Goal: Task Accomplishment & Management: Use online tool/utility

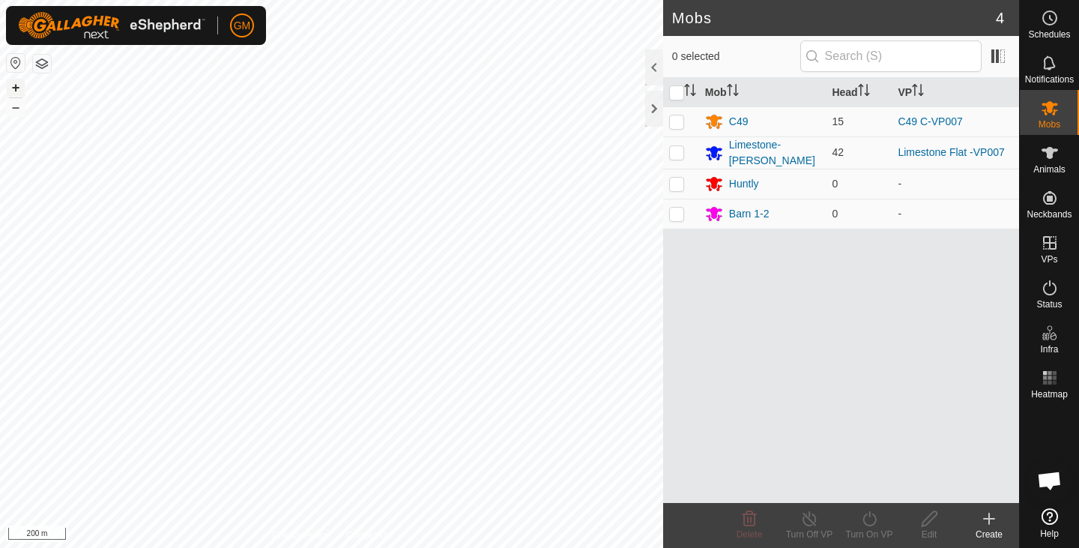
click at [16, 84] on button "+" at bounding box center [16, 88] width 18 height 18
click at [16, 85] on button "+" at bounding box center [16, 88] width 18 height 18
click at [1046, 167] on span "Animals" at bounding box center [1050, 169] width 32 height 9
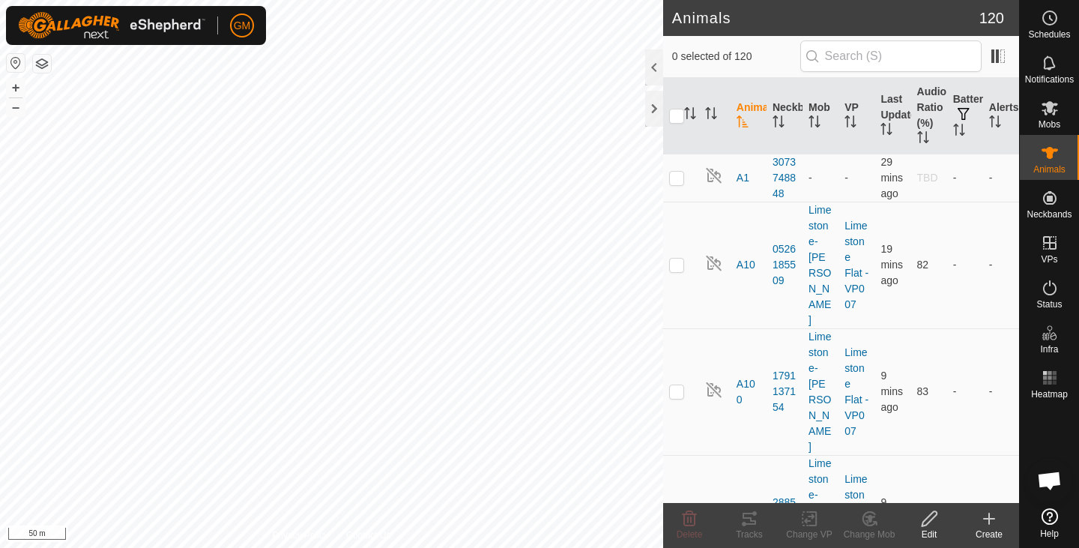
click at [738, 122] on icon "Activate to sort" at bounding box center [743, 121] width 12 height 12
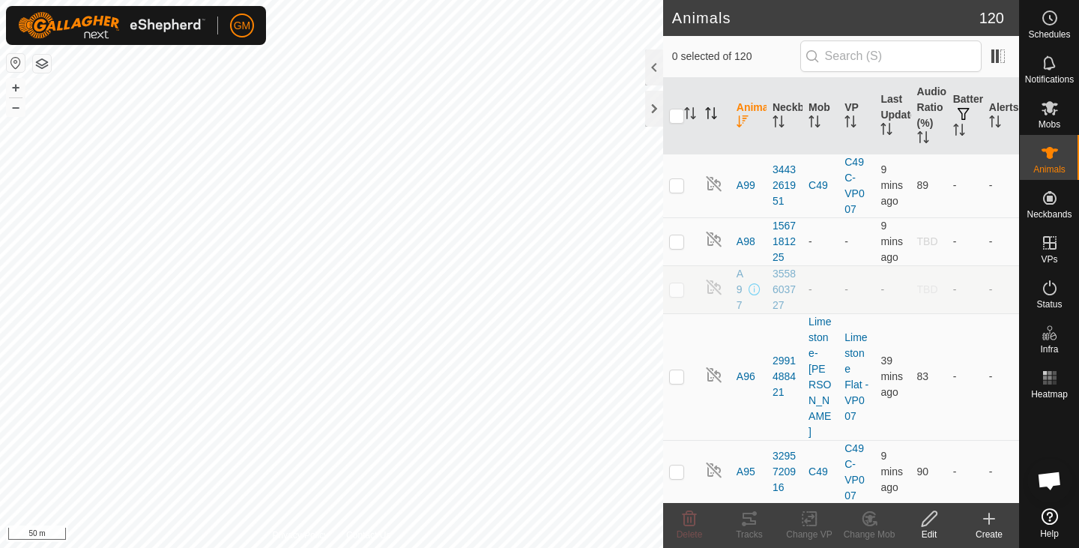
click at [713, 116] on icon "Activate to sort" at bounding box center [711, 113] width 12 height 12
click at [781, 126] on icon "Activate to sort" at bounding box center [781, 121] width 1 height 12
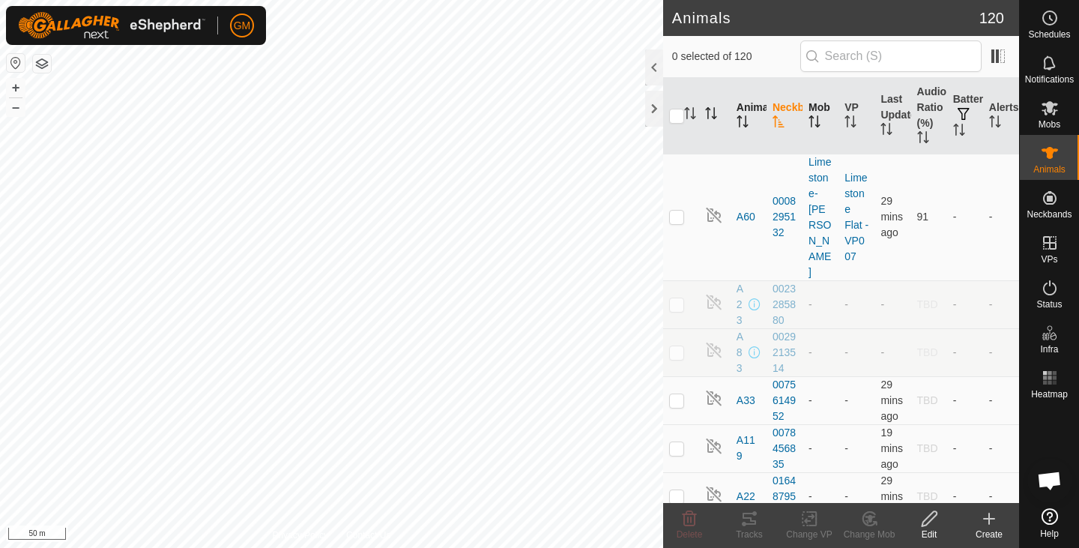
click at [811, 124] on icon "Activate to sort" at bounding box center [815, 121] width 12 height 12
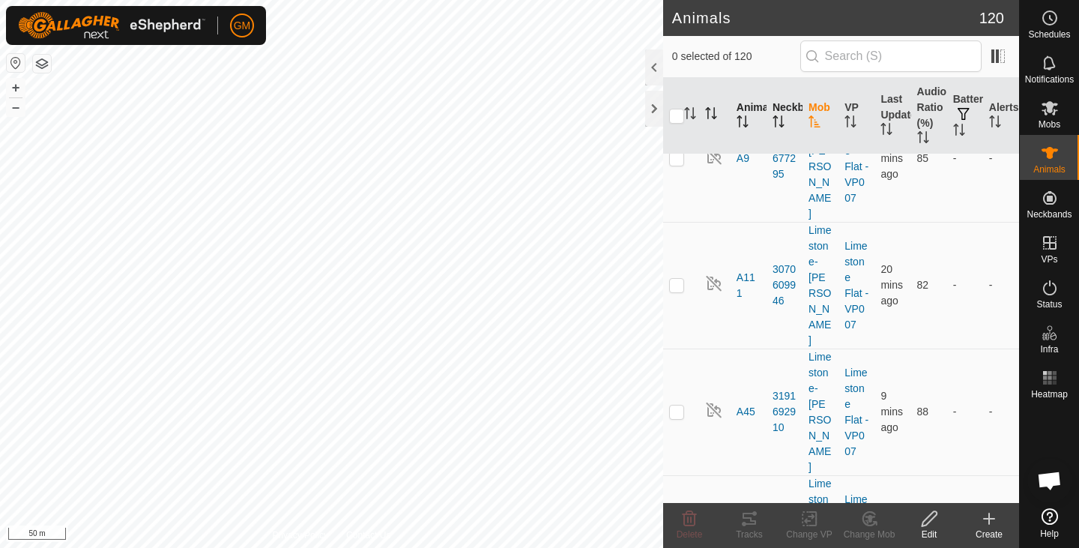
scroll to position [9201, 0]
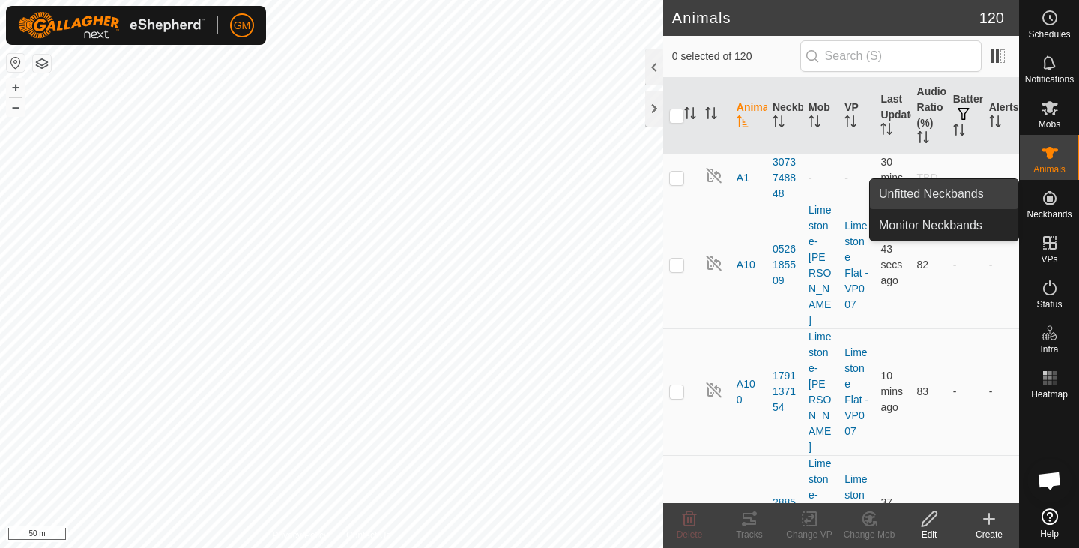
click at [946, 198] on link "Unfitted Neckbands" at bounding box center [944, 194] width 148 height 30
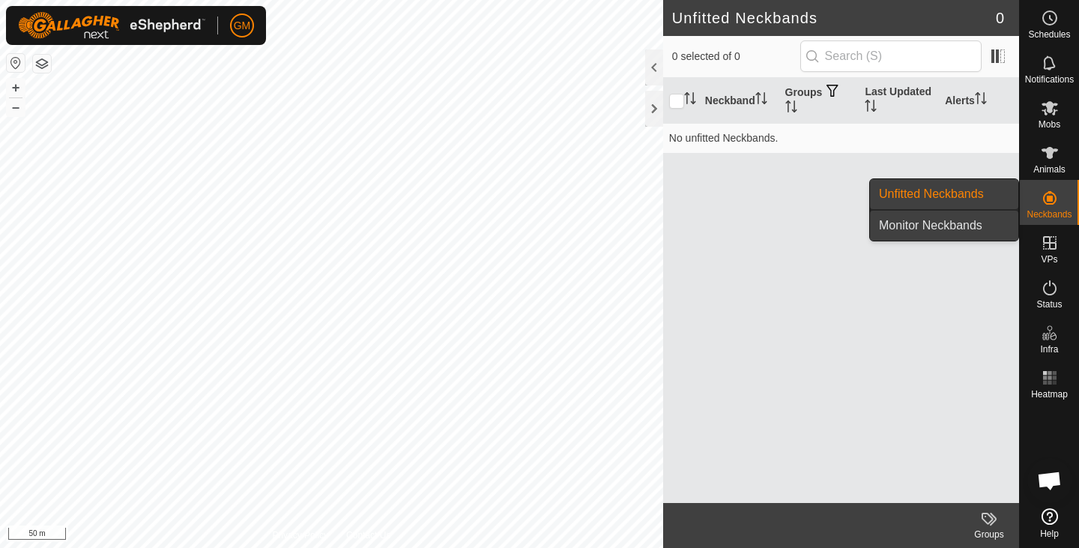
click at [933, 225] on link "Monitor Neckbands" at bounding box center [944, 226] width 148 height 30
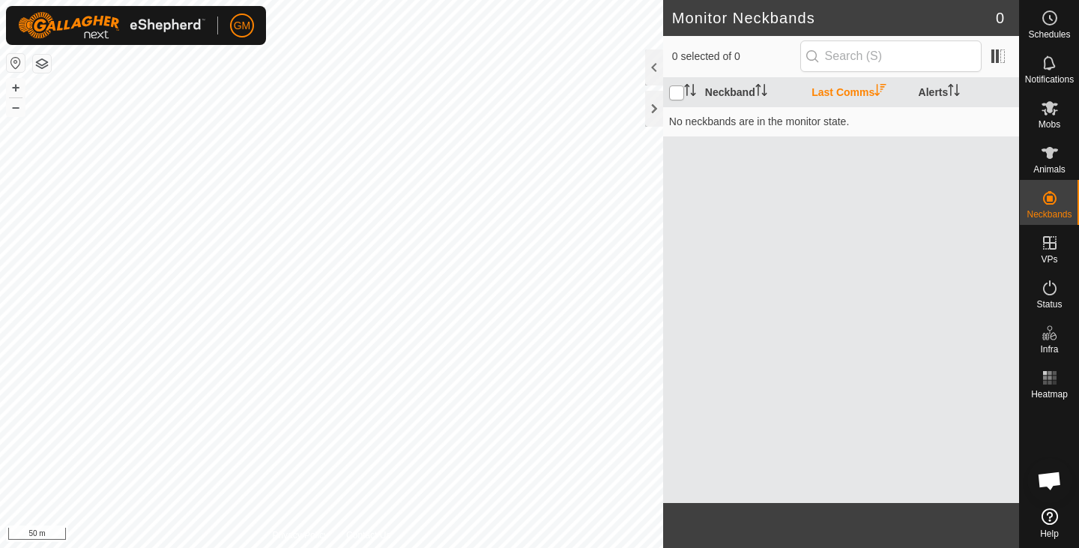
click at [676, 85] on input "checkbox" at bounding box center [676, 92] width 15 height 15
click at [679, 92] on input "checkbox" at bounding box center [676, 92] width 15 height 15
click at [678, 93] on input "checkbox" at bounding box center [676, 92] width 15 height 15
checkbox input "true"
click at [773, 85] on th "Neckband" at bounding box center [752, 92] width 106 height 29
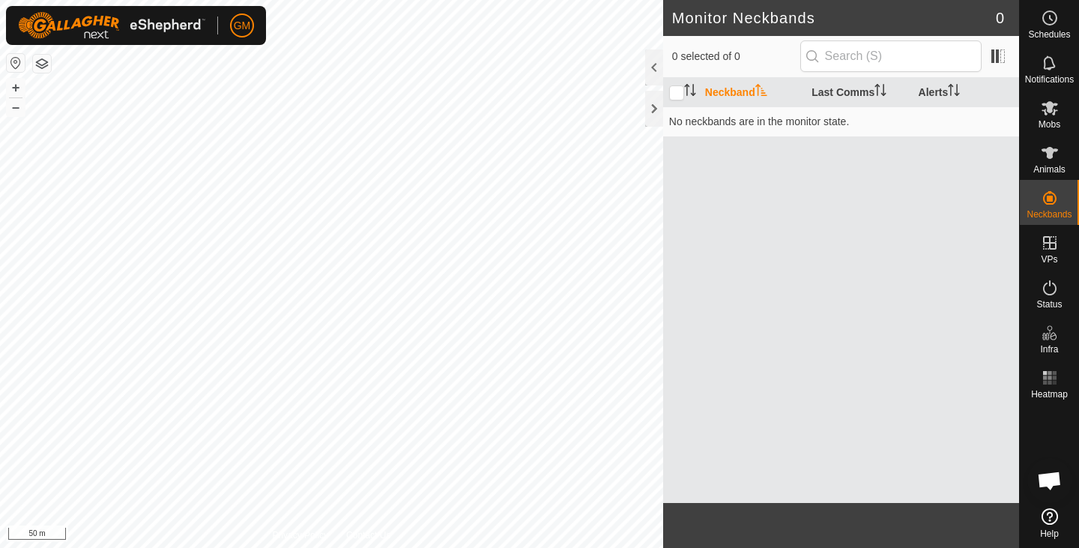
click at [758, 87] on icon "Activate to sort" at bounding box center [761, 90] width 12 height 12
click at [693, 88] on icon "Activate to sort" at bounding box center [693, 90] width 1 height 12
click at [1001, 58] on span at bounding box center [998, 56] width 24 height 24
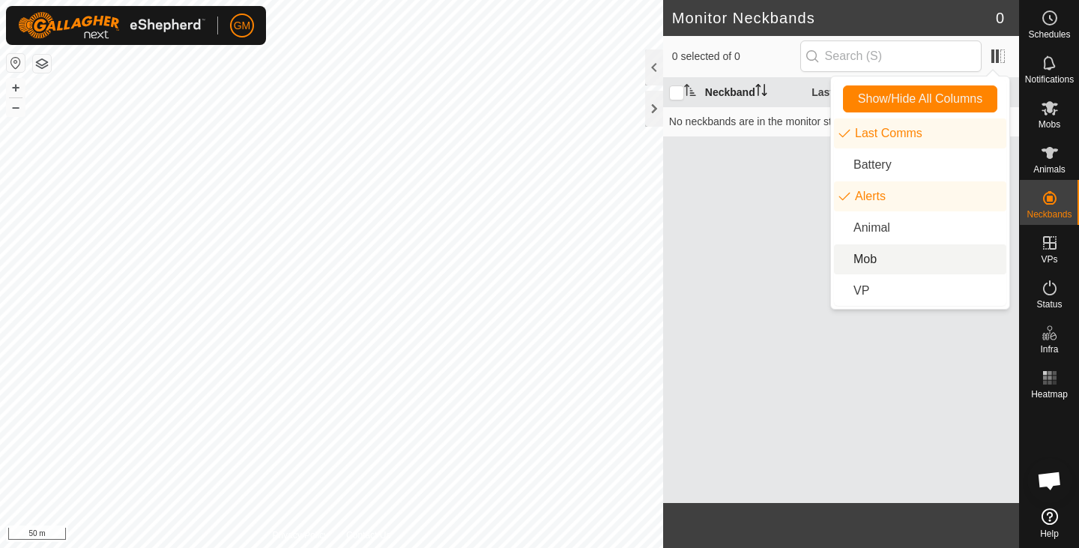
click at [854, 253] on li "Mob" at bounding box center [920, 259] width 172 height 30
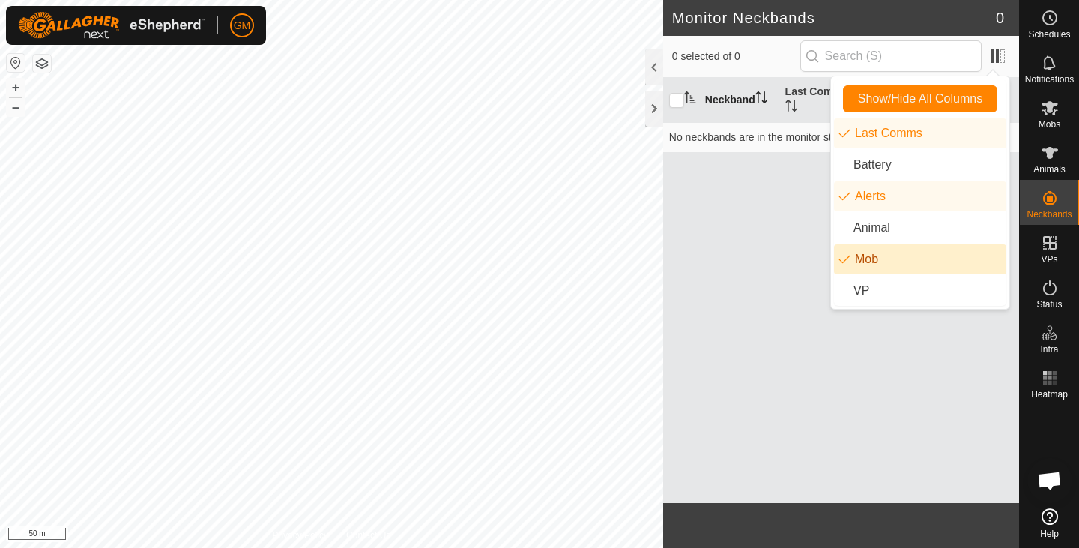
click at [730, 198] on div "Neckband Last Comms Alerts Mob No neckbands are in the monitor state." at bounding box center [841, 290] width 356 height 425
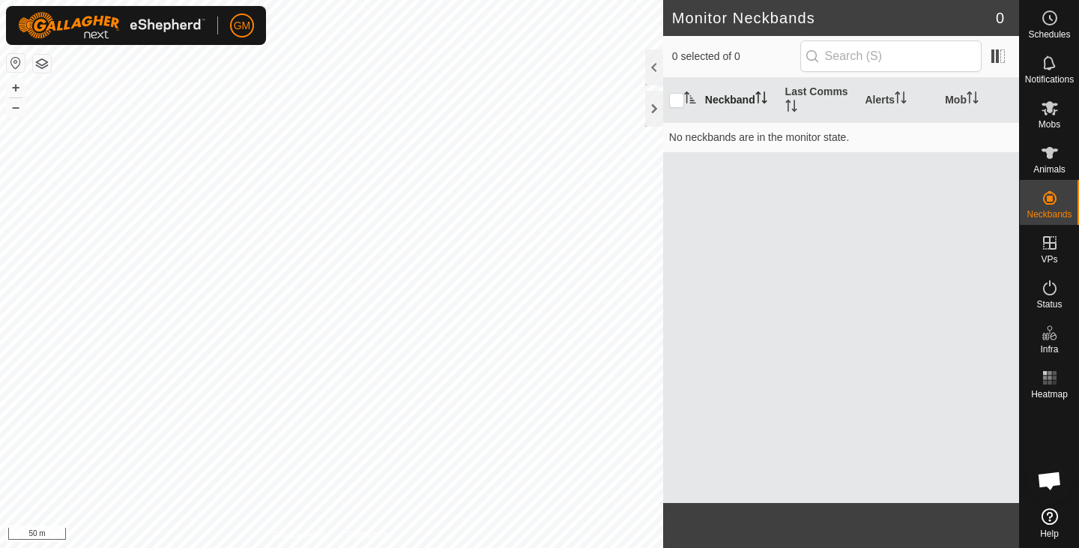
click at [690, 101] on icon "Activate to sort" at bounding box center [690, 97] width 12 height 12
click at [688, 97] on icon "Activate to sort" at bounding box center [690, 97] width 12 height 12
click at [763, 97] on icon "Activate to sort" at bounding box center [761, 97] width 12 height 12
click at [789, 103] on icon "Activate to sort" at bounding box center [791, 106] width 12 height 12
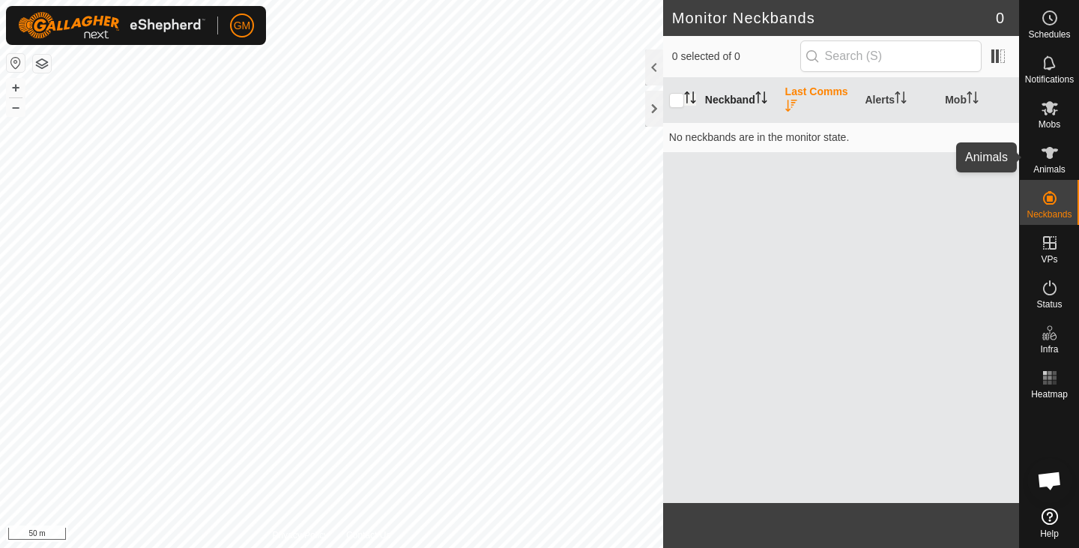
click at [1041, 157] on icon at bounding box center [1050, 153] width 18 height 18
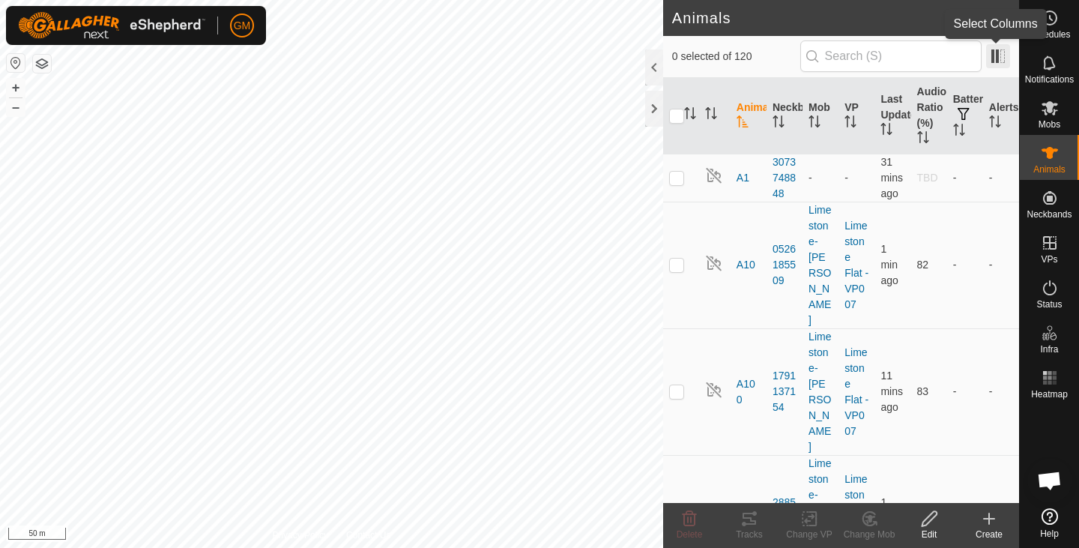
click at [996, 55] on span at bounding box center [998, 56] width 24 height 24
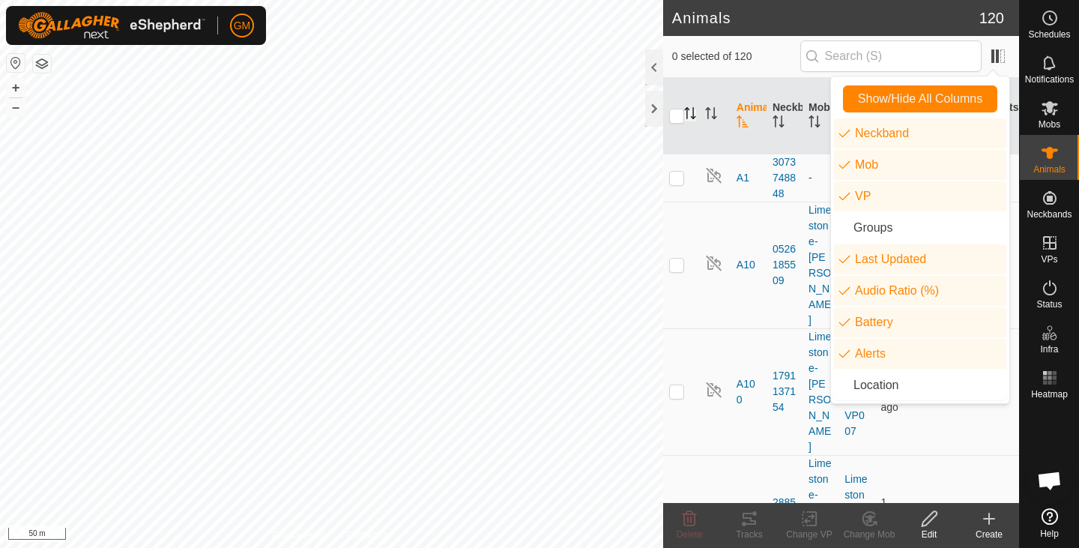
click at [693, 118] on icon "Activate to sort" at bounding box center [693, 113] width 1 height 12
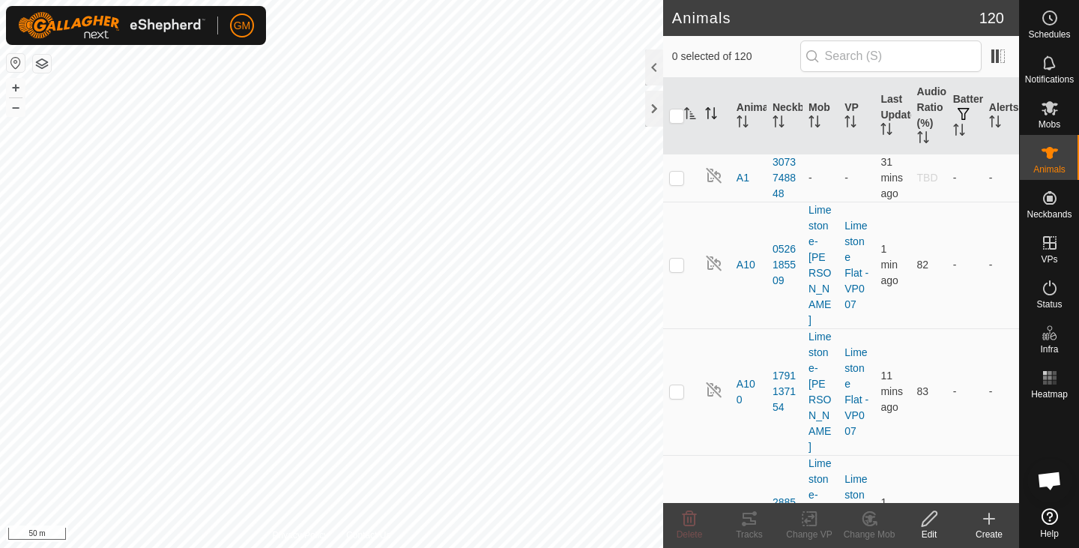
click at [719, 115] on th at bounding box center [714, 116] width 31 height 76
click at [689, 112] on icon "Activate to sort" at bounding box center [690, 113] width 12 height 12
click at [743, 123] on icon "Activate to sort" at bounding box center [743, 121] width 12 height 12
click at [775, 124] on icon "Activate to sort" at bounding box center [779, 121] width 12 height 12
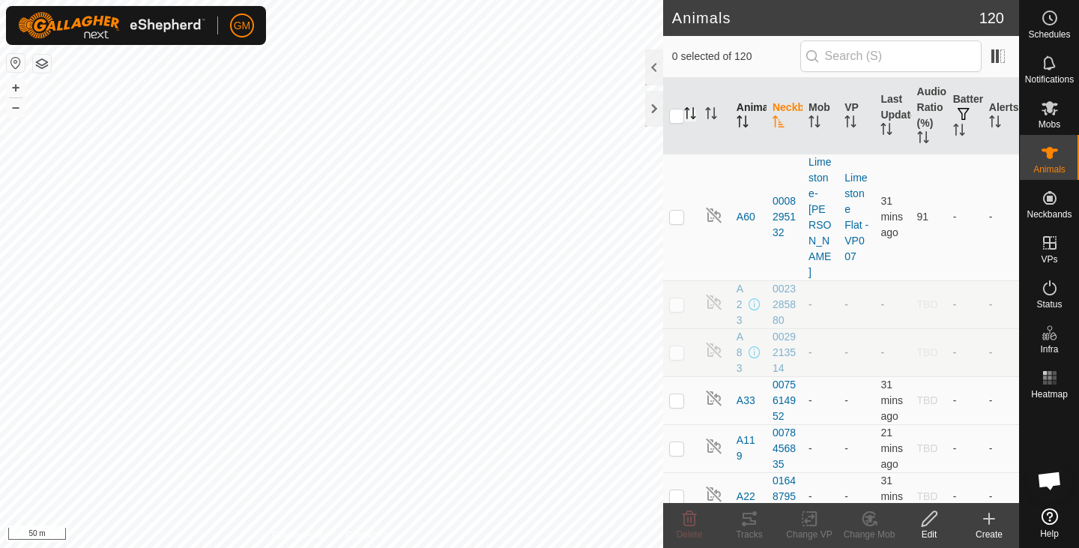
click at [690, 118] on icon "Activate to sort" at bounding box center [690, 113] width 12 height 12
click at [47, 64] on button "button" at bounding box center [42, 64] width 18 height 18
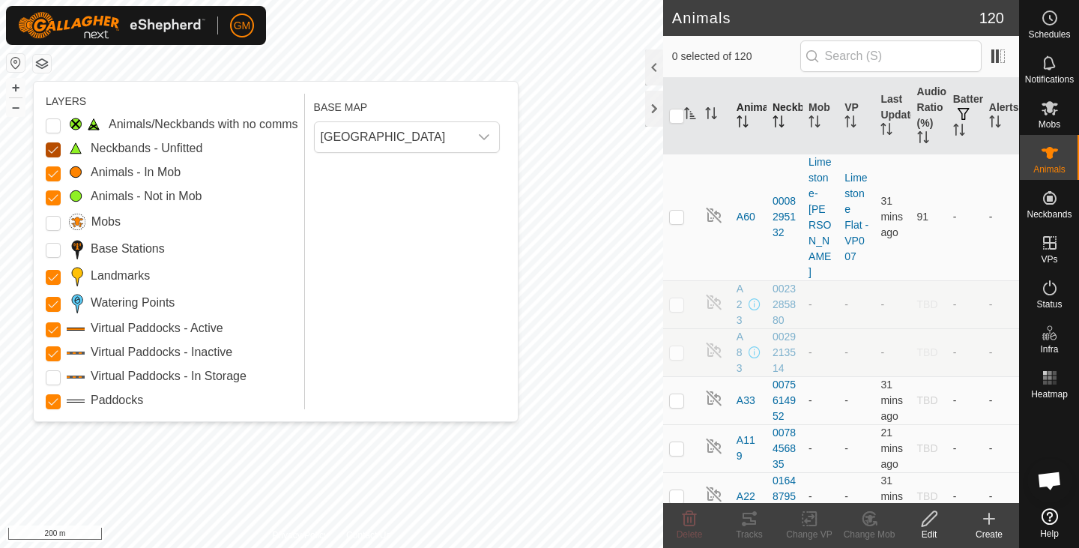
click at [57, 149] on Unfitted "Neckbands - Unfitted" at bounding box center [53, 149] width 15 height 15
click at [53, 169] on Mob "Animals - In Mob" at bounding box center [53, 173] width 15 height 15
click at [54, 277] on input "Landmarks" at bounding box center [53, 277] width 15 height 15
click at [50, 307] on Points "Watering Points" at bounding box center [53, 304] width 15 height 15
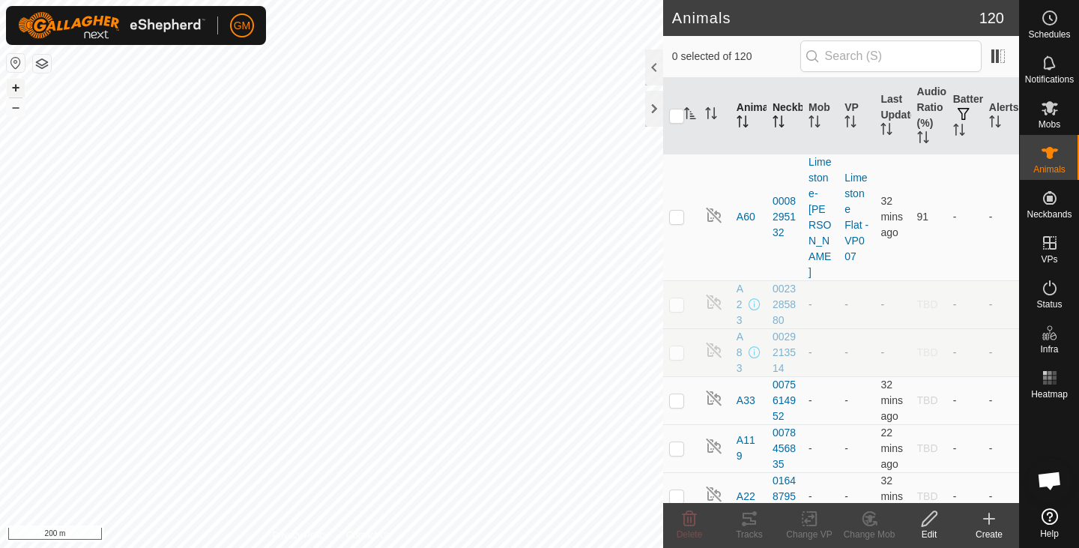
click at [16, 88] on button "+" at bounding box center [16, 88] width 18 height 18
click at [1054, 115] on icon at bounding box center [1050, 108] width 16 height 14
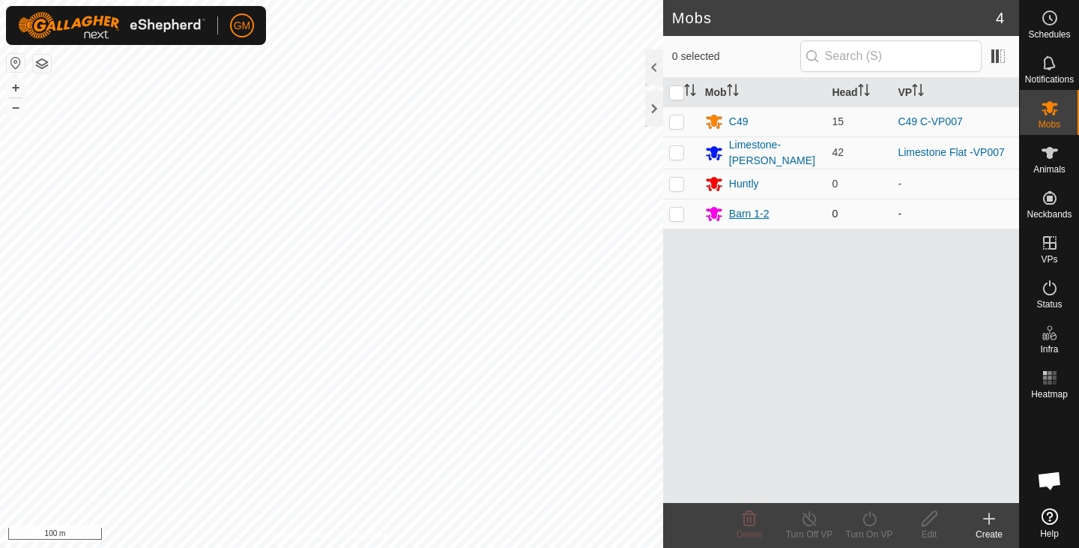
click at [729, 216] on div "Barn 1-2" at bounding box center [749, 214] width 40 height 16
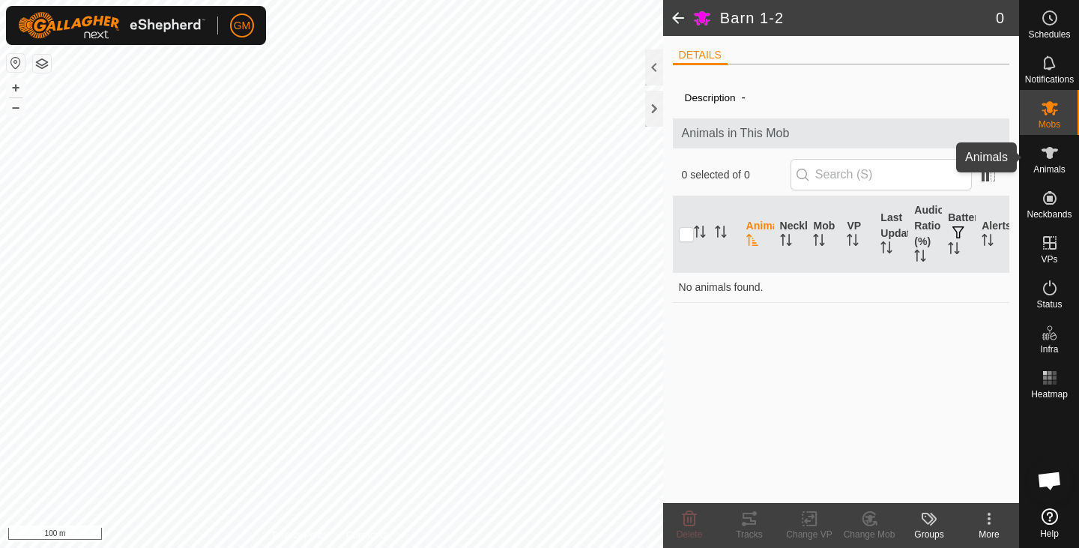
click at [1057, 155] on icon at bounding box center [1050, 153] width 18 height 18
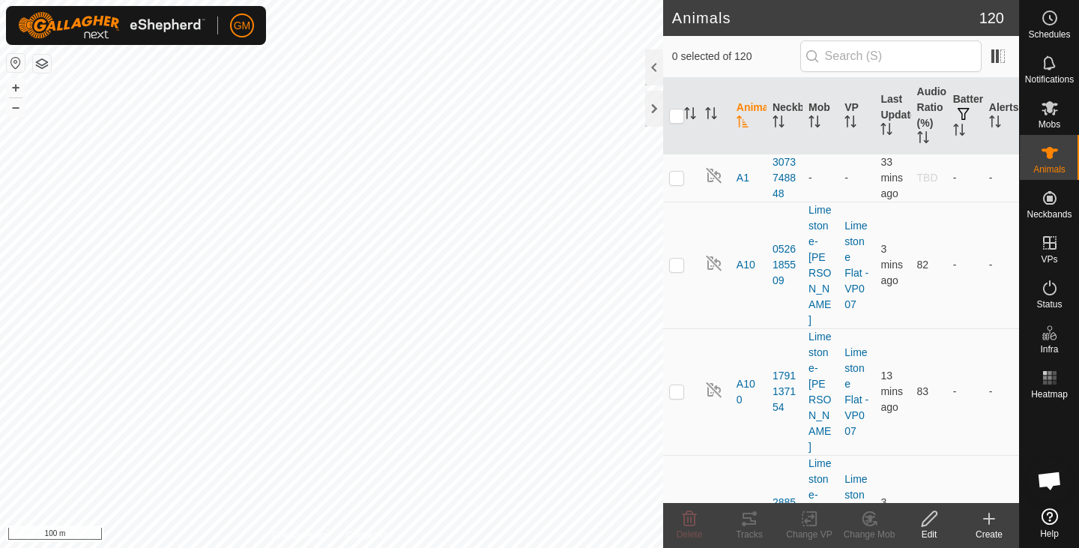
click at [985, 513] on icon at bounding box center [989, 519] width 18 height 18
click at [773, 117] on icon "Activate to sort" at bounding box center [775, 116] width 5 height 3
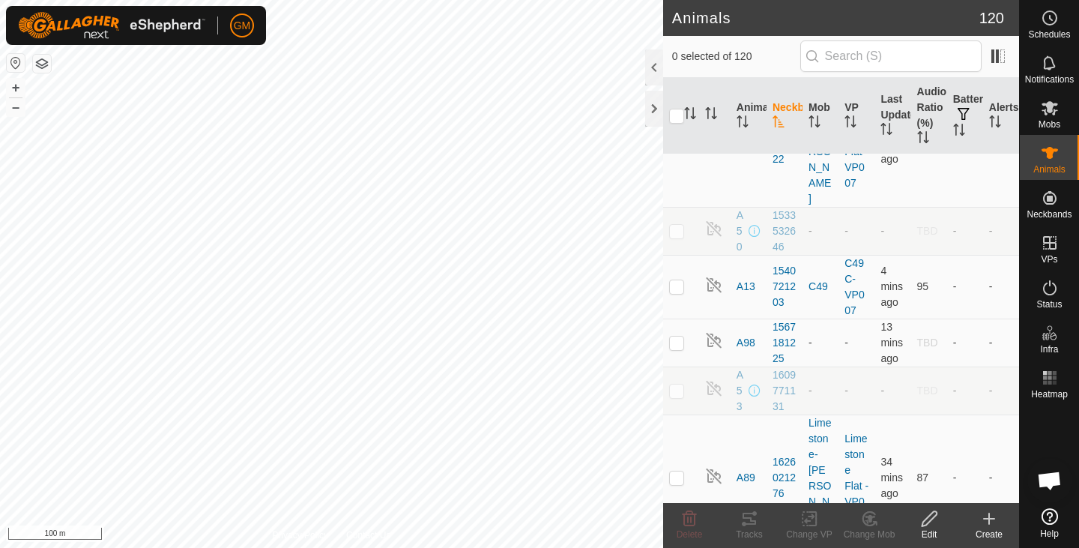
scroll to position [2907, 0]
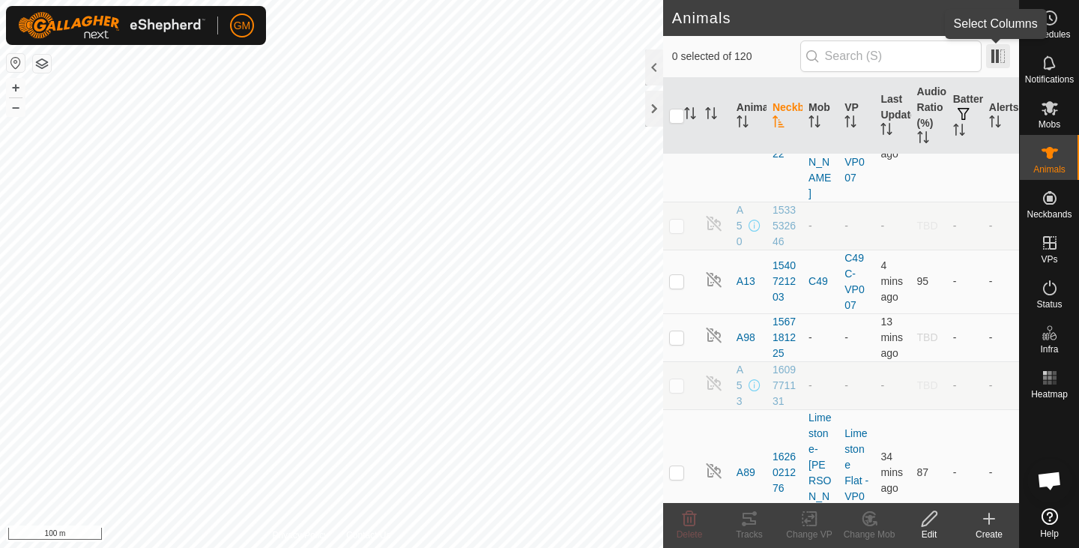
click at [998, 60] on span at bounding box center [998, 56] width 24 height 24
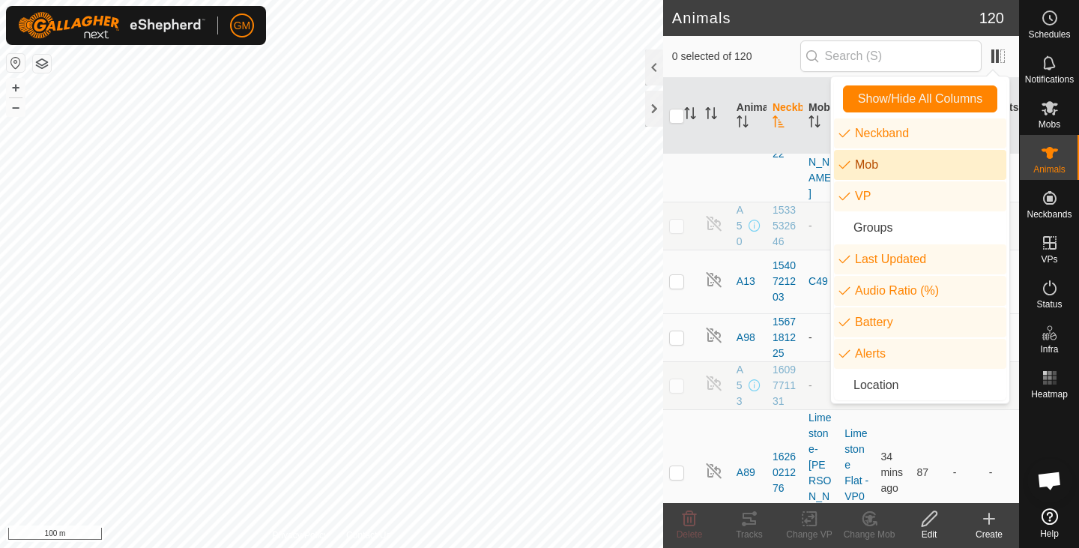
click at [845, 162] on li "Mob" at bounding box center [920, 165] width 172 height 30
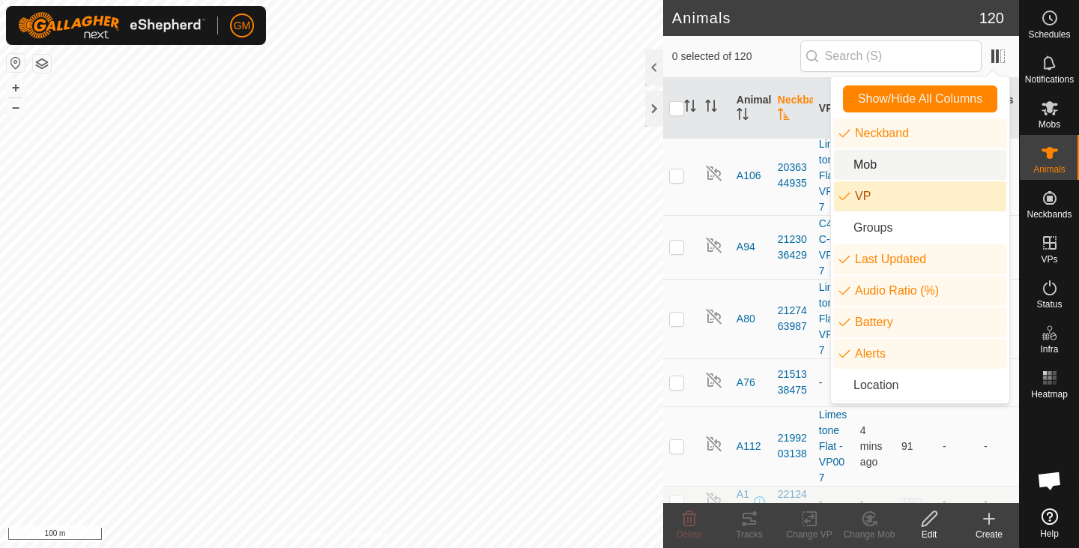
click at [845, 194] on li "VP" at bounding box center [920, 196] width 172 height 30
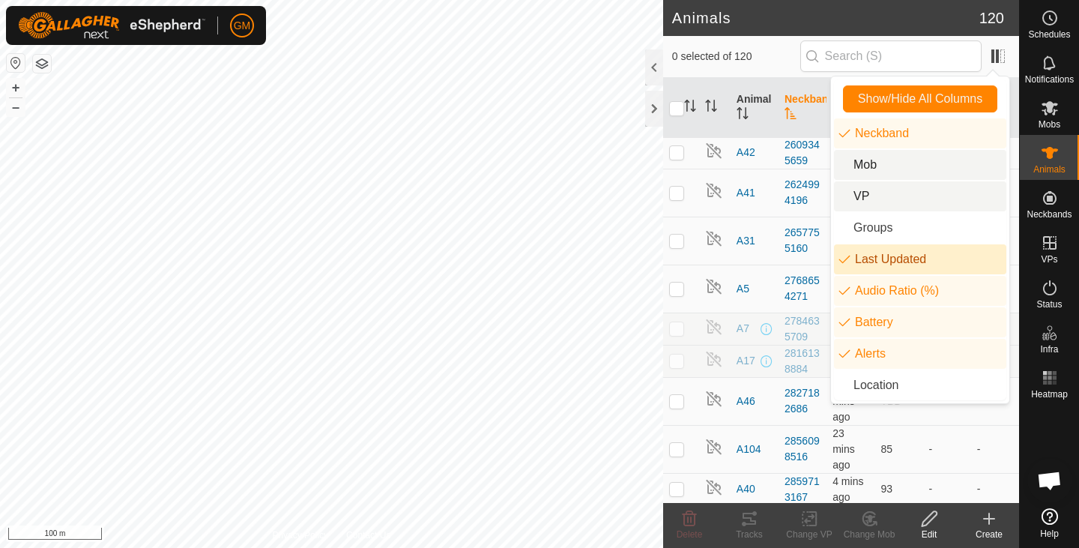
click at [843, 258] on li "Last Updated" at bounding box center [920, 259] width 172 height 30
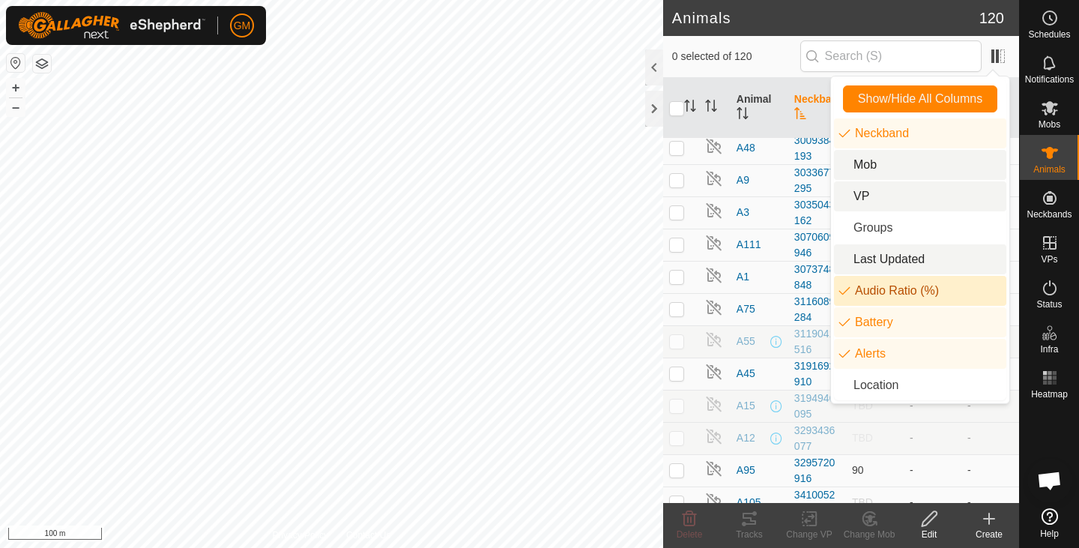
click at [847, 293] on li "Audio Ratio (%)" at bounding box center [920, 291] width 172 height 30
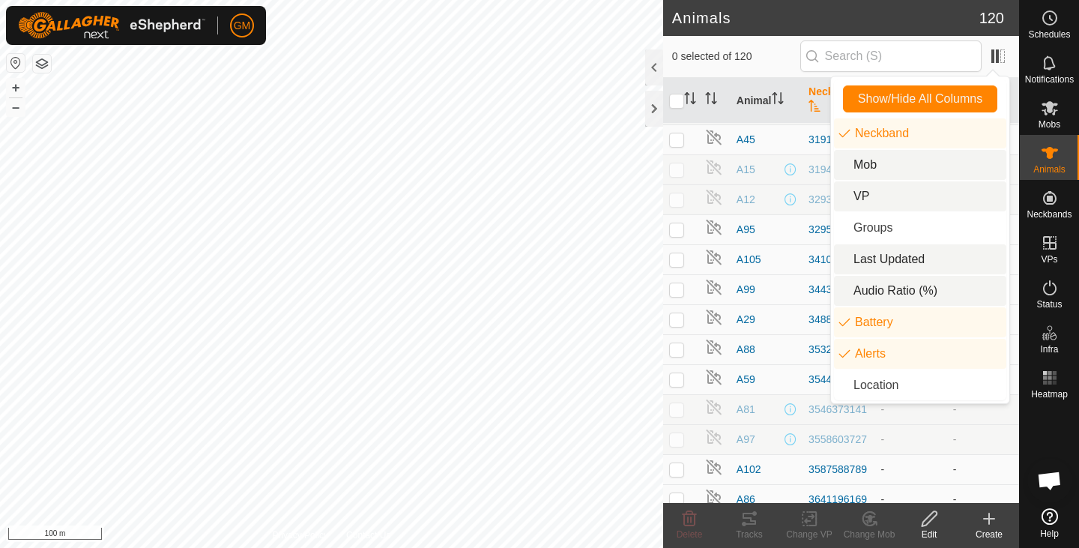
click at [845, 288] on li "Audio Ratio (%)" at bounding box center [920, 291] width 172 height 30
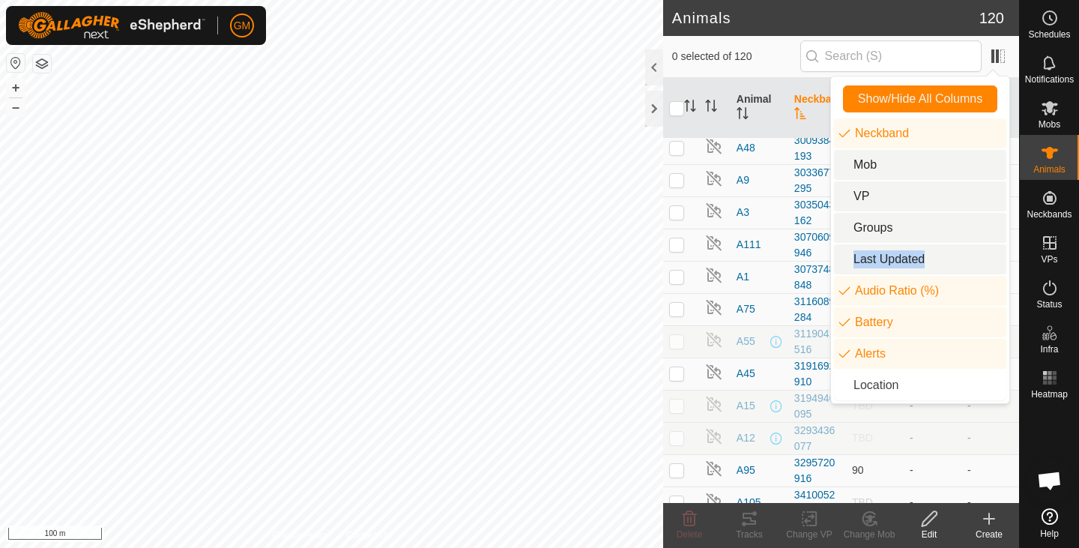
drag, startPoint x: 923, startPoint y: 216, endPoint x: 920, endPoint y: 282, distance: 66.0
click at [920, 282] on ul "Neckband Mob VP Groups Last Updated Audio Ratio (%) Battery Alerts Location" at bounding box center [920, 259] width 172 height 282
click at [932, 214] on li "Groups" at bounding box center [920, 228] width 172 height 30
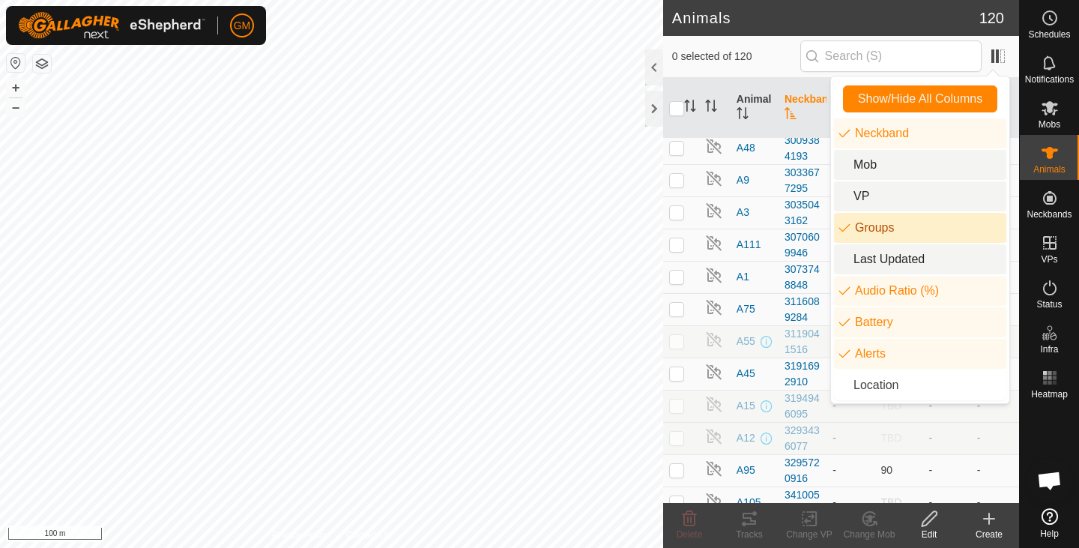
click at [845, 229] on li "Groups" at bounding box center [920, 228] width 172 height 30
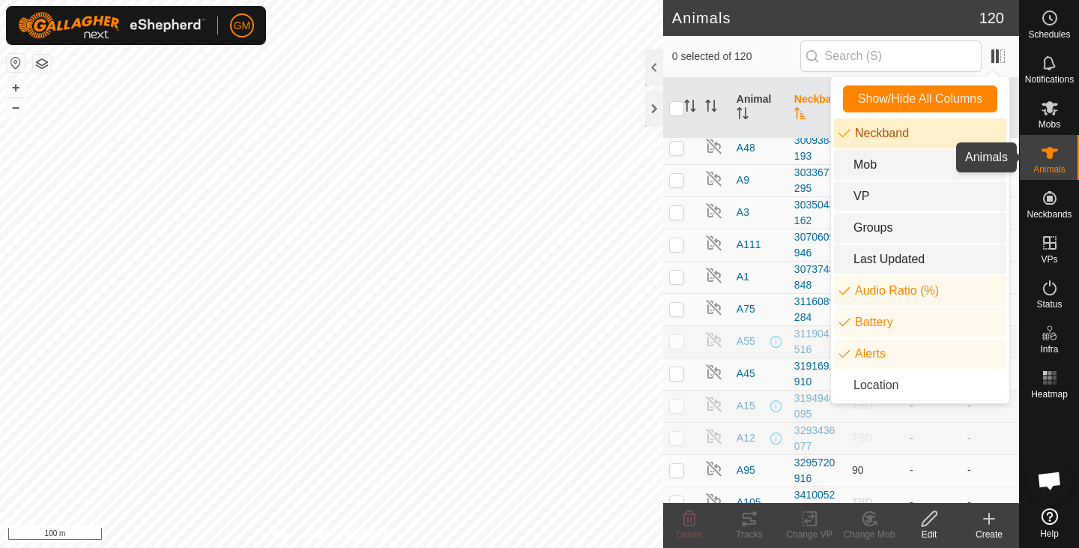
click at [1060, 156] on es-animals-svg-icon at bounding box center [1050, 153] width 27 height 24
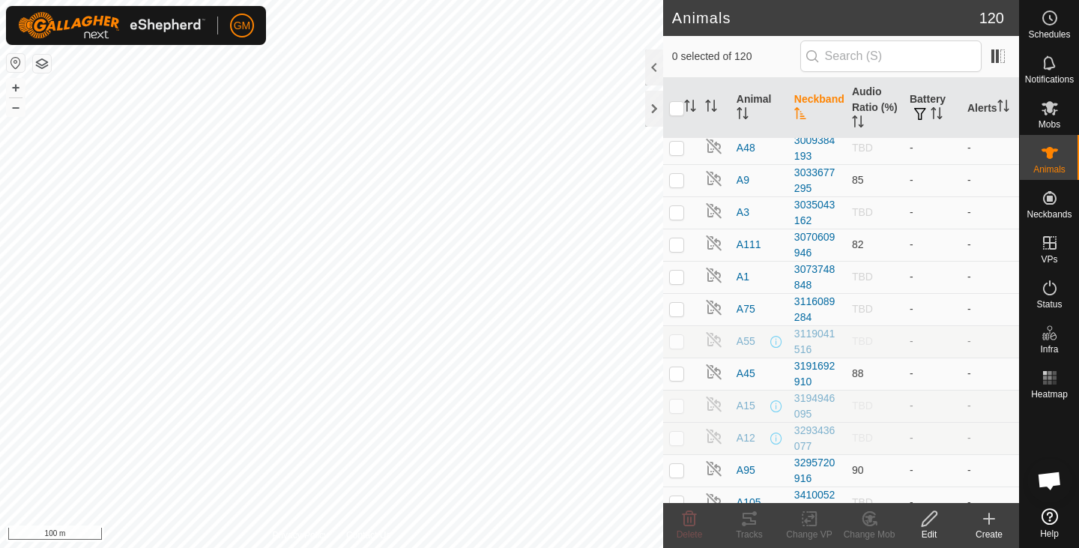
drag, startPoint x: 934, startPoint y: 229, endPoint x: 932, endPoint y: 349, distance: 119.9
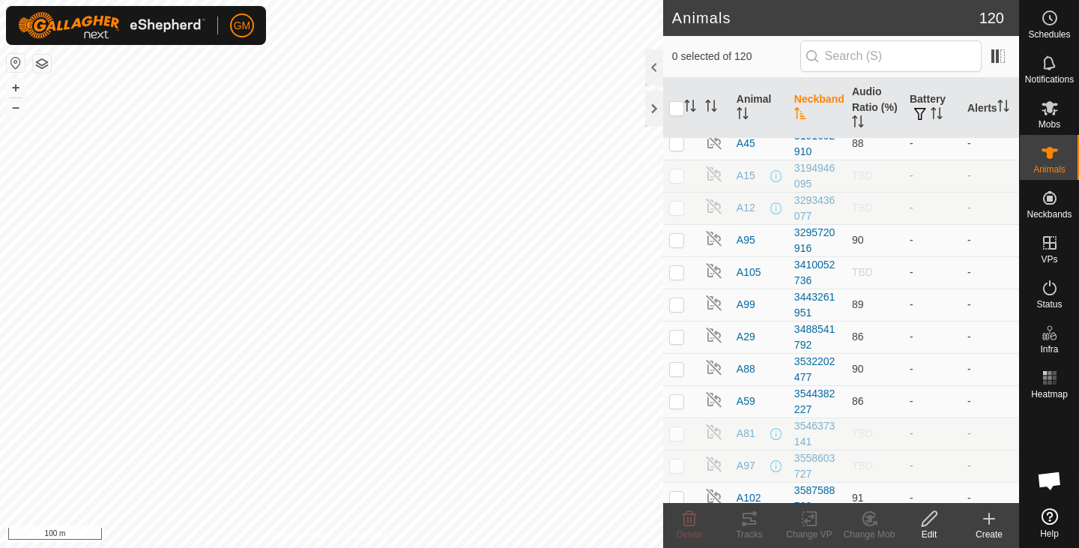
scroll to position [3139, 0]
click at [945, 307] on td "-" at bounding box center [933, 302] width 58 height 32
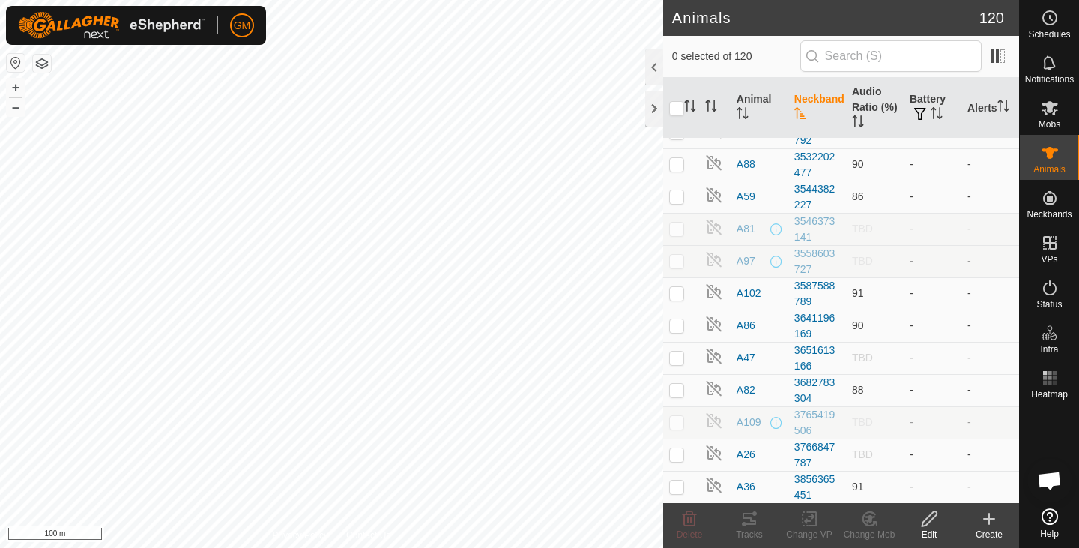
scroll to position [3503, 0]
click at [678, 488] on p-checkbox at bounding box center [676, 486] width 15 height 12
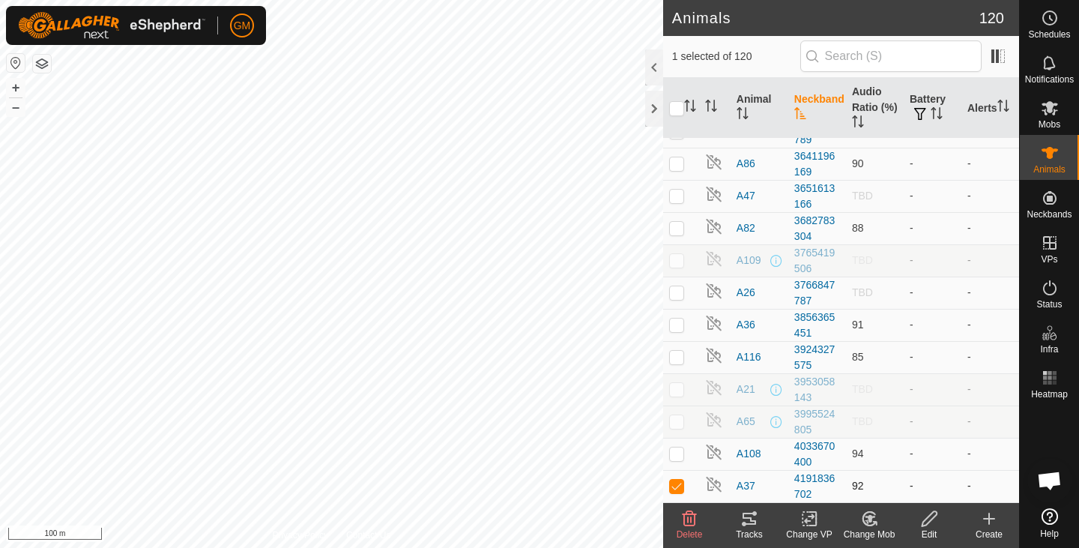
click at [675, 484] on p-checkbox at bounding box center [676, 486] width 15 height 12
checkbox input "false"
click at [1002, 58] on span at bounding box center [998, 56] width 24 height 24
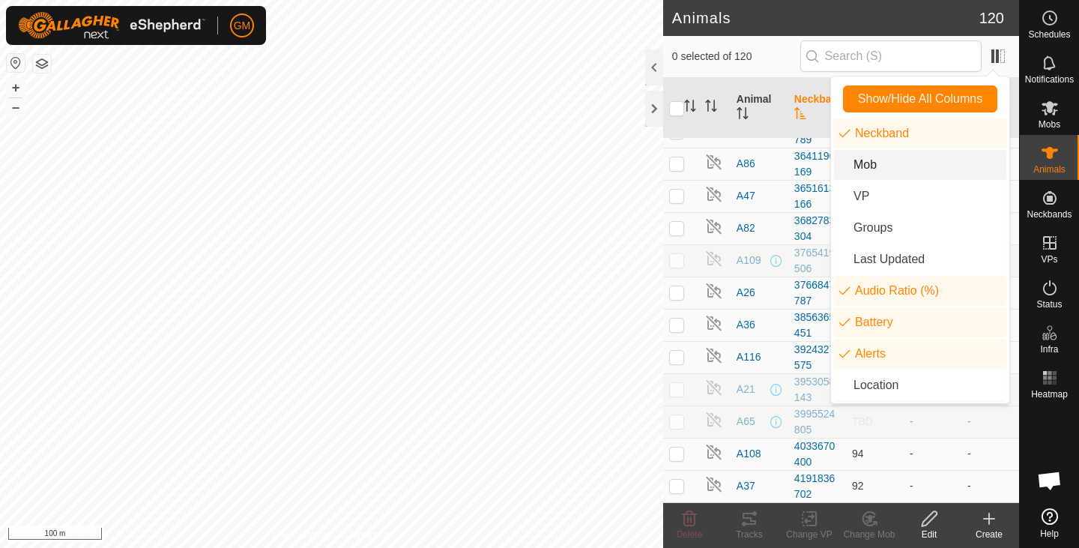
click at [842, 166] on li "Mob" at bounding box center [920, 165] width 172 height 30
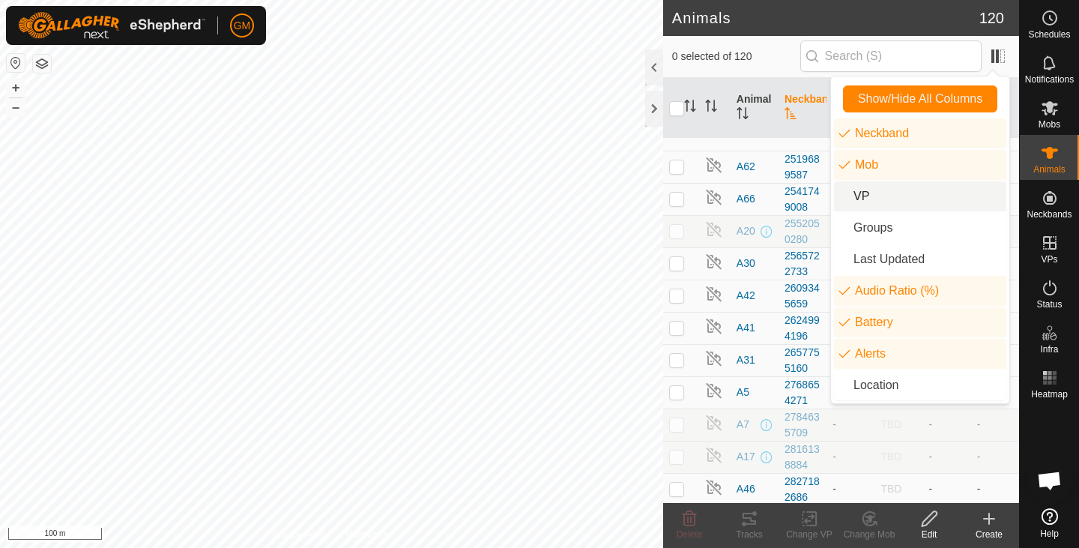
click at [842, 195] on li "VP" at bounding box center [920, 196] width 172 height 30
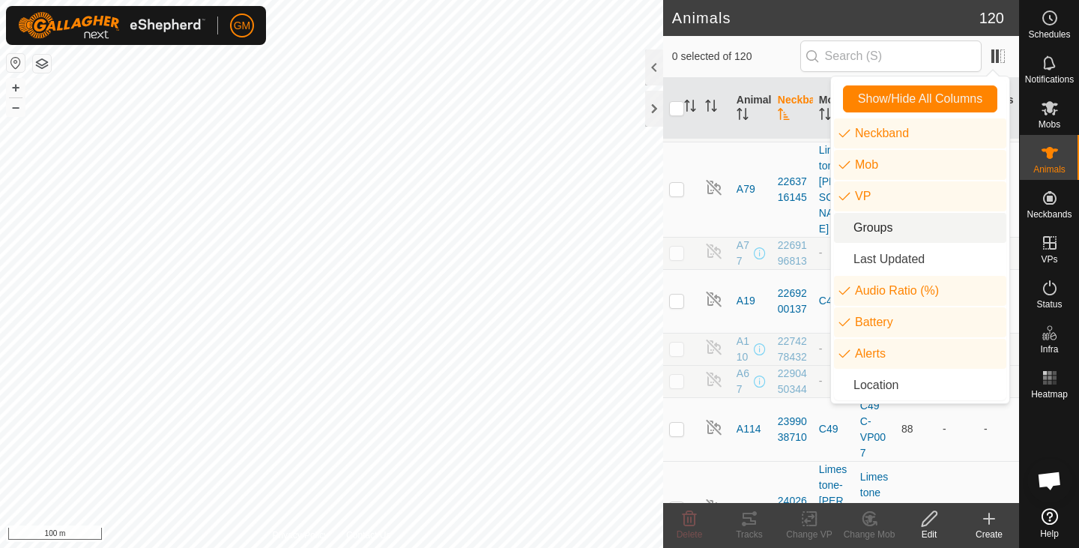
click at [844, 223] on li "Groups" at bounding box center [920, 228] width 172 height 30
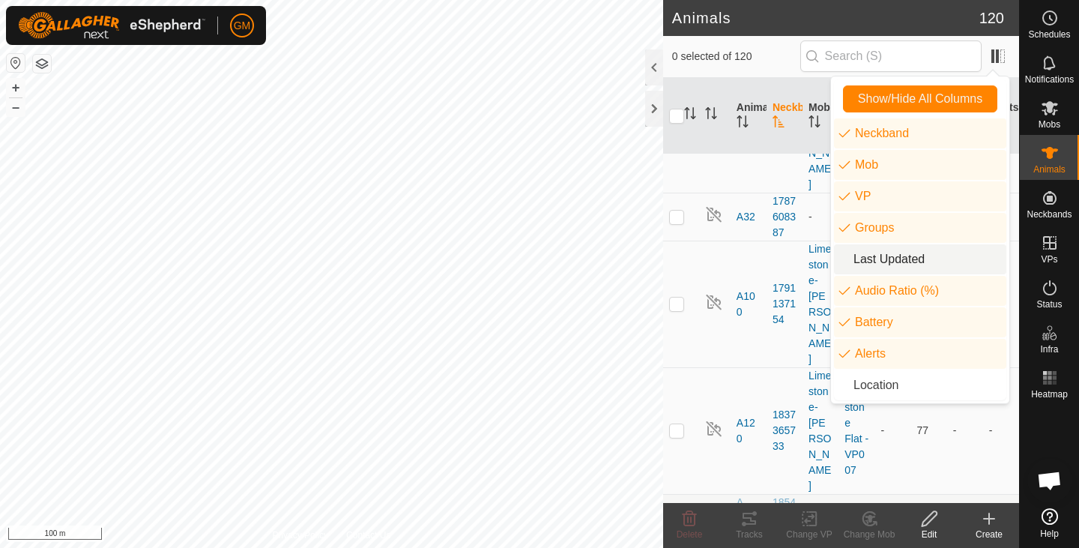
click at [842, 261] on li "Last Updated" at bounding box center [920, 259] width 172 height 30
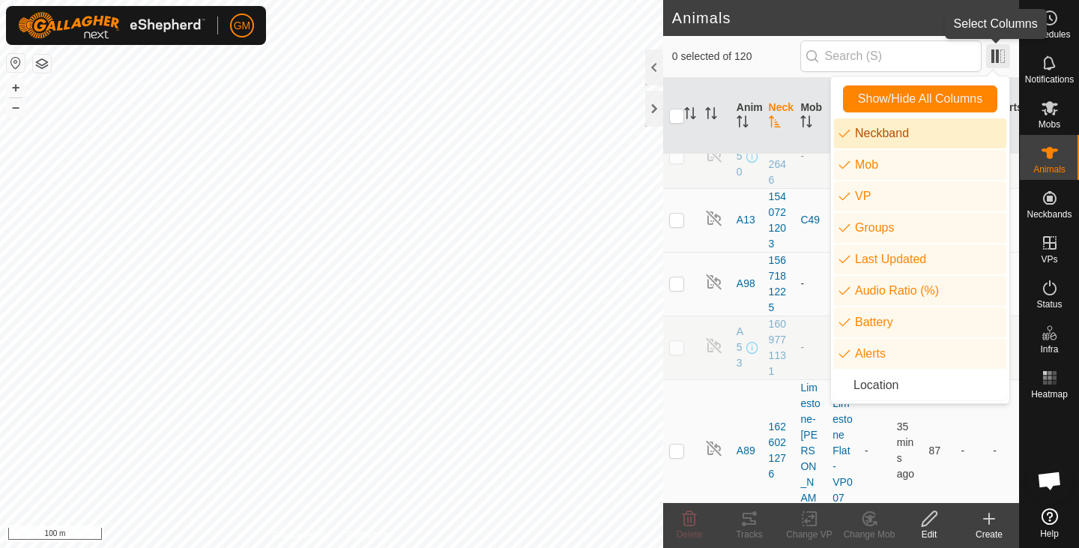
click at [991, 62] on span at bounding box center [998, 56] width 24 height 24
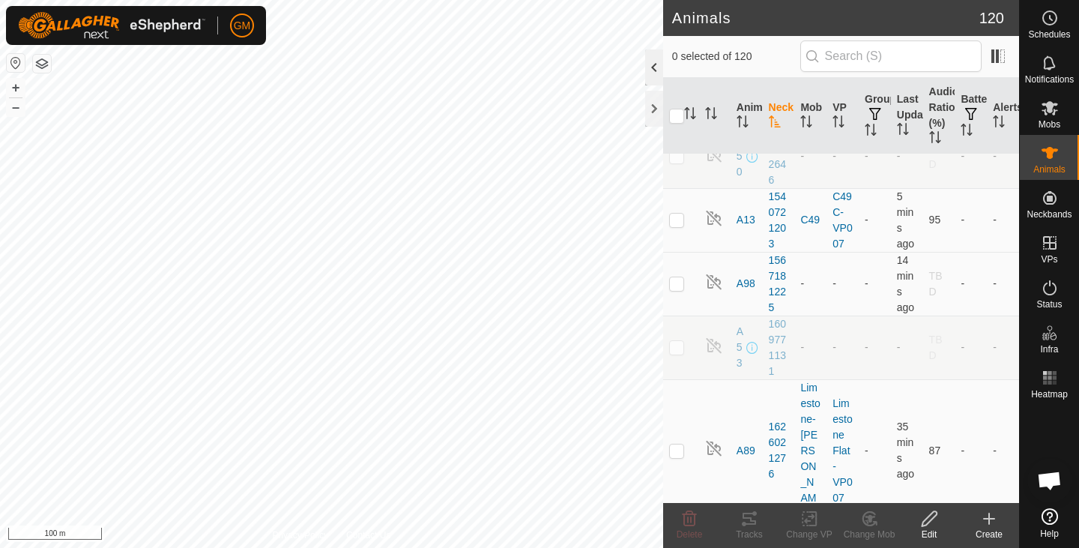
click at [651, 67] on div at bounding box center [654, 67] width 18 height 36
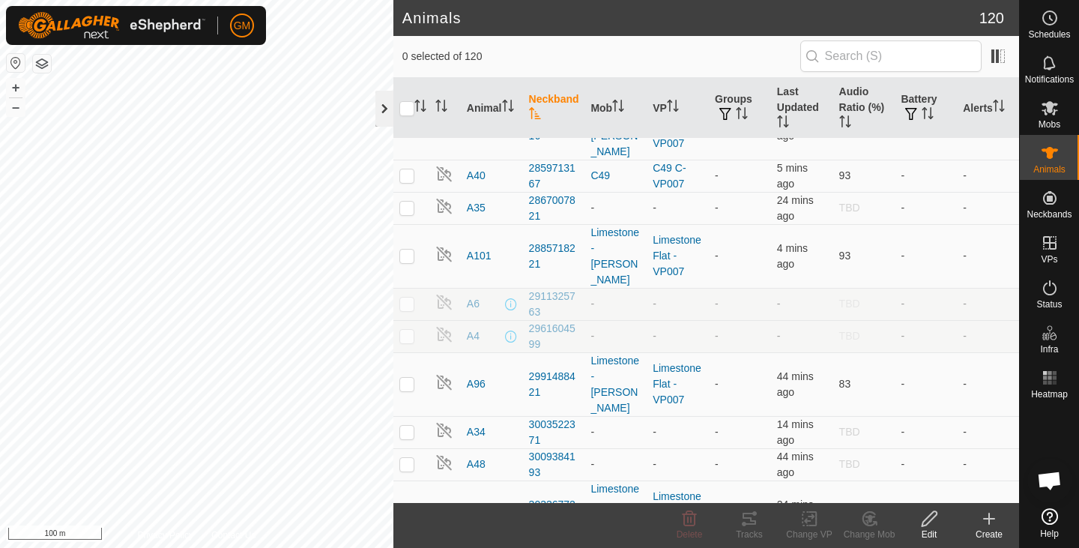
click at [384, 106] on div at bounding box center [384, 109] width 18 height 36
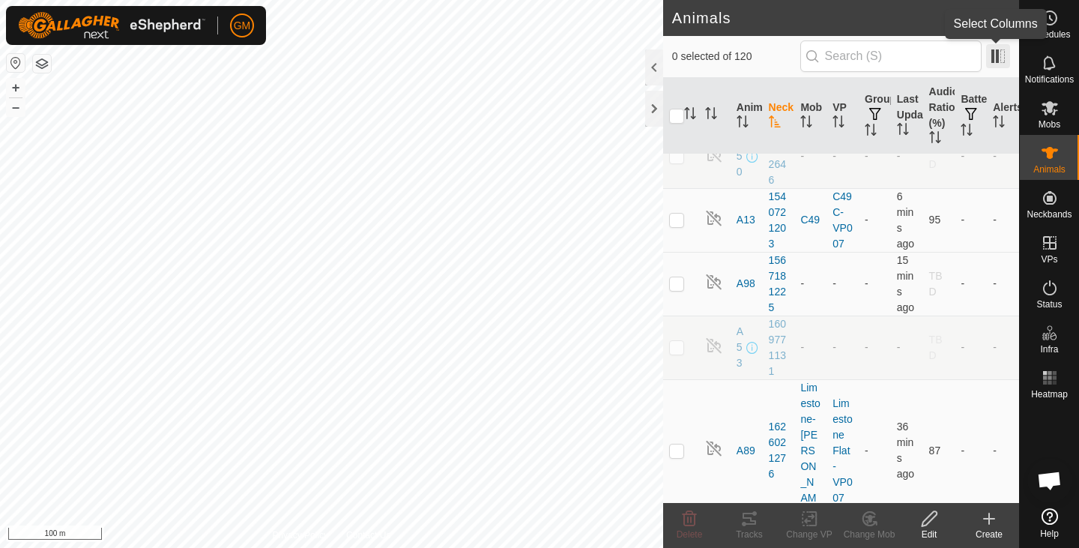
click at [1003, 53] on span at bounding box center [998, 56] width 24 height 24
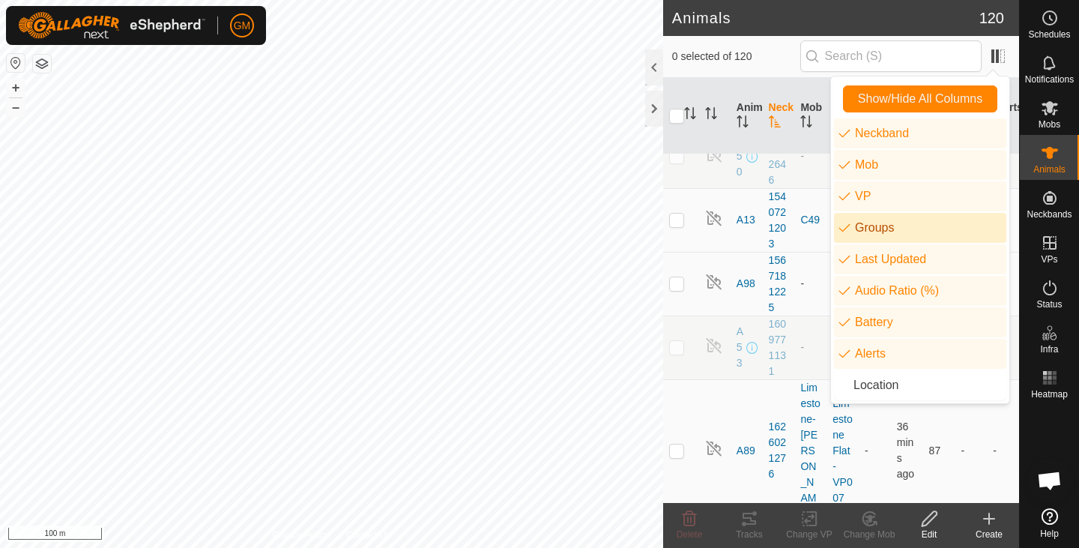
click at [850, 226] on li "Groups" at bounding box center [920, 228] width 172 height 30
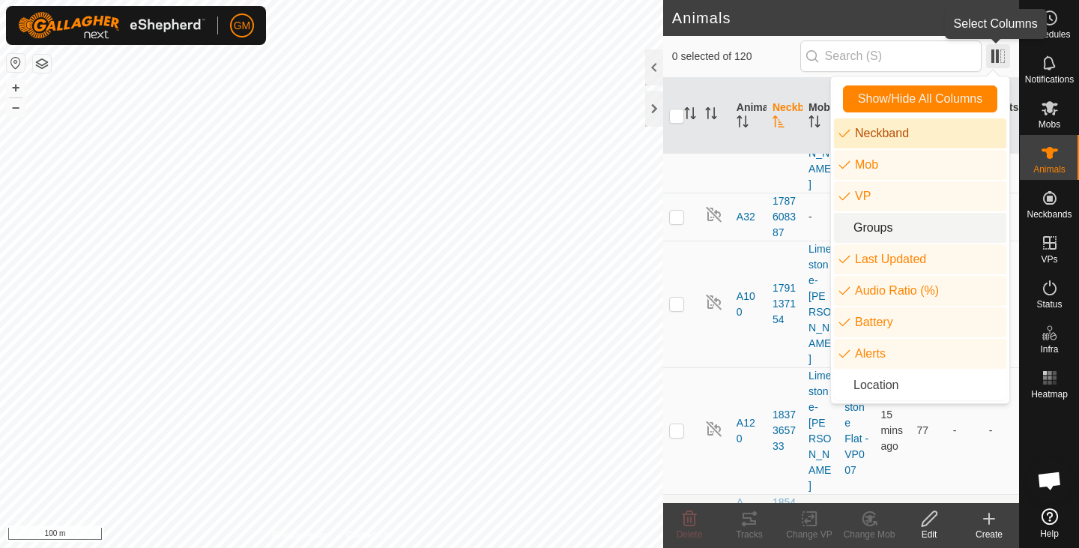
click at [998, 52] on span at bounding box center [998, 56] width 24 height 24
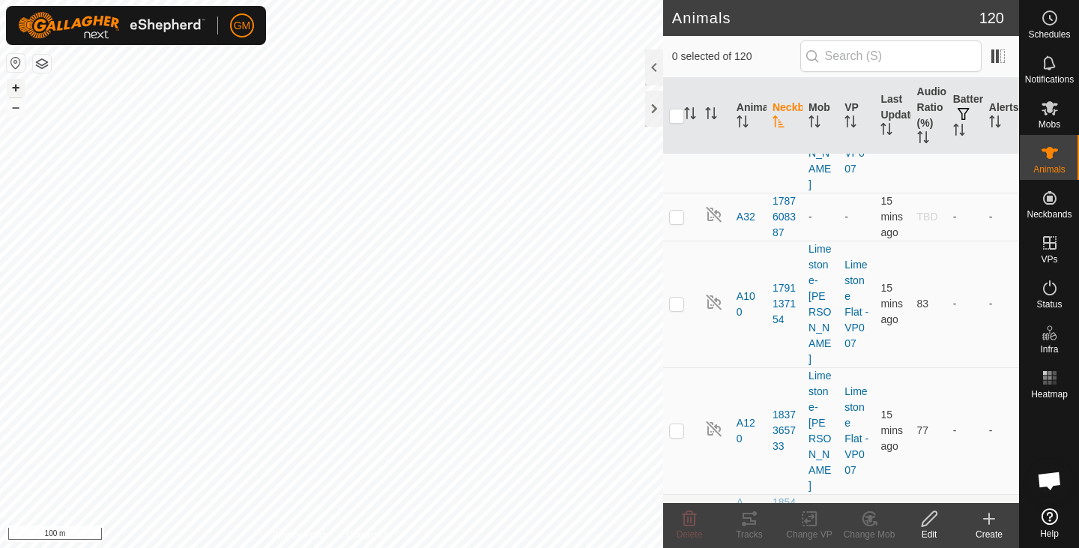
click at [16, 83] on button "+" at bounding box center [16, 88] width 18 height 18
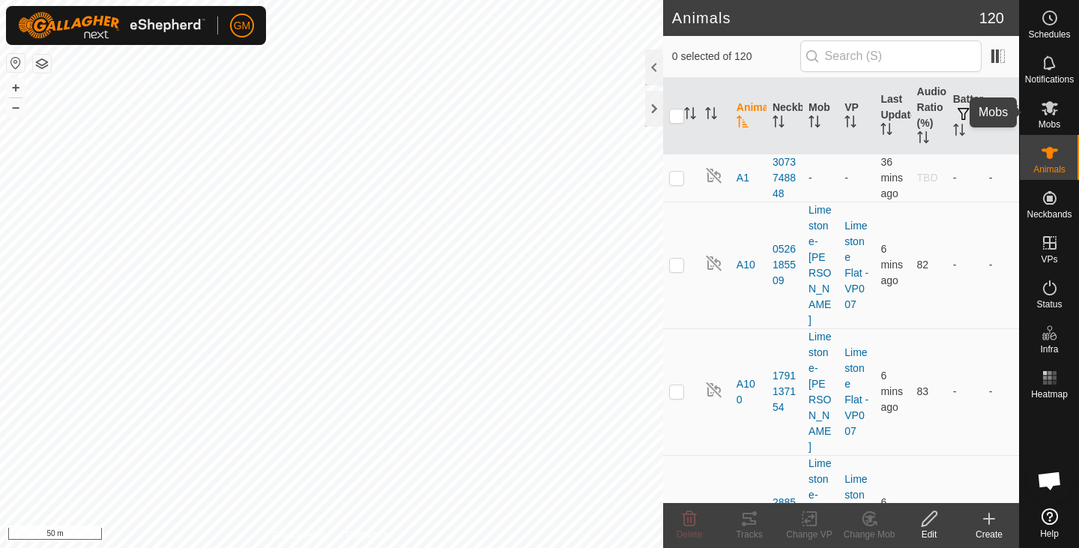
click at [1048, 112] on icon at bounding box center [1050, 108] width 18 height 18
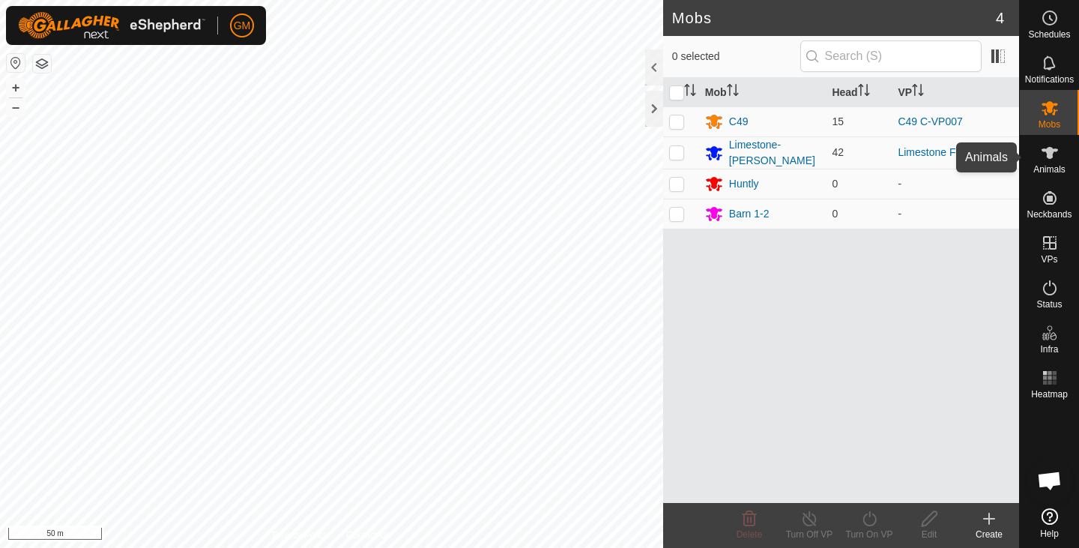
click at [1058, 156] on icon at bounding box center [1050, 153] width 18 height 18
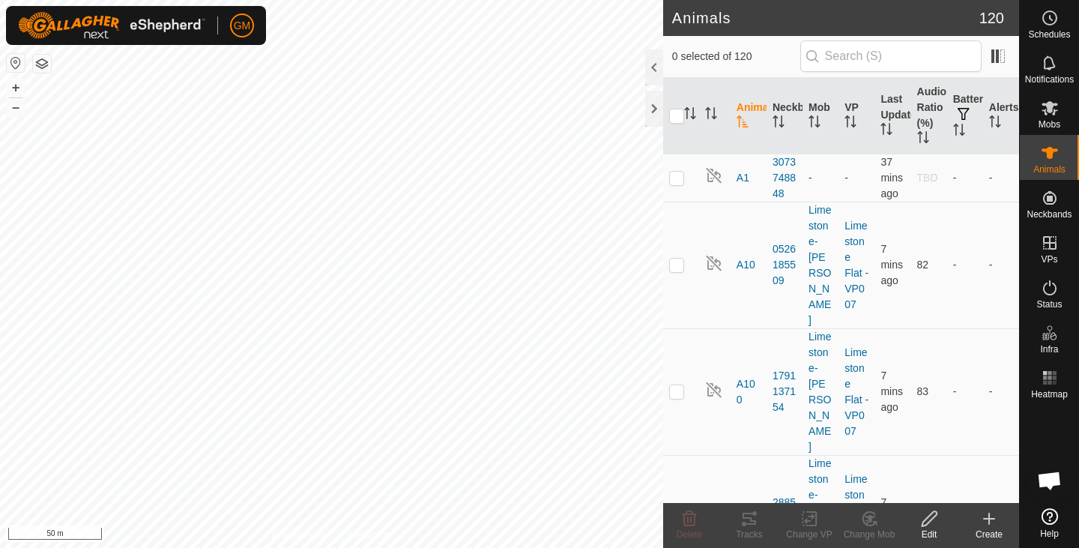
click at [744, 124] on icon "Activate to sort" at bounding box center [742, 121] width 11 height 12
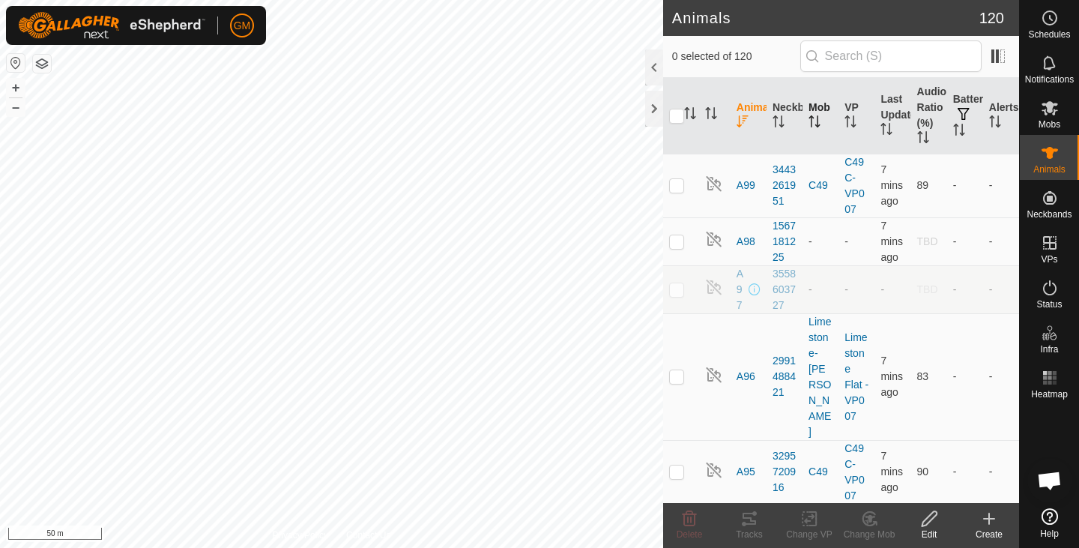
click at [815, 119] on icon "Activate to sort" at bounding box center [815, 121] width 12 height 12
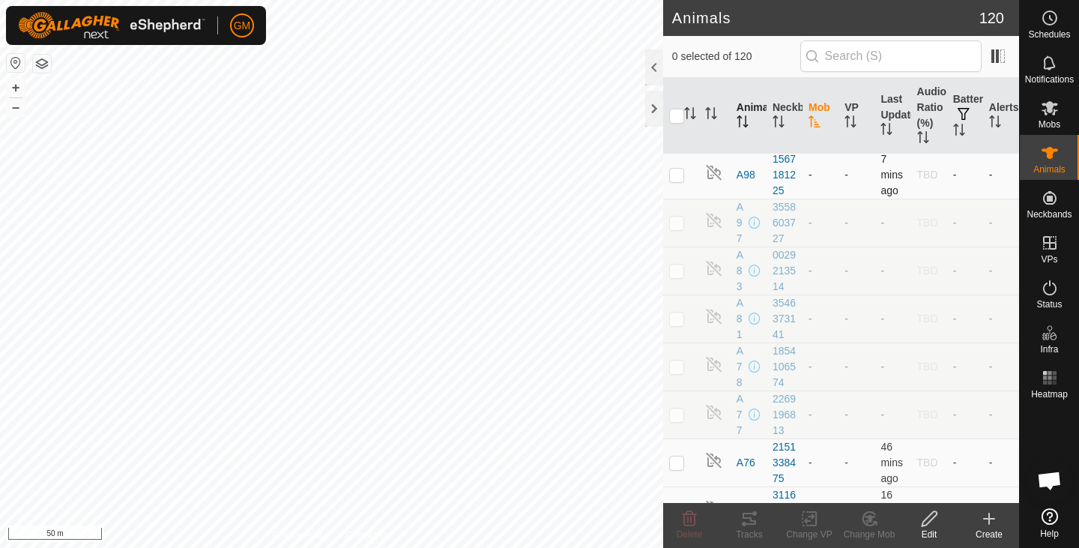
scroll to position [4, 0]
click at [676, 179] on p-checkbox at bounding box center [676, 173] width 15 height 12
checkbox input "true"
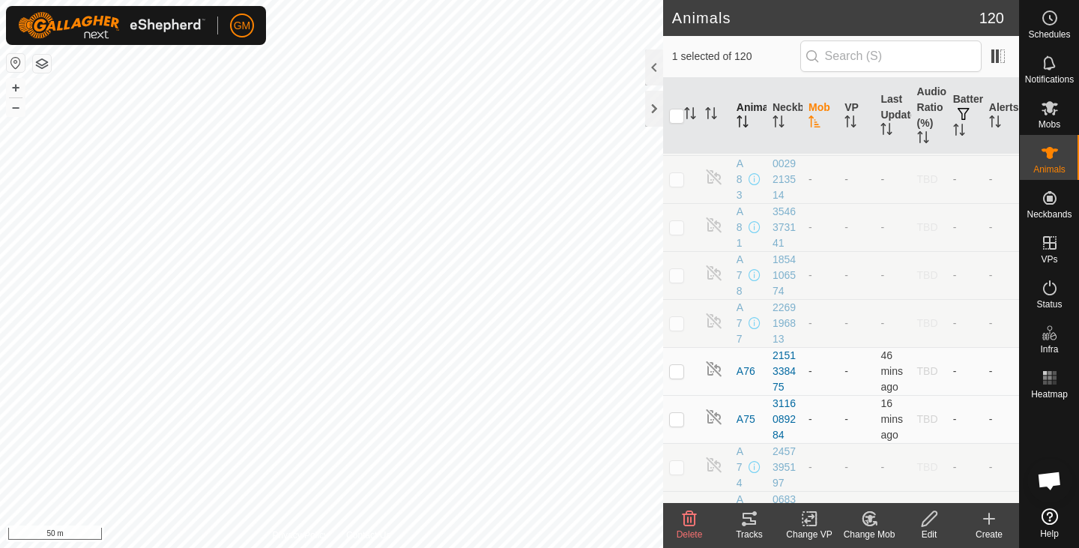
scroll to position [298, 0]
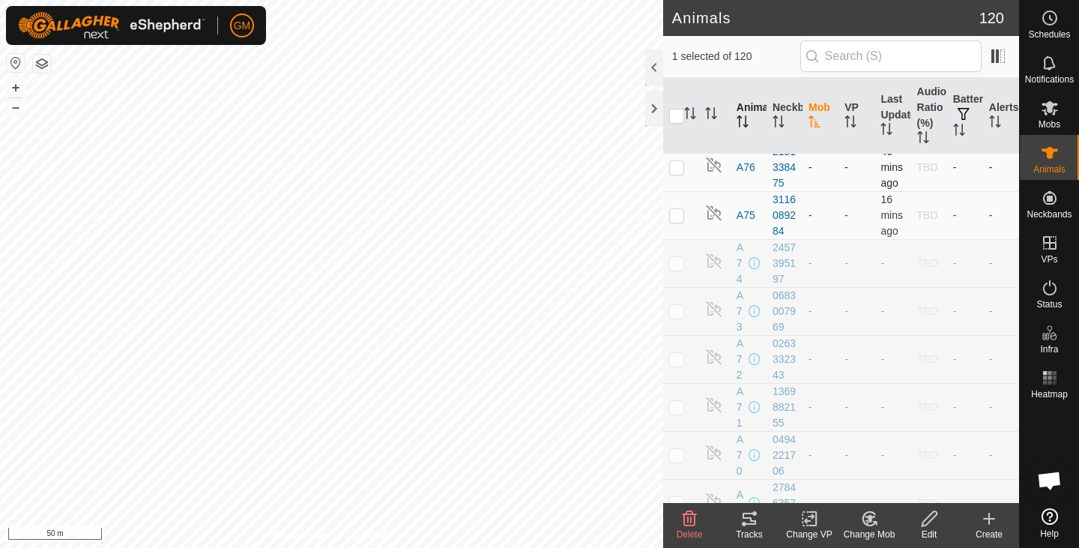
click at [676, 173] on p-checkbox at bounding box center [676, 167] width 15 height 12
checkbox input "true"
click at [672, 221] on p-checkbox at bounding box center [676, 215] width 15 height 12
checkbox input "true"
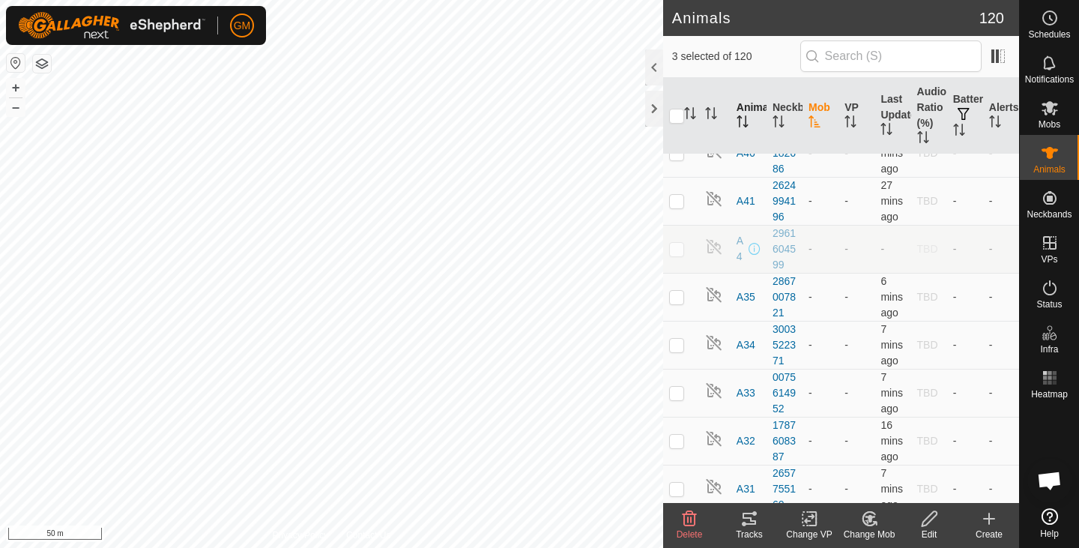
scroll to position [1512, 0]
checkbox input "true"
click at [684, 80] on td at bounding box center [681, 56] width 36 height 48
checkbox input "true"
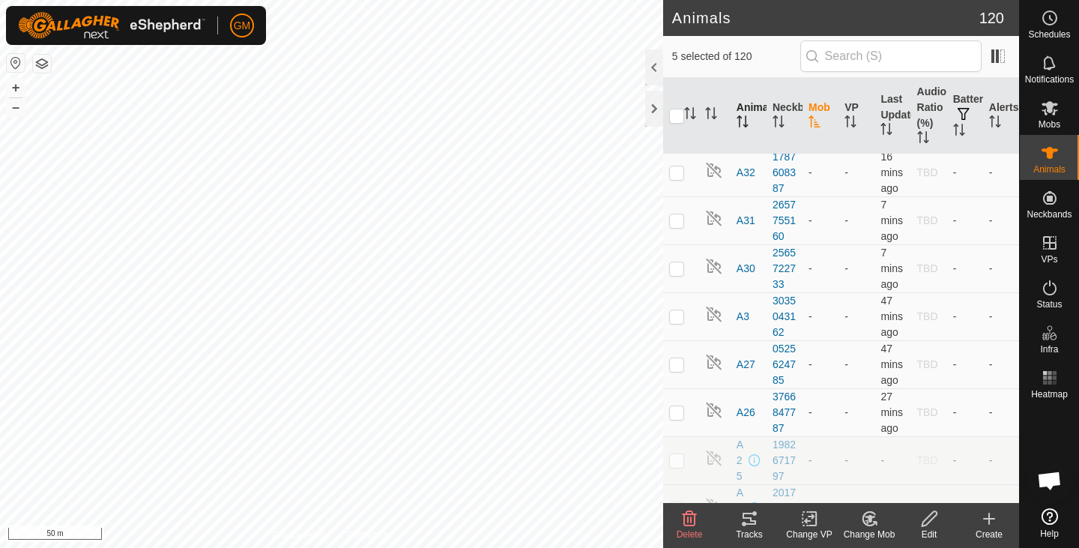
scroll to position [1784, 0]
checkbox input "true"
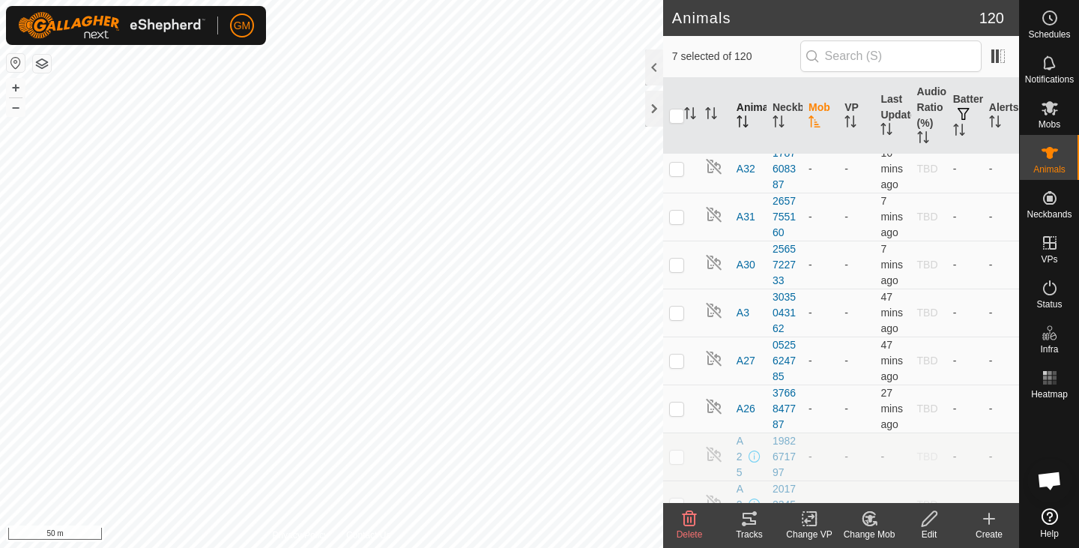
checkbox input "true"
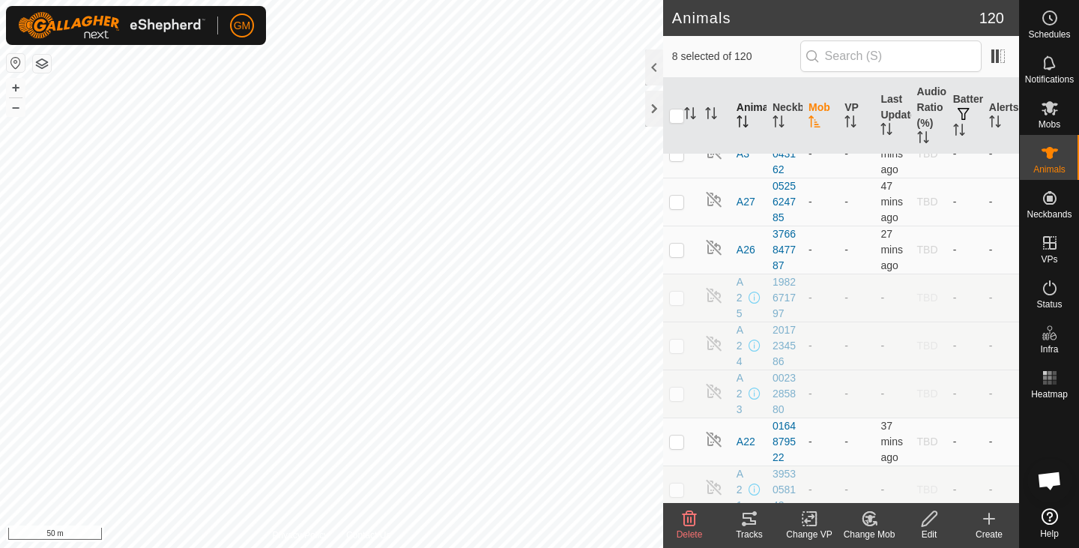
scroll to position [1943, 0]
checkbox input "true"
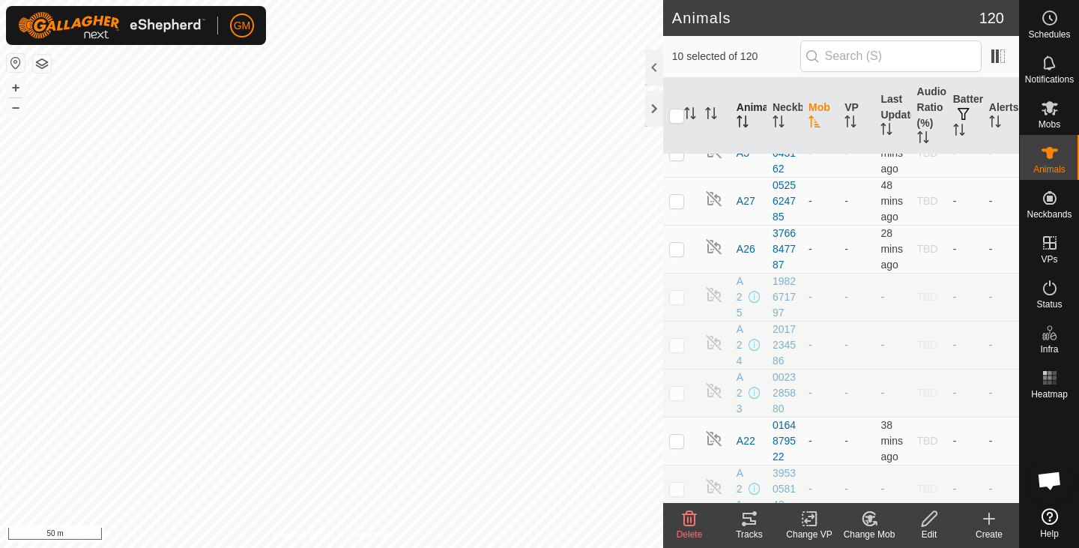
checkbox input "true"
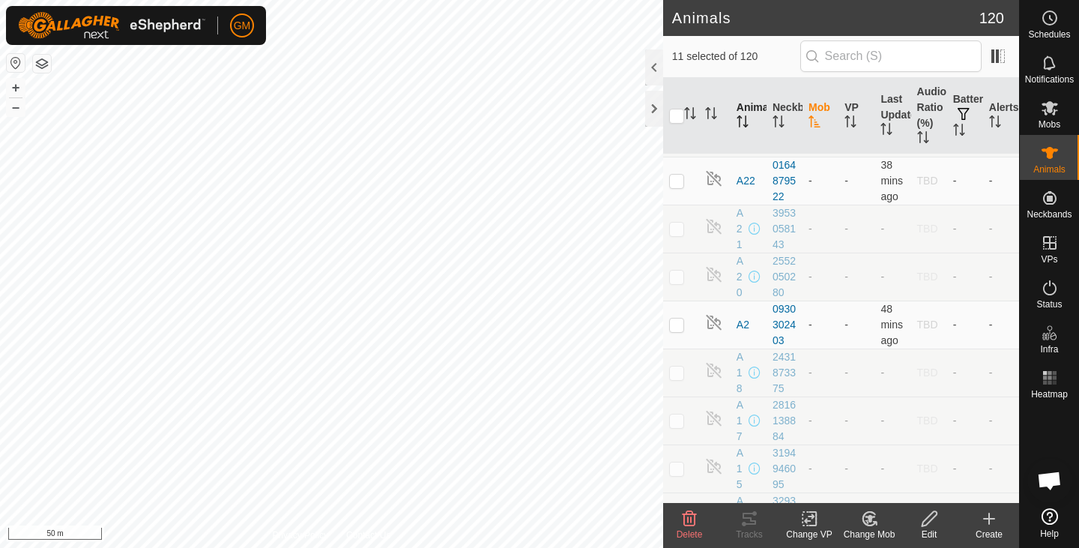
scroll to position [2204, 0]
checkbox input "true"
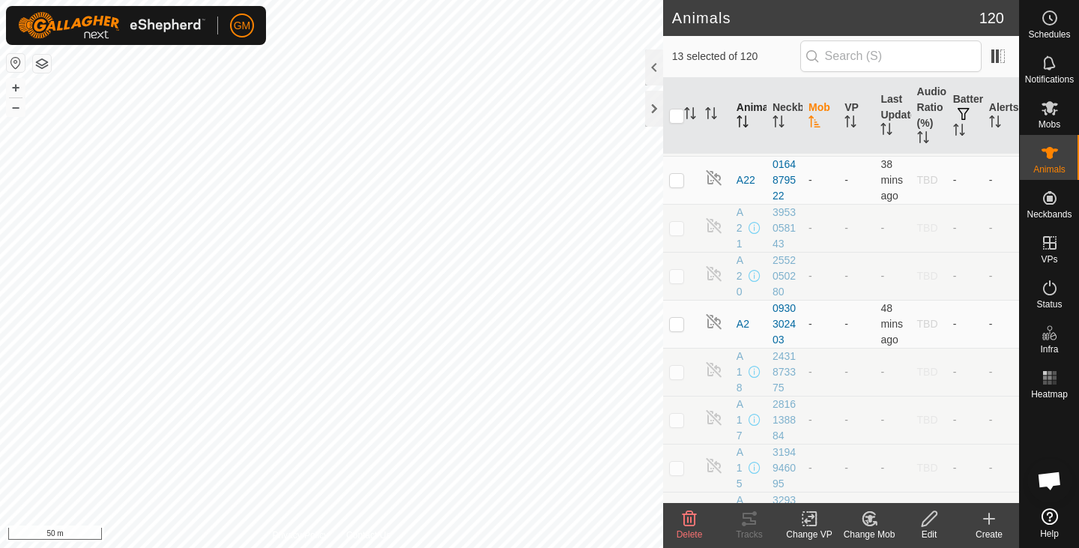
checkbox input "true"
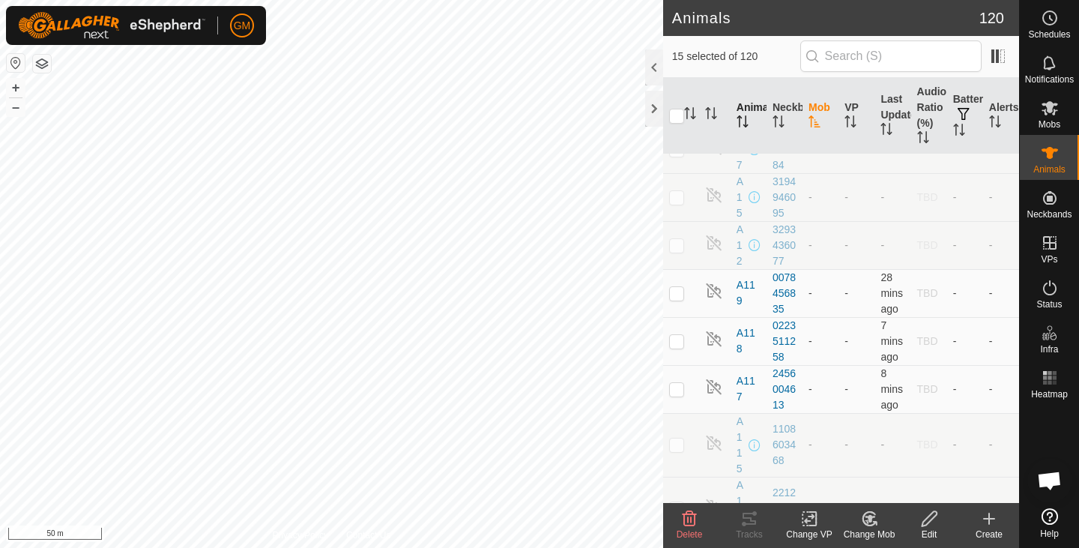
scroll to position [2476, 0]
checkbox input "true"
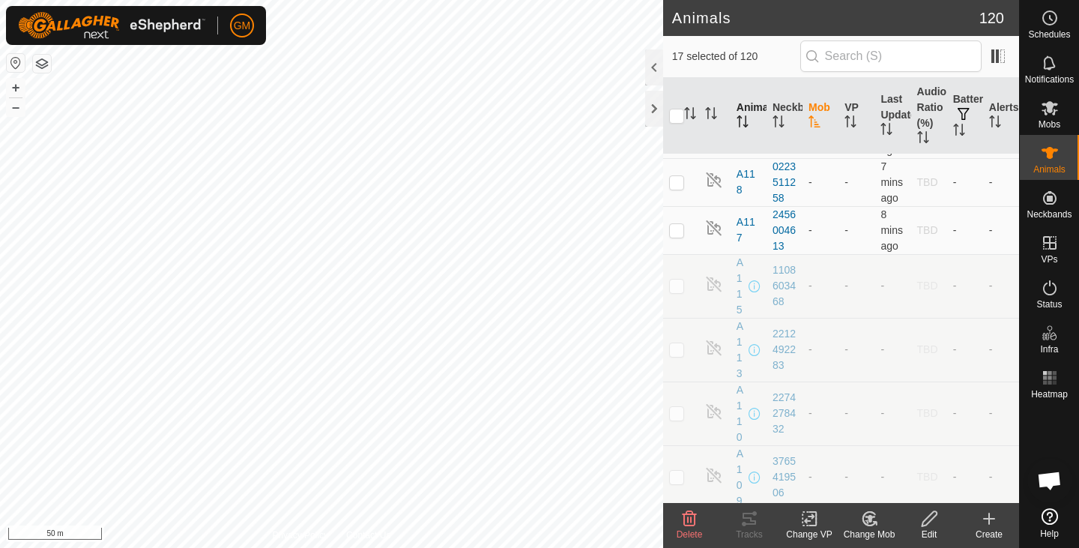
scroll to position [2700, 0]
checkbox input "true"
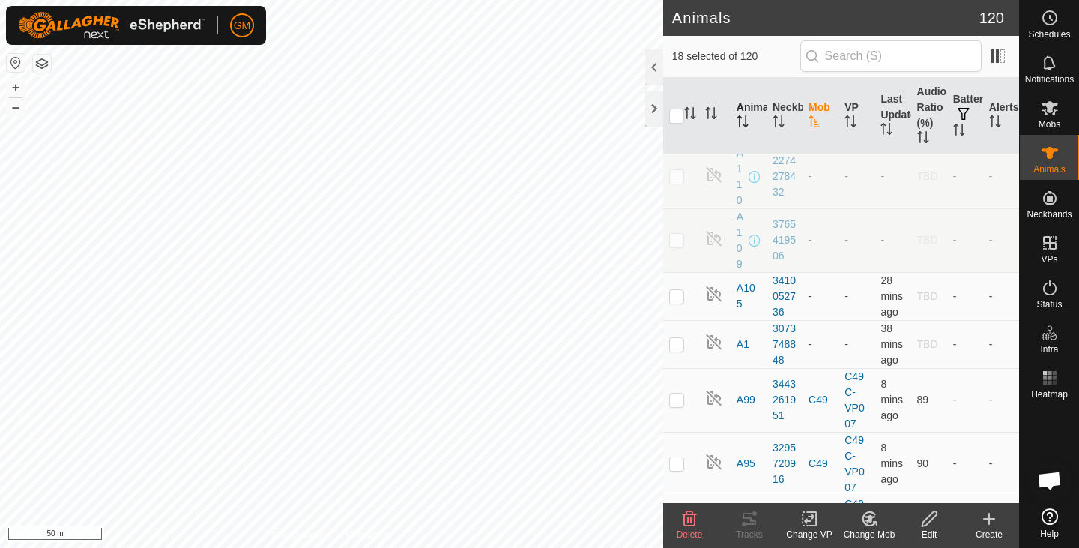
scroll to position [2871, 0]
checkbox input "true"
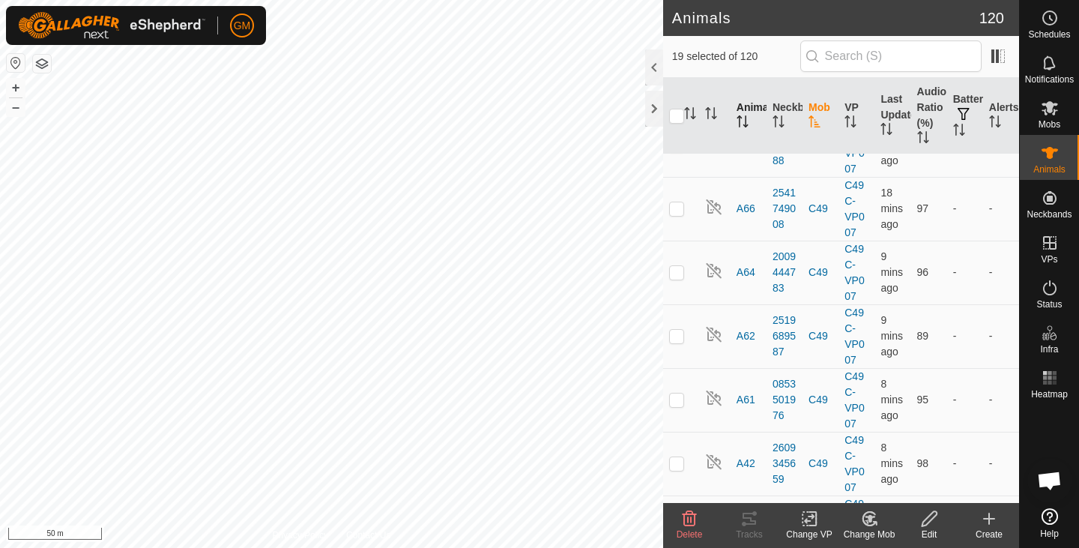
scroll to position [3318, 0]
checkbox input "true"
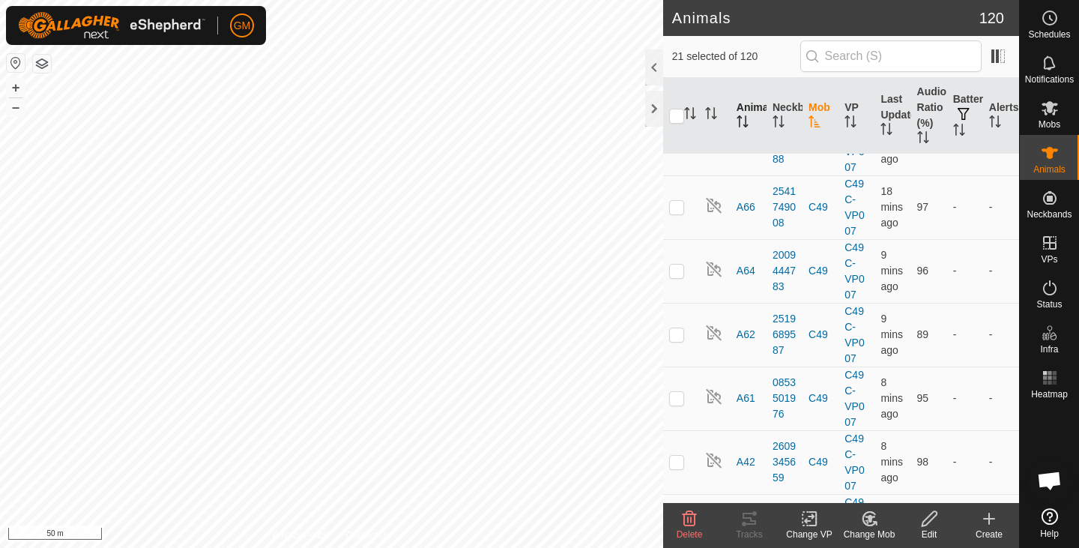
checkbox input "true"
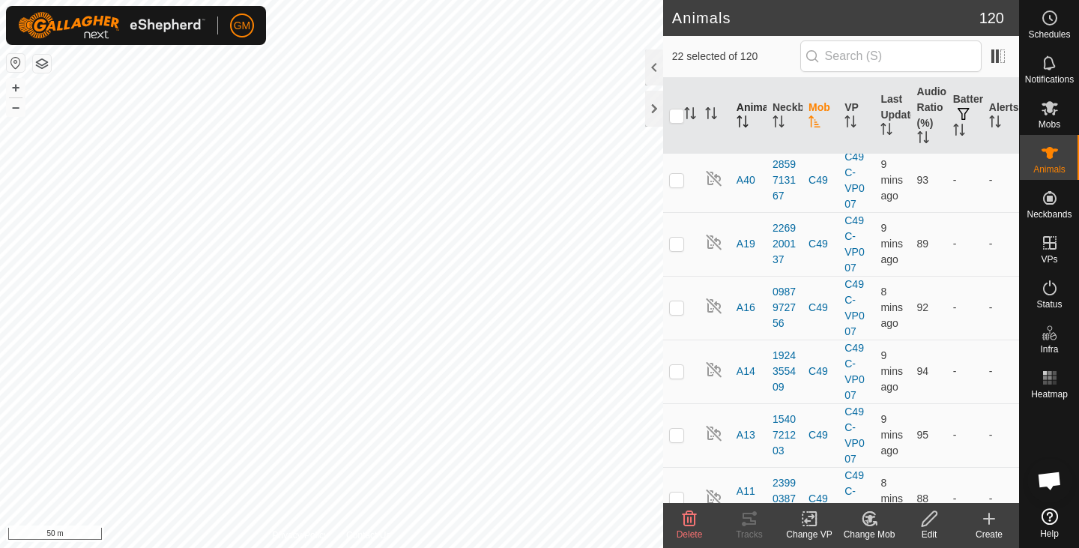
scroll to position [3664, 0]
checkbox input "true"
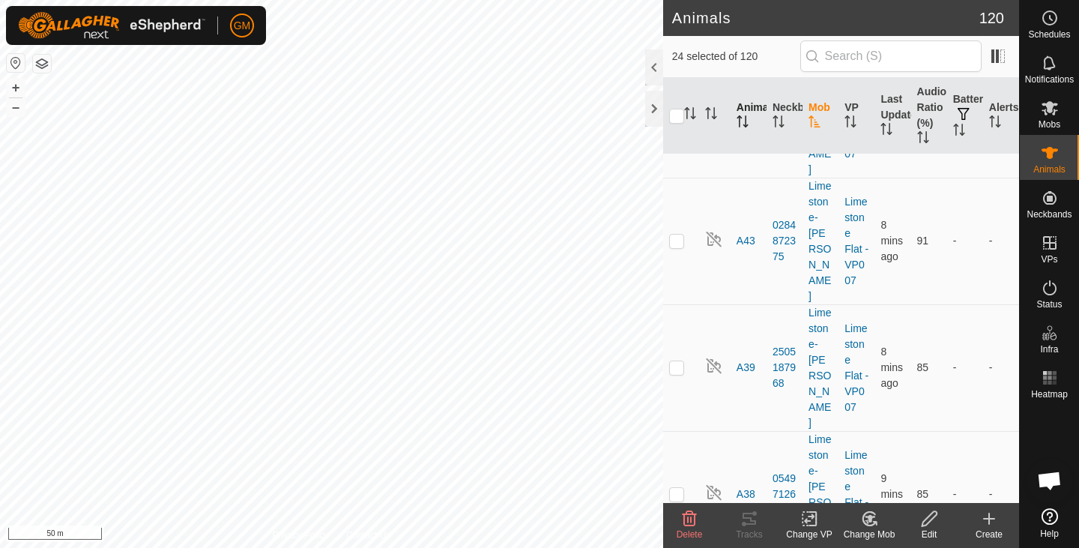
scroll to position [6660, 0]
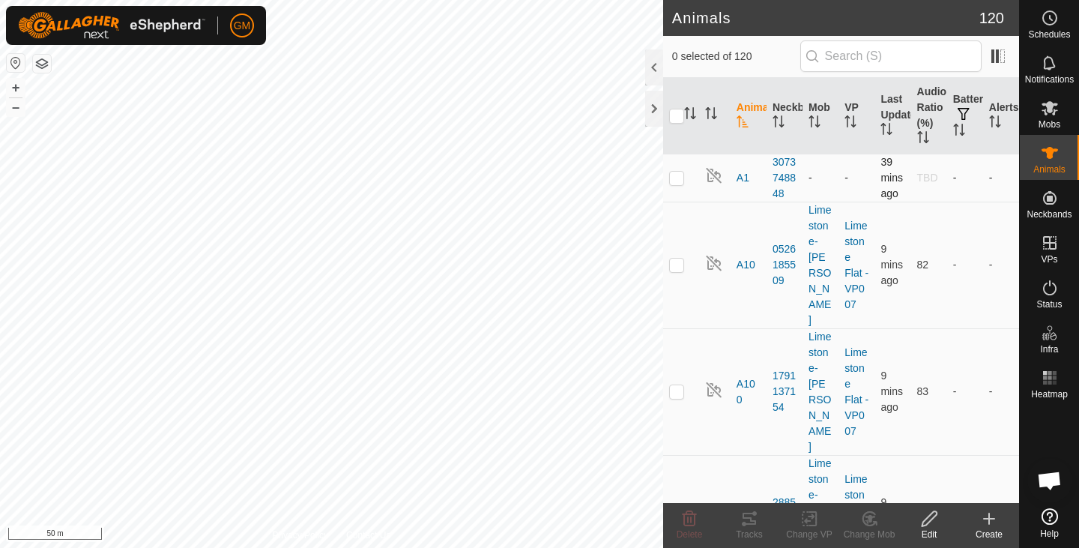
click at [679, 184] on p-checkbox at bounding box center [676, 178] width 15 height 12
checkbox input "true"
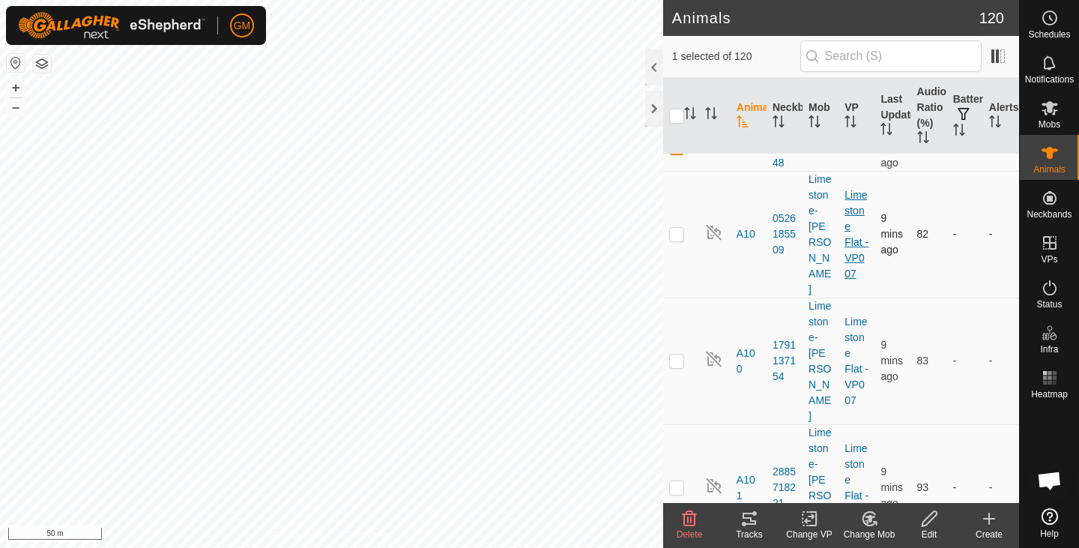
scroll to position [30, 0]
click at [810, 117] on icon "Activate to sort" at bounding box center [811, 116] width 5 height 3
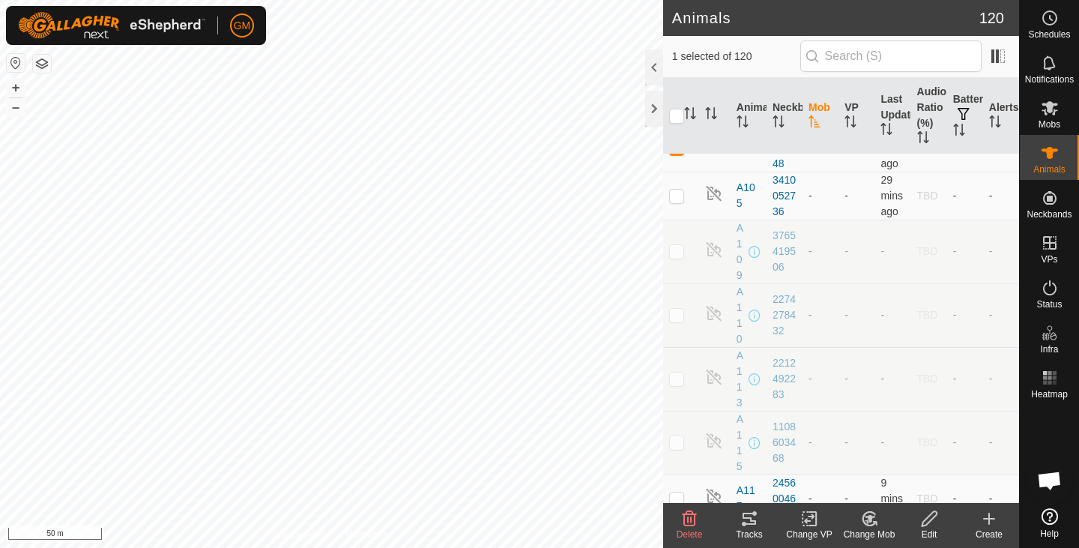
scroll to position [0, 0]
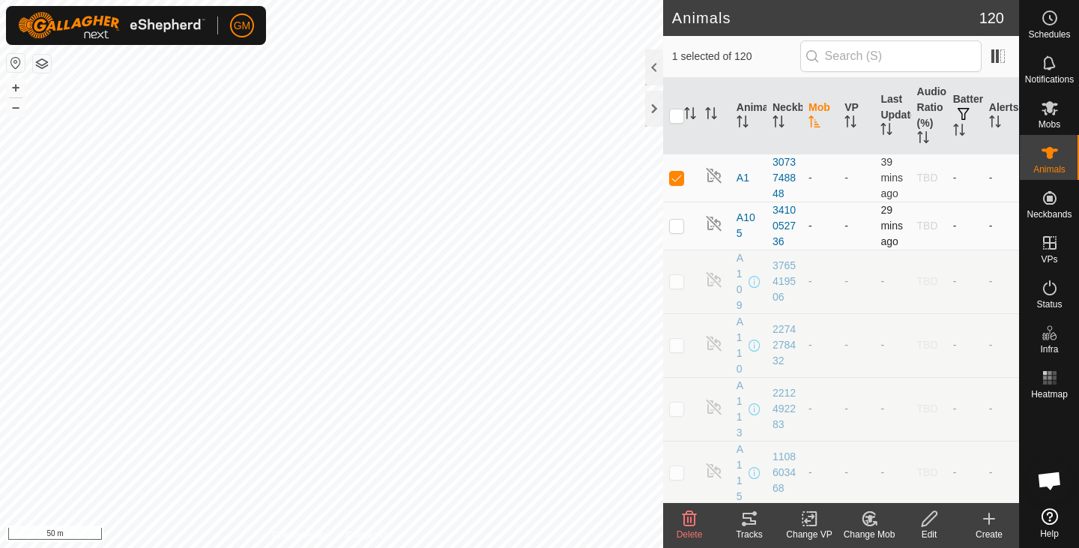
click at [681, 232] on p-checkbox at bounding box center [676, 226] width 15 height 12
checkbox input "true"
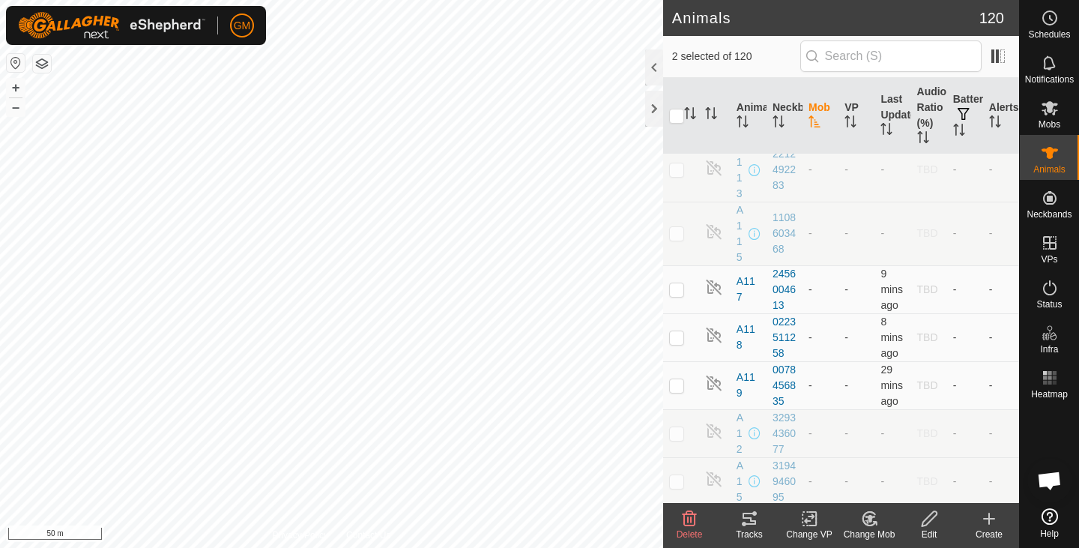
scroll to position [240, 0]
click at [675, 295] on p-checkbox at bounding box center [676, 289] width 15 height 12
checkbox input "true"
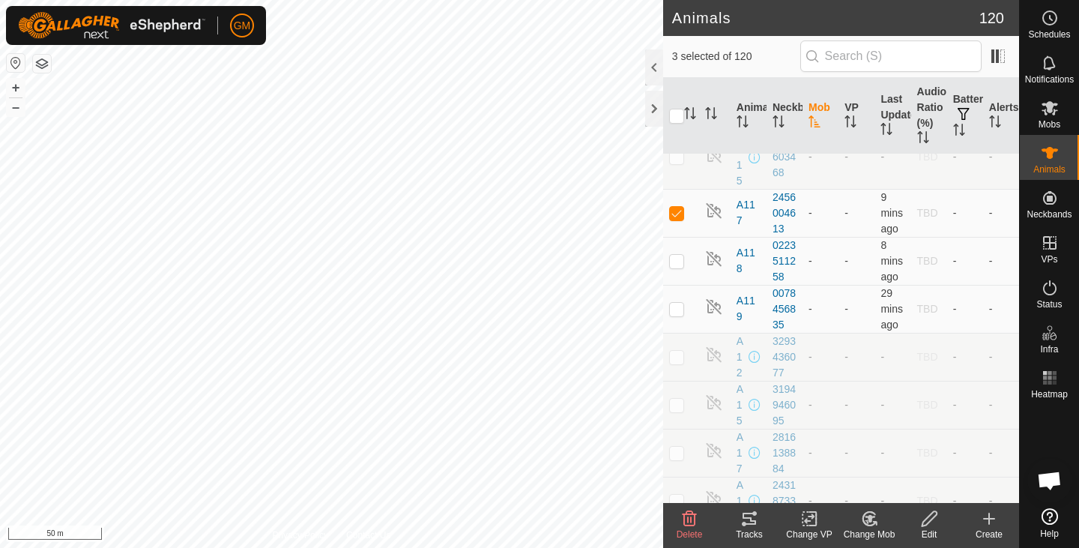
scroll to position [317, 0]
click at [675, 265] on p-checkbox at bounding box center [676, 259] width 15 height 12
checkbox input "true"
click at [679, 313] on p-checkbox at bounding box center [676, 307] width 15 height 12
checkbox input "true"
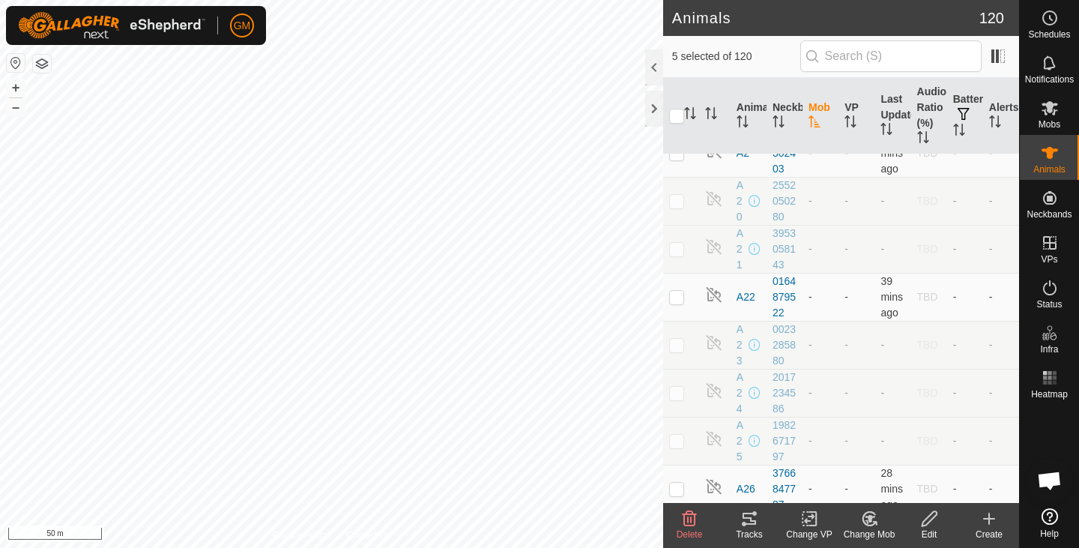
scroll to position [712, 0]
click at [677, 176] on td at bounding box center [681, 152] width 36 height 48
checkbox input "true"
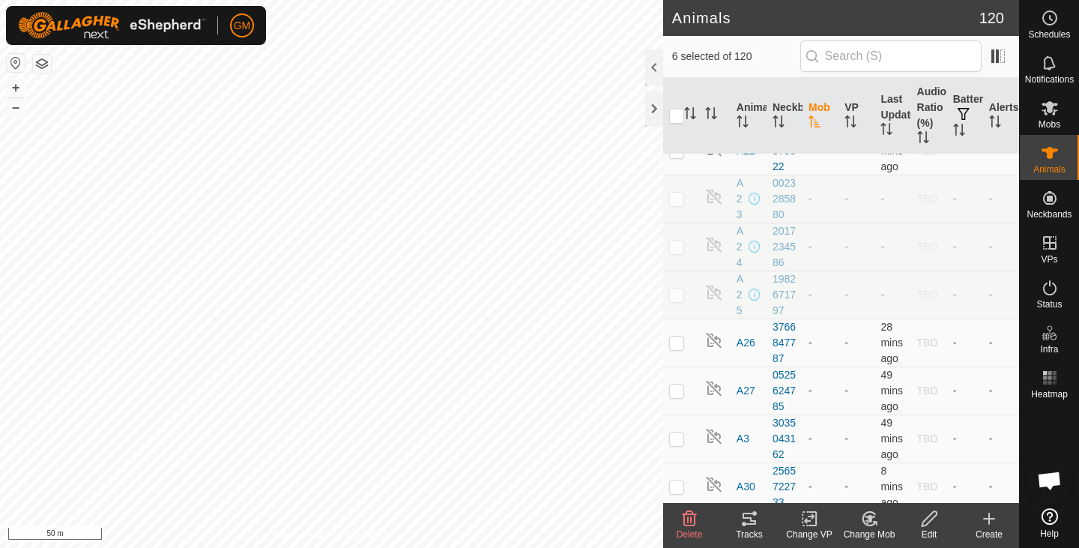
scroll to position [861, 0]
click at [677, 153] on p-checkbox at bounding box center [676, 147] width 15 height 12
checkbox input "true"
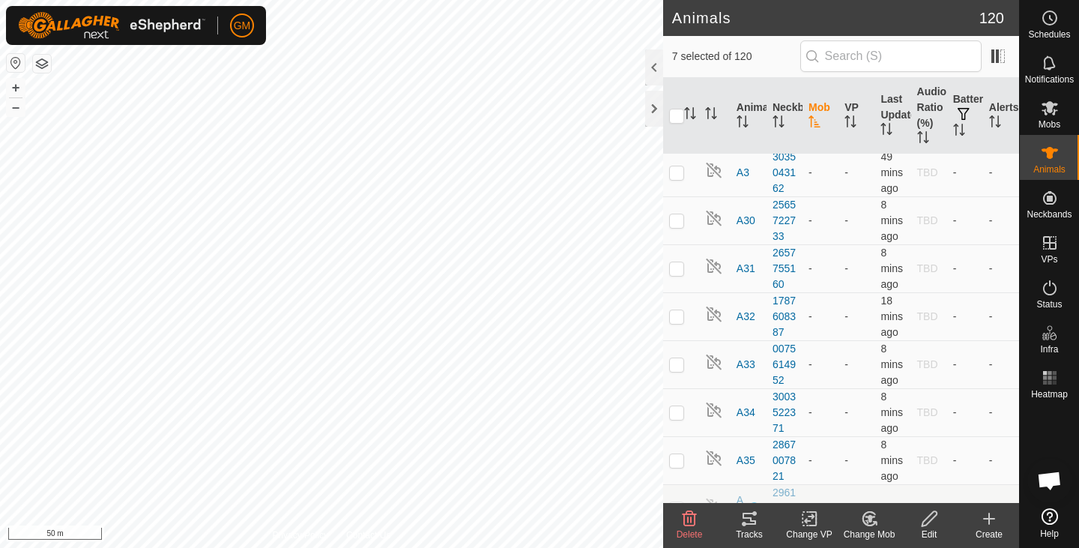
scroll to position [1124, 0]
click at [675, 82] on p-checkbox at bounding box center [676, 76] width 15 height 12
checkbox input "true"
click at [678, 130] on p-checkbox at bounding box center [676, 124] width 15 height 12
checkbox input "true"
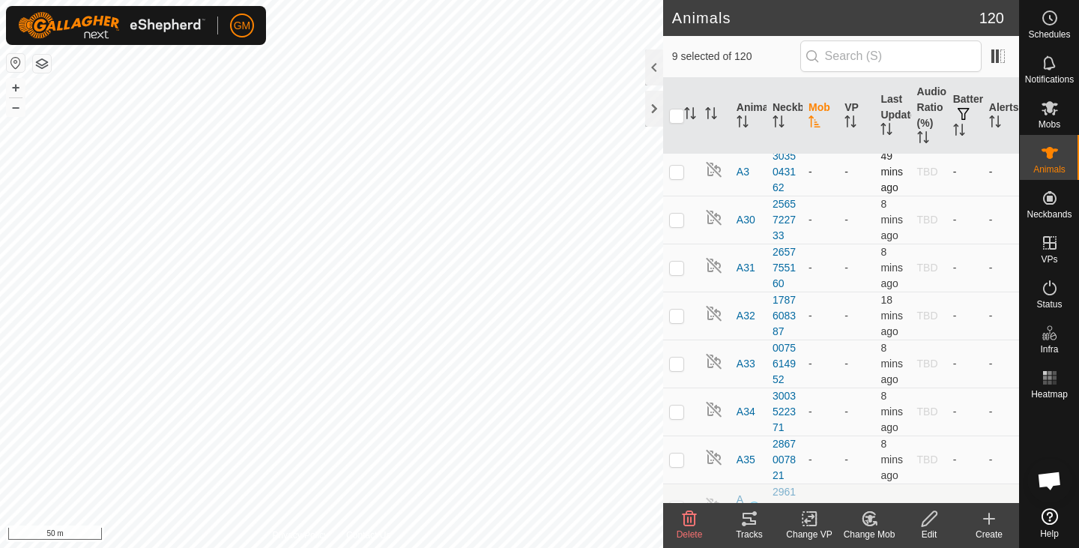
click at [675, 178] on p-checkbox at bounding box center [676, 172] width 15 height 12
checkbox input "true"
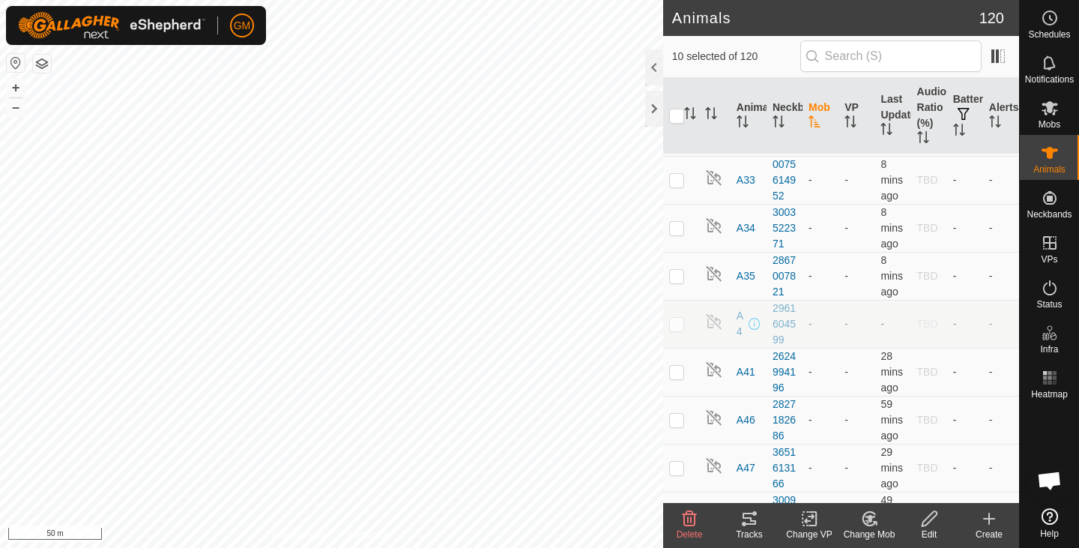
scroll to position [1309, 0]
click at [675, 41] on p-checkbox at bounding box center [676, 35] width 15 height 12
checkbox input "true"
click at [678, 89] on p-checkbox at bounding box center [676, 83] width 15 height 12
checkbox input "true"
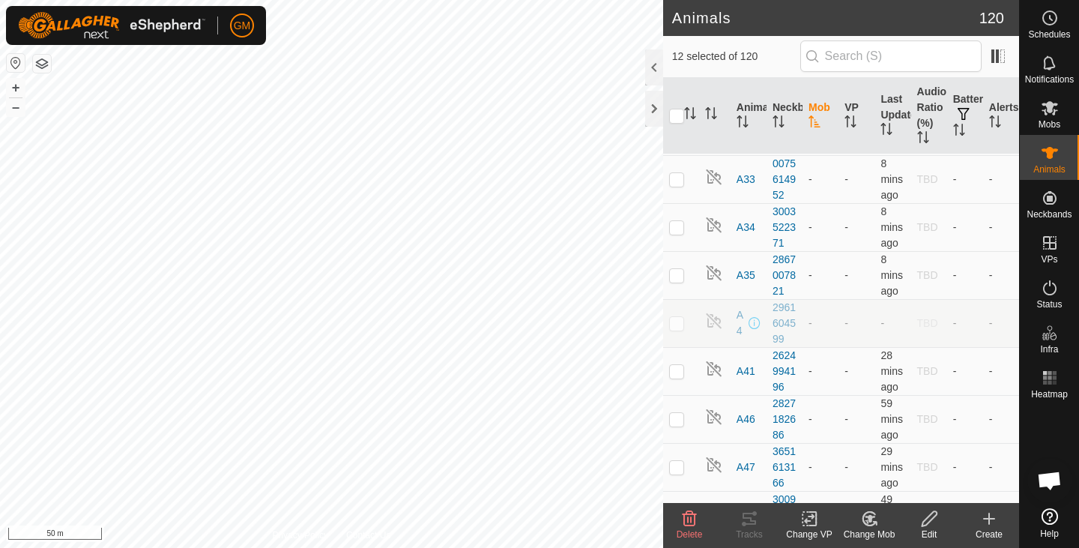
click at [679, 137] on p-checkbox at bounding box center [676, 131] width 15 height 12
checkbox input "true"
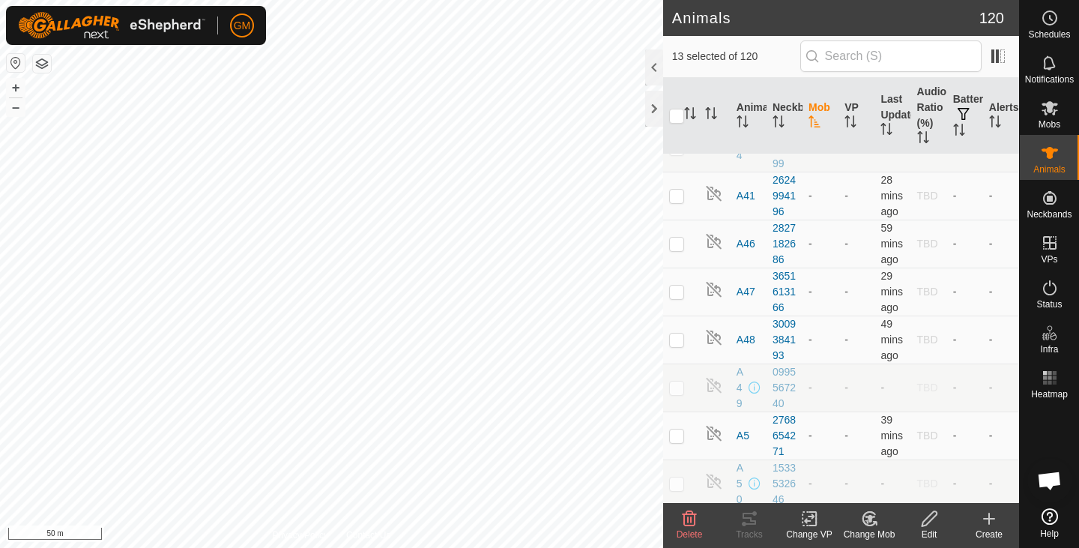
scroll to position [1485, 0]
click at [672, 9] on p-checkbox at bounding box center [676, 3] width 15 height 12
checkbox input "true"
click at [681, 57] on p-checkbox at bounding box center [676, 51] width 15 height 12
click at [679, 105] on p-checkbox at bounding box center [676, 99] width 15 height 12
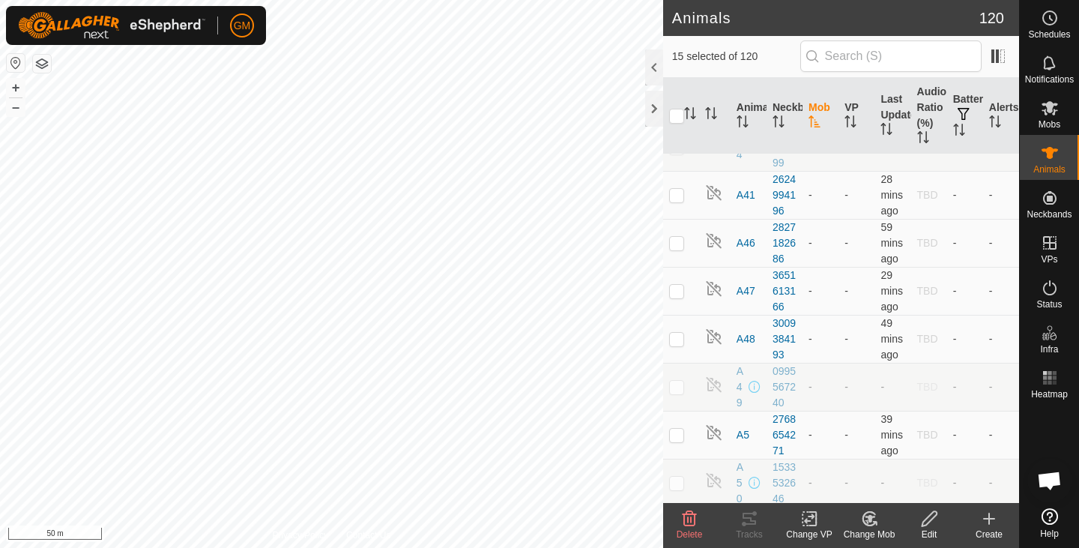
checkbox input "true"
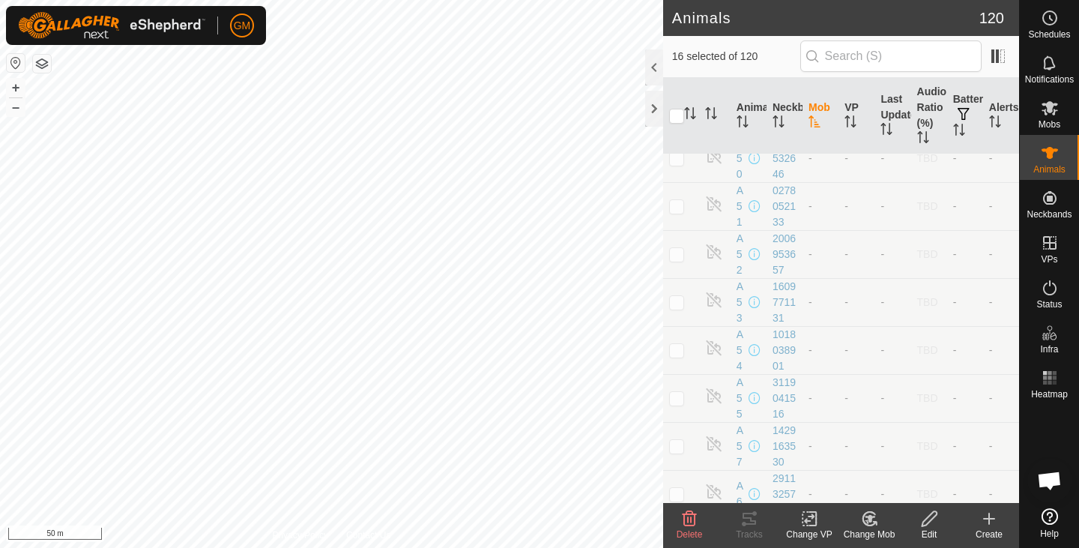
scroll to position [1810, 0]
checkbox input "true"
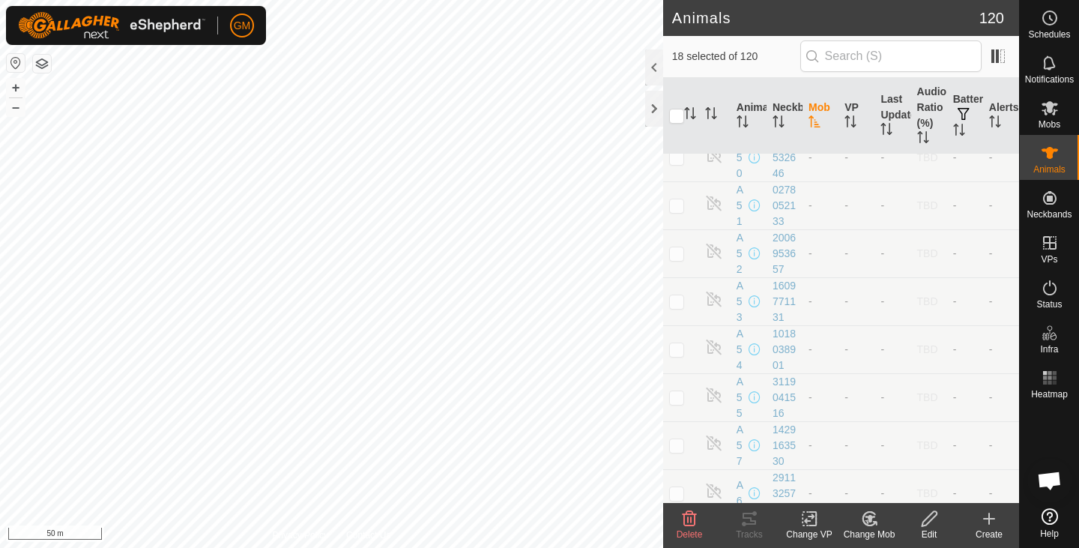
checkbox input "true"
click at [678, 19] on p-checkbox at bounding box center [676, 13] width 15 height 12
checkbox input "true"
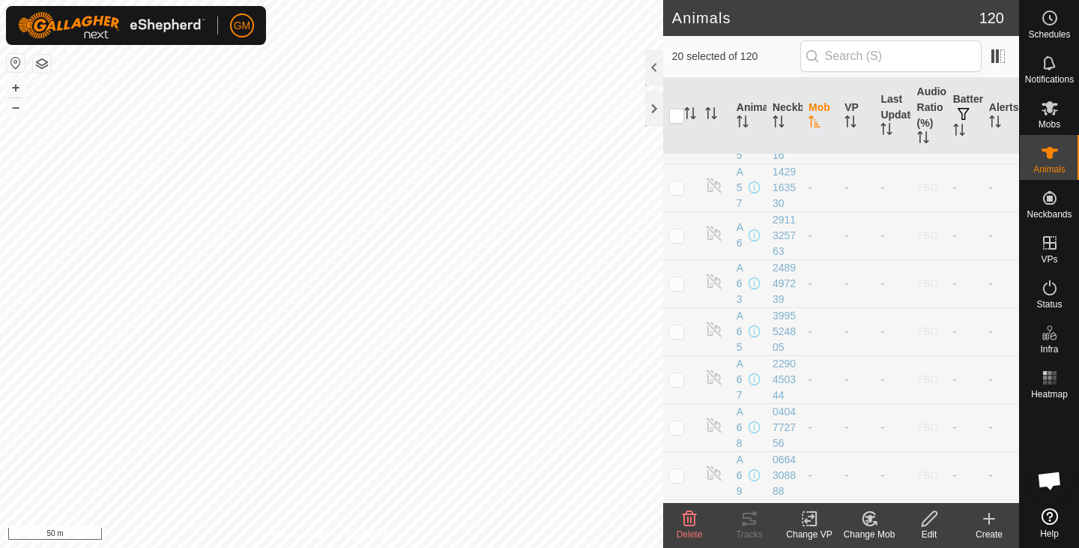
checkbox input "true"
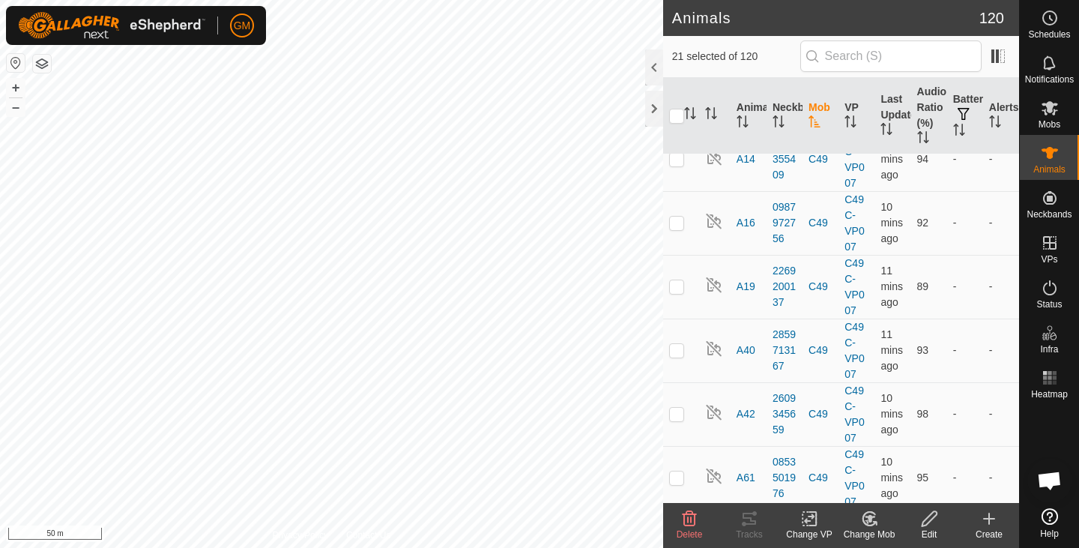
scroll to position [3239, 0]
checkbox input "true"
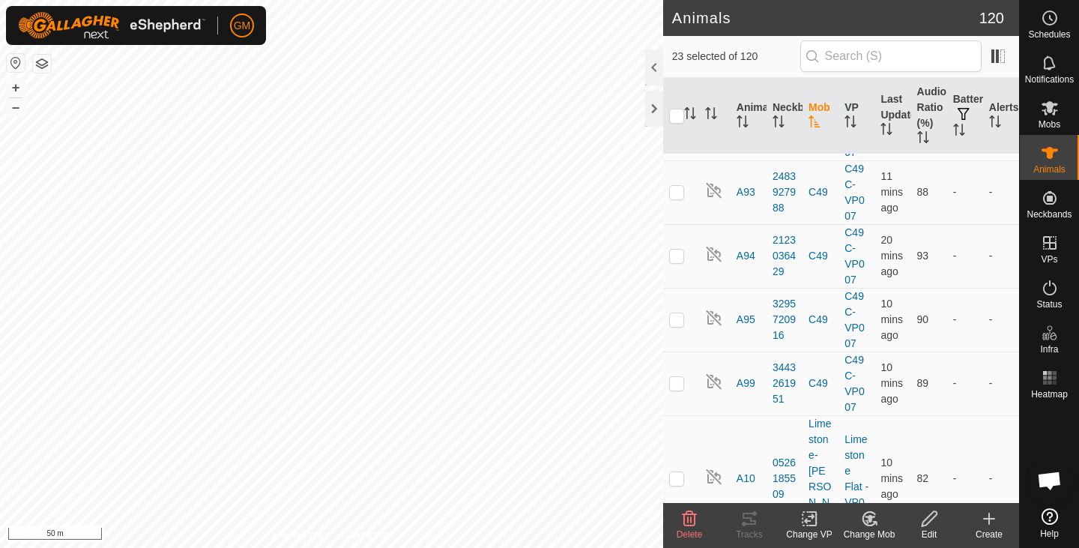
scroll to position [3798, 0]
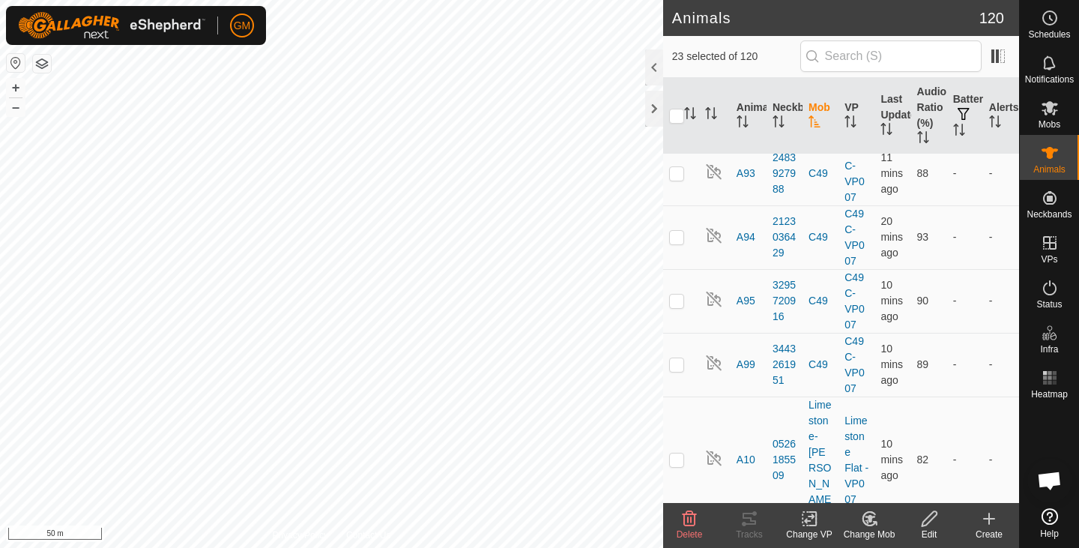
checkbox input "true"
click at [985, 516] on icon at bounding box center [989, 519] width 18 height 18
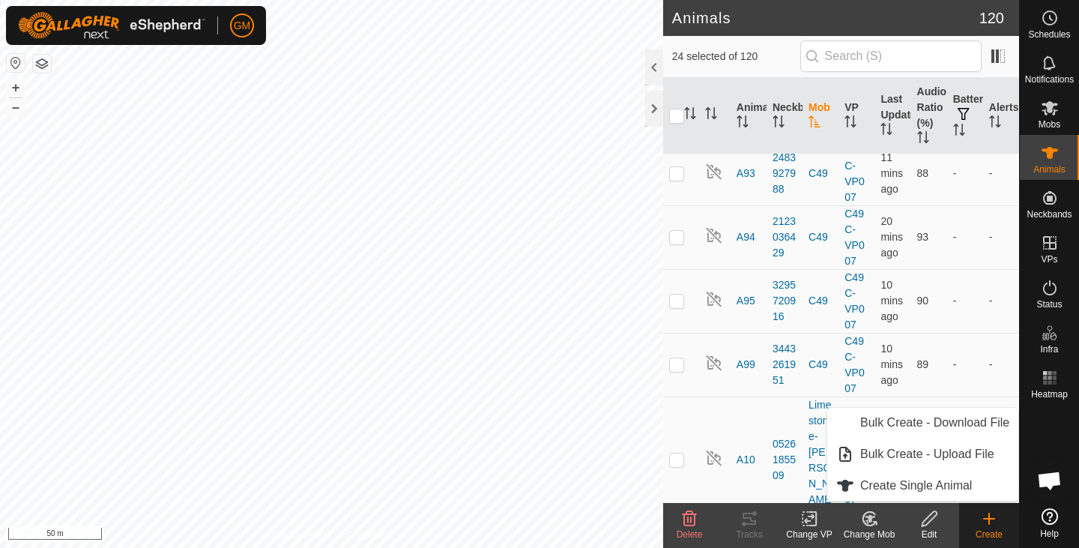
click at [866, 519] on icon at bounding box center [869, 519] width 19 height 18
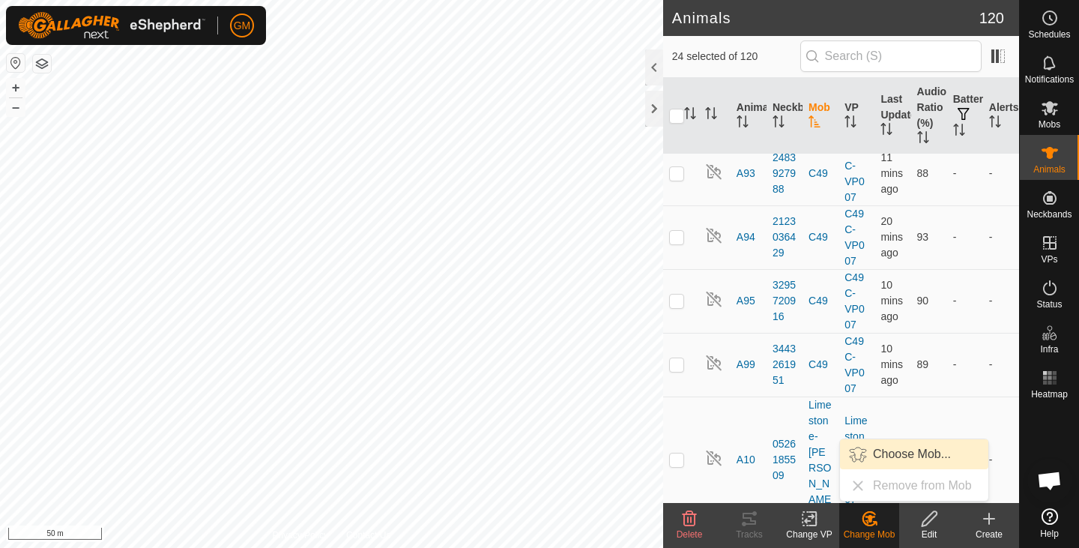
click at [882, 459] on link "Choose Mob..." at bounding box center [914, 454] width 148 height 30
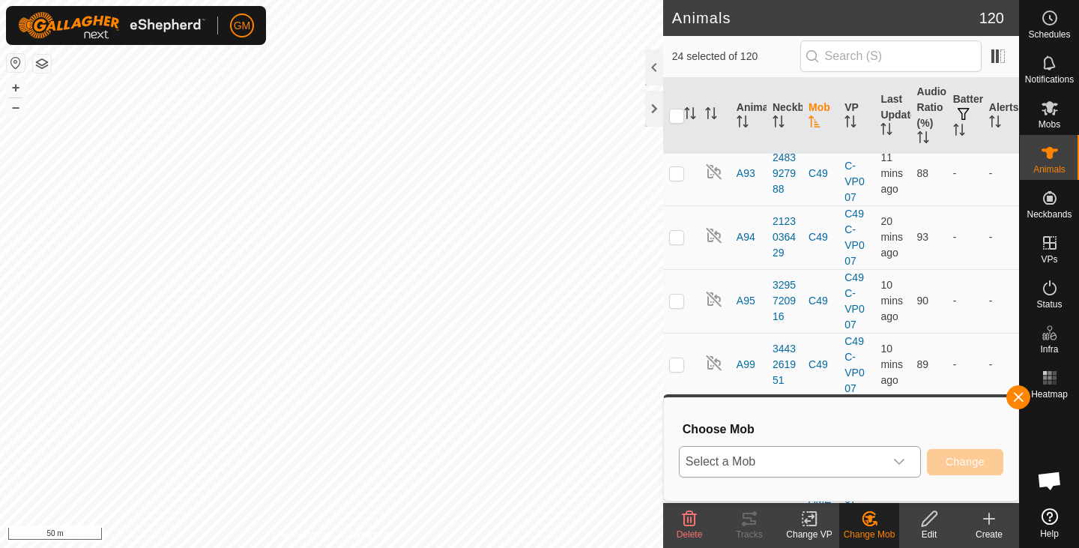
click at [900, 461] on icon "dropdown trigger" at bounding box center [899, 462] width 12 height 12
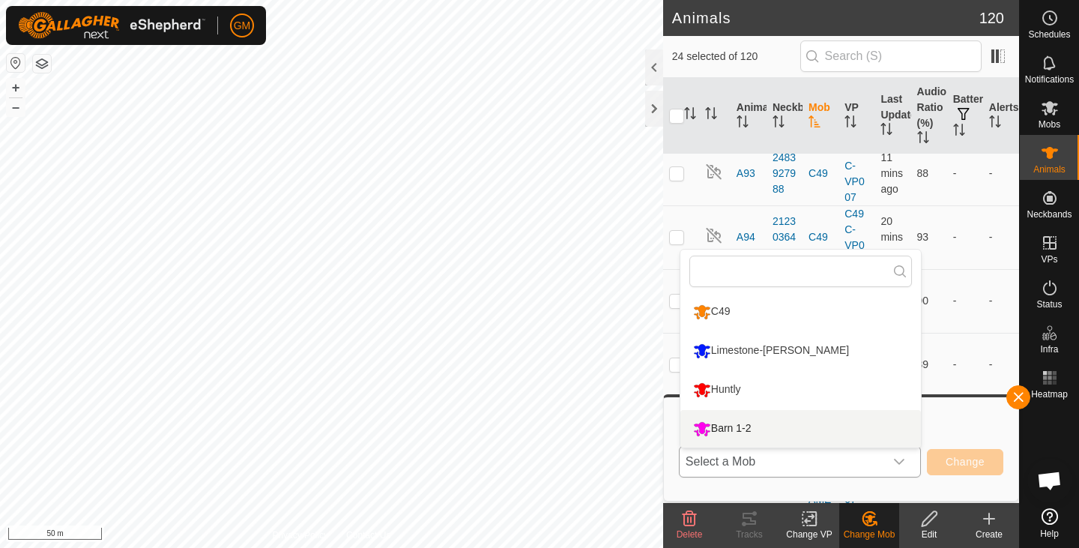
click at [734, 427] on li "Barn 1-2" at bounding box center [801, 428] width 241 height 37
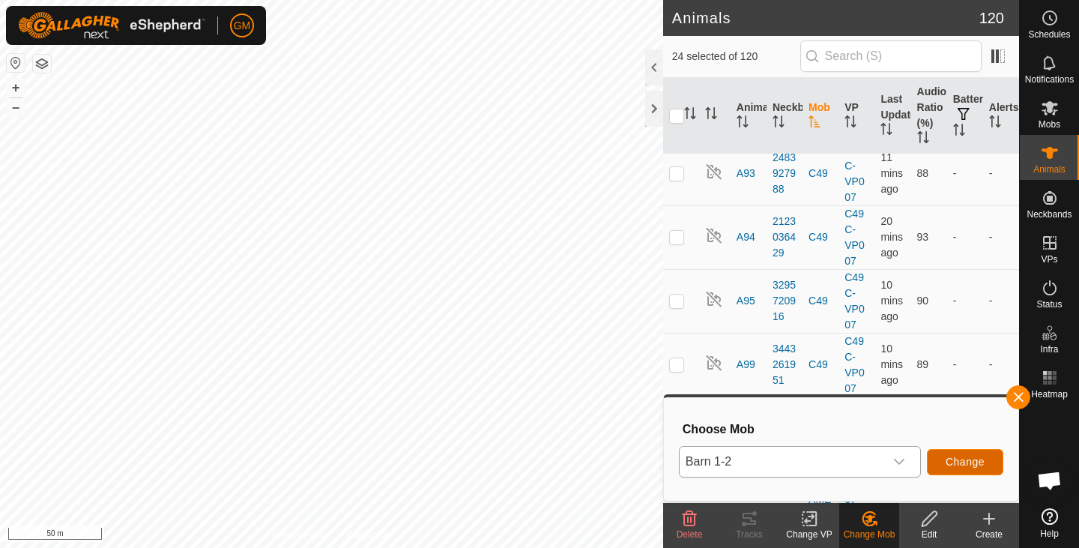
click at [950, 460] on span "Change" at bounding box center [965, 462] width 39 height 12
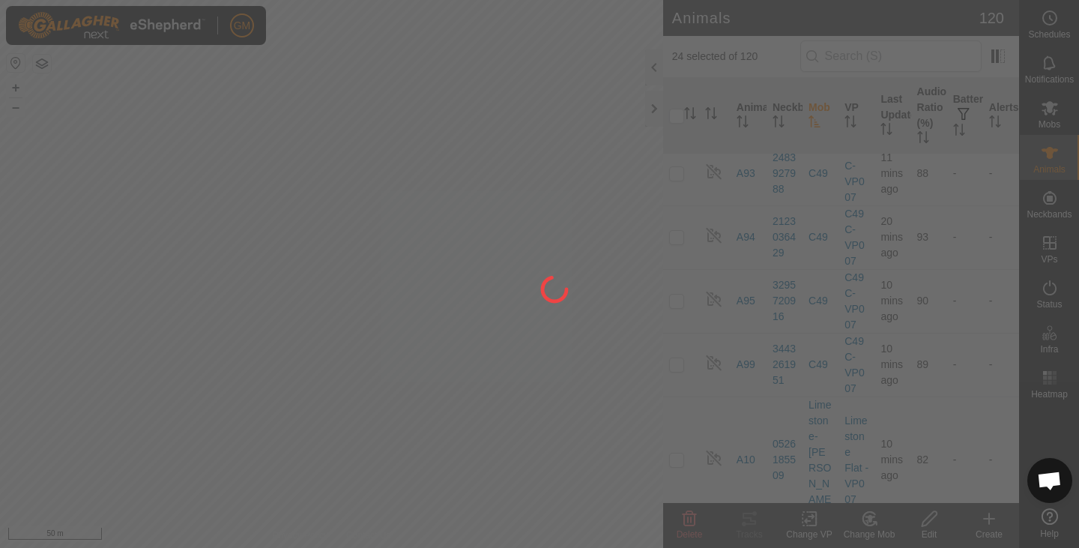
checkbox input "false"
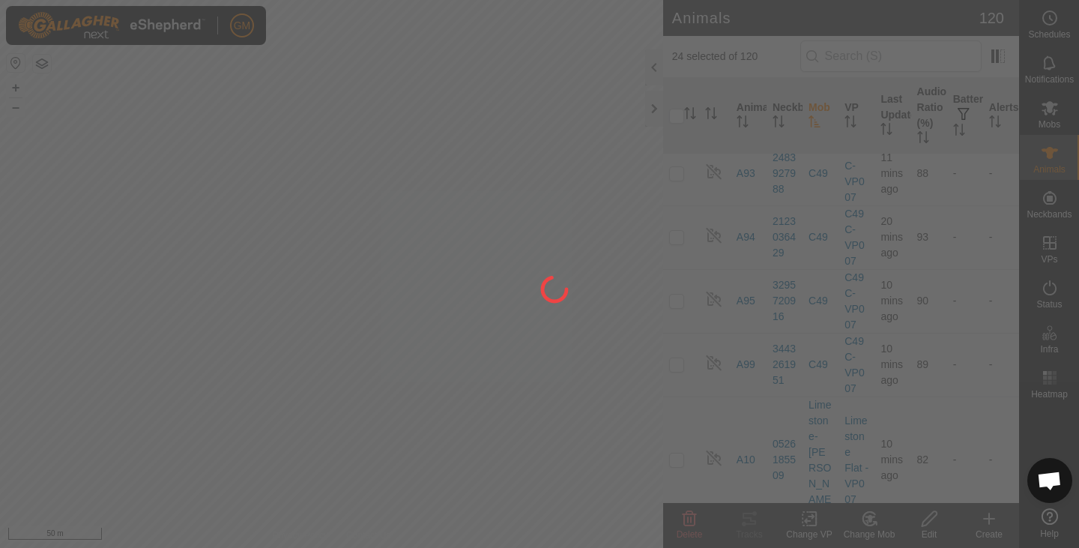
checkbox input "false"
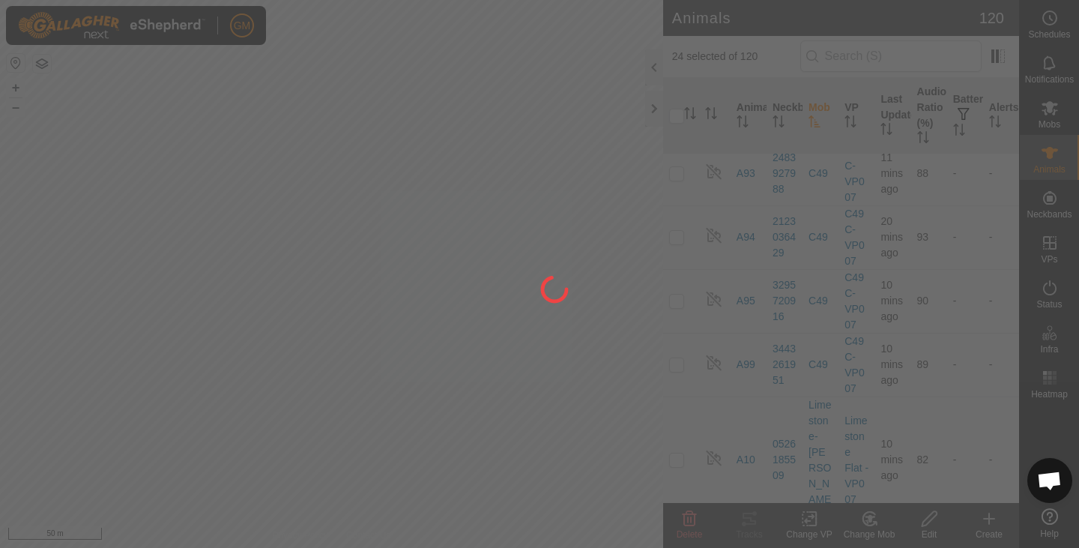
checkbox input "false"
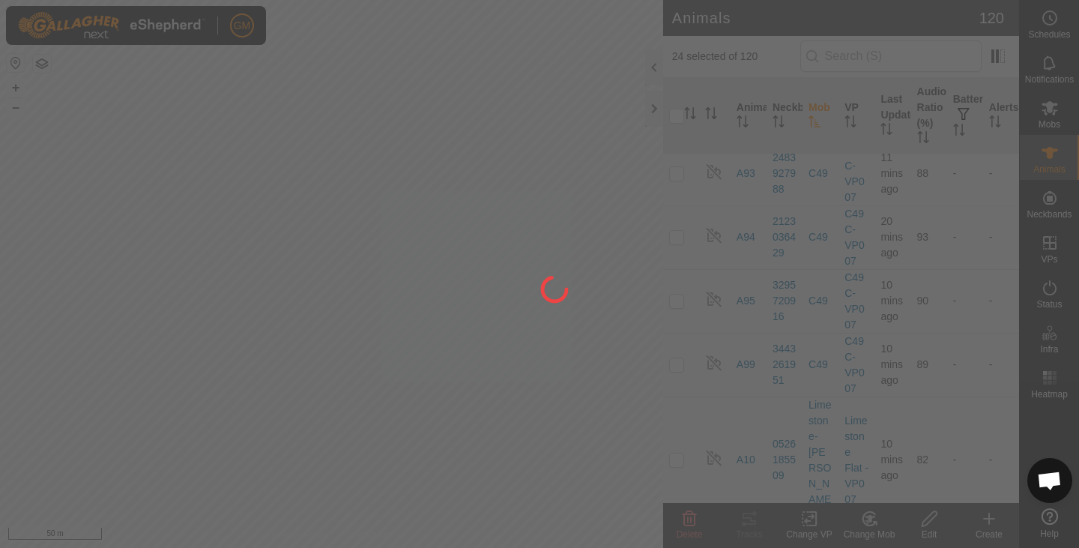
checkbox input "false"
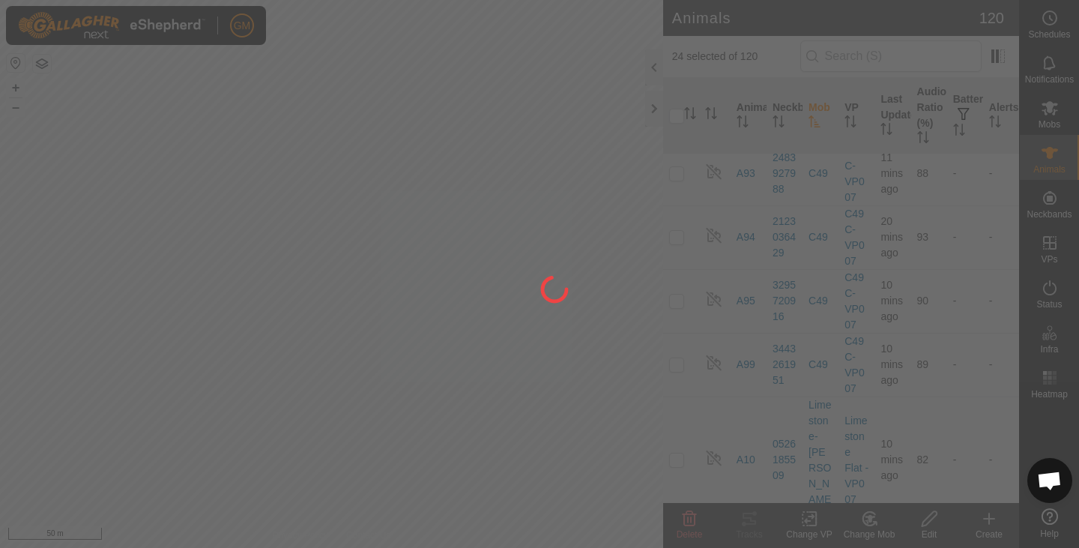
checkbox input "false"
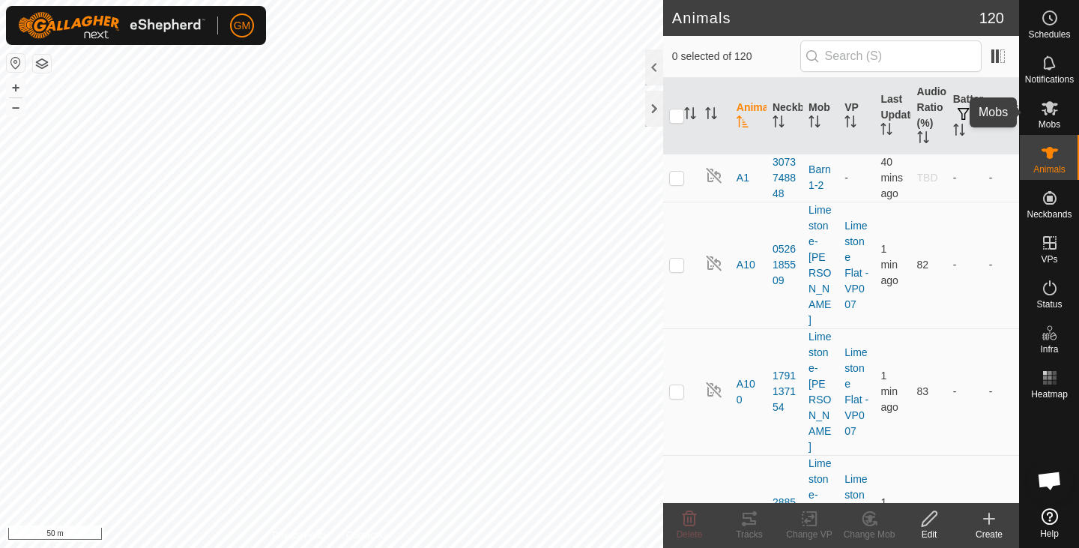
click at [1053, 100] on icon at bounding box center [1050, 108] width 18 height 18
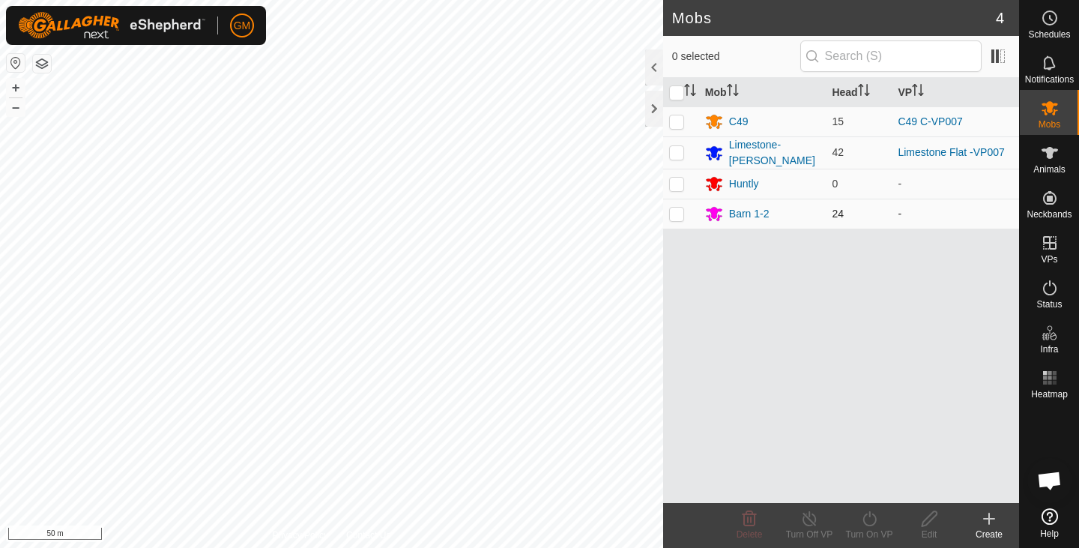
click at [681, 208] on p-checkbox at bounding box center [676, 214] width 15 height 12
checkbox input "true"
click at [867, 521] on icon at bounding box center [869, 519] width 19 height 18
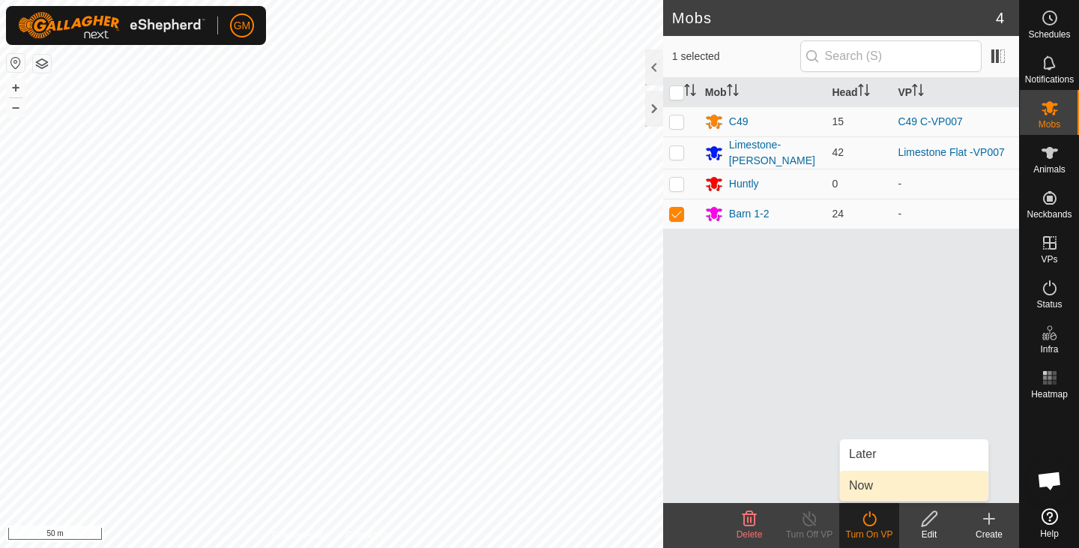
click at [866, 487] on link "Now" at bounding box center [914, 486] width 148 height 30
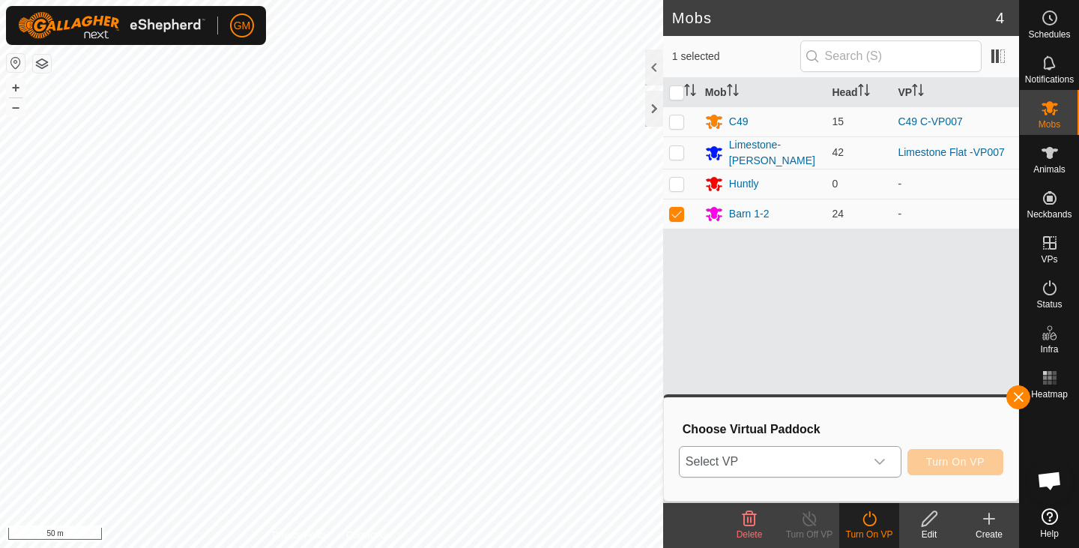
click at [882, 459] on icon "dropdown trigger" at bounding box center [880, 462] width 12 height 12
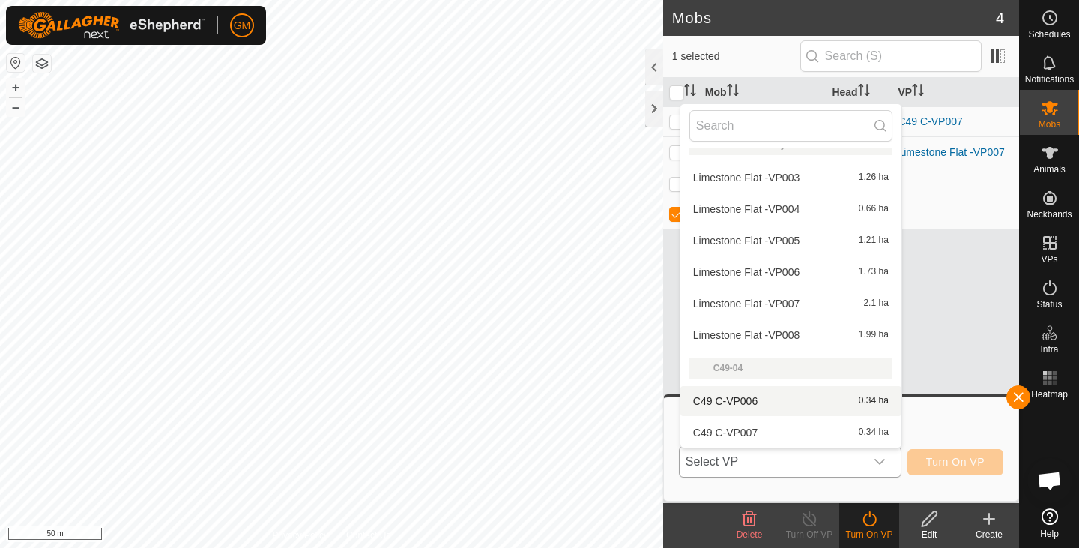
scroll to position [117, 0]
click at [799, 399] on li "Barn 0.08 ha" at bounding box center [791, 401] width 221 height 30
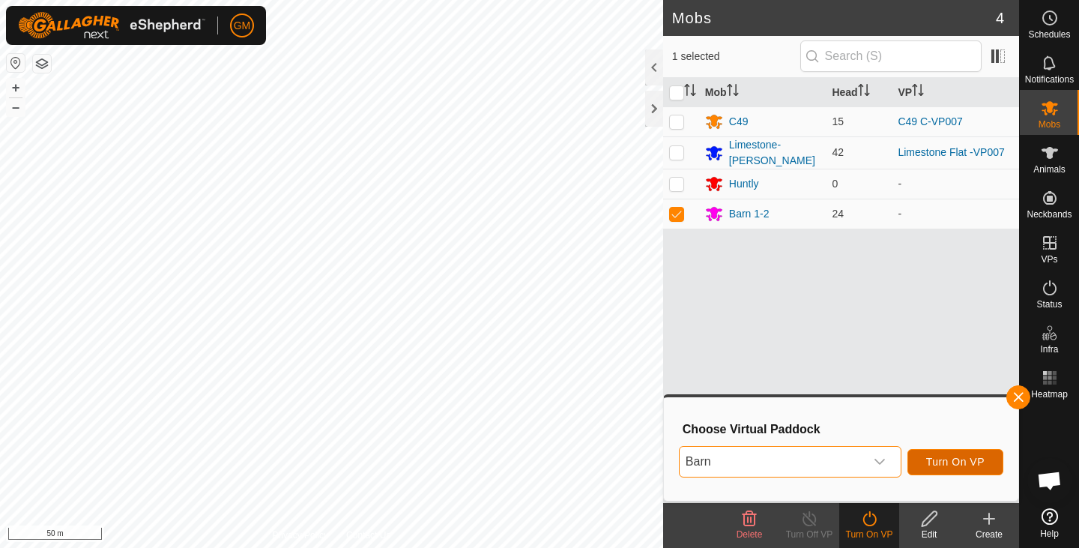
click at [935, 456] on span "Turn On VP" at bounding box center [955, 462] width 58 height 12
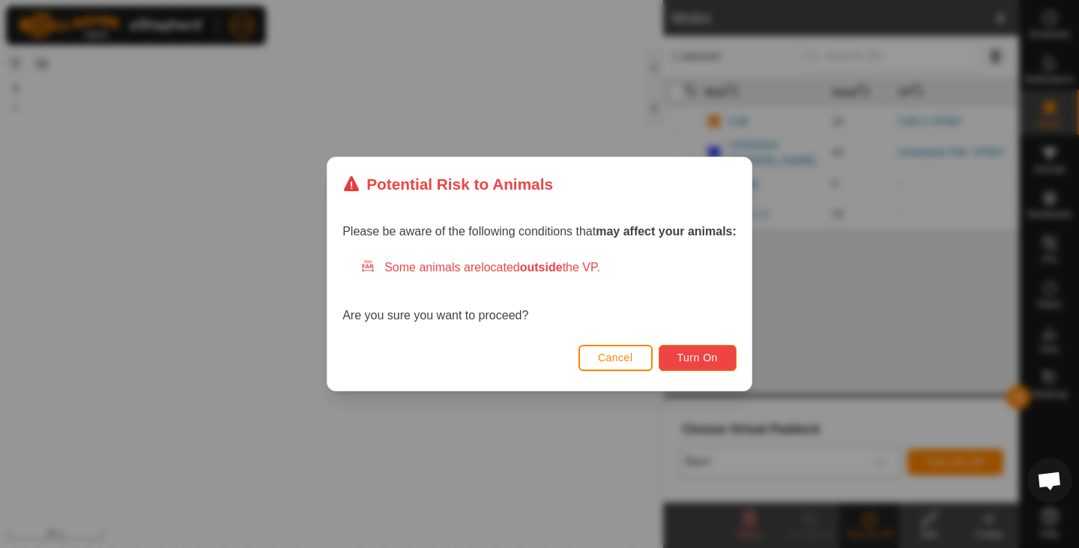
click at [696, 356] on span "Turn On" at bounding box center [698, 358] width 40 height 12
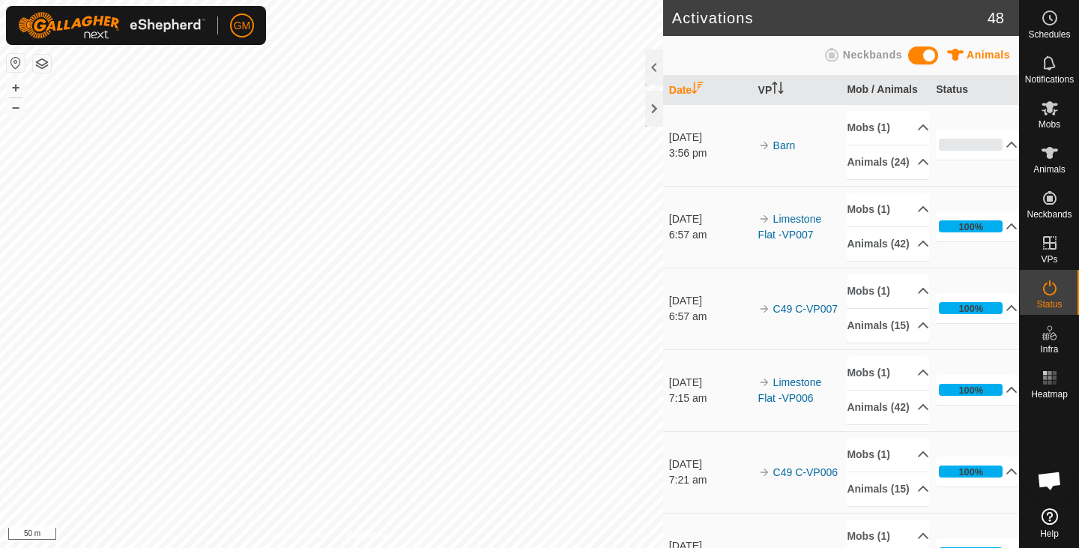
click at [46, 64] on button "button" at bounding box center [42, 64] width 18 height 18
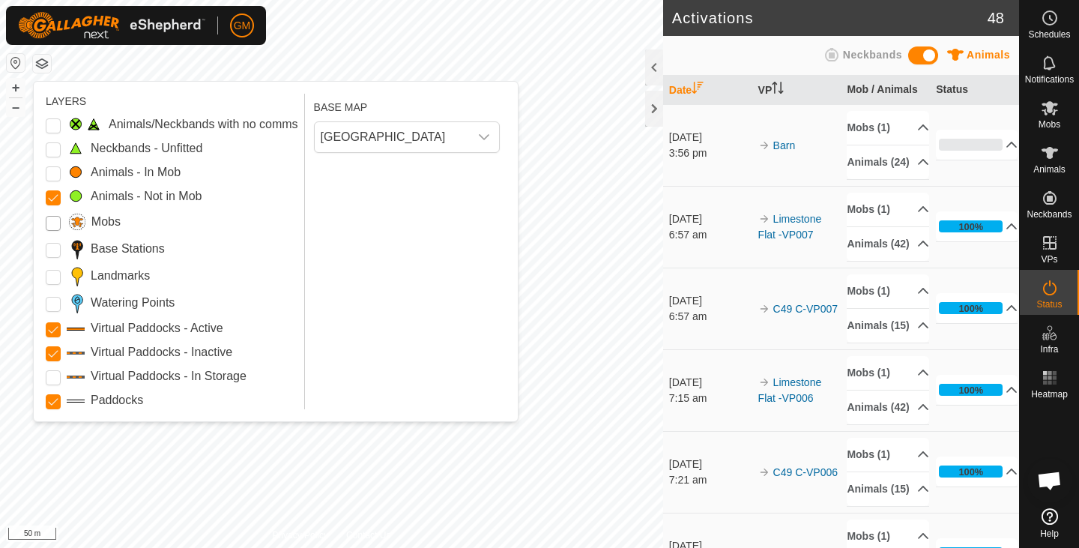
click at [59, 224] on input "Mobs" at bounding box center [53, 223] width 15 height 15
click at [57, 169] on Mob "Animals - In Mob" at bounding box center [53, 173] width 15 height 15
click at [53, 224] on input "Mobs" at bounding box center [53, 223] width 15 height 15
click at [56, 302] on Points "Watering Points" at bounding box center [53, 304] width 15 height 15
click at [40, 62] on button "button" at bounding box center [42, 64] width 18 height 18
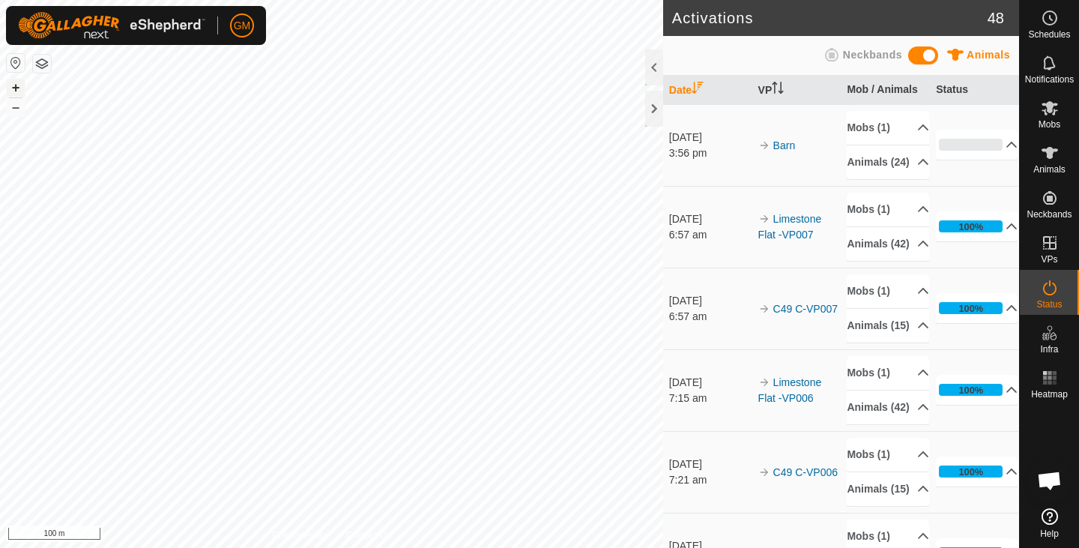
click at [15, 86] on button "+" at bounding box center [16, 88] width 18 height 18
click at [17, 108] on button "–" at bounding box center [16, 107] width 18 height 18
click at [13, 112] on button "–" at bounding box center [16, 107] width 18 height 18
click at [14, 88] on button "+" at bounding box center [16, 88] width 18 height 18
click at [21, 81] on button "+" at bounding box center [16, 88] width 18 height 18
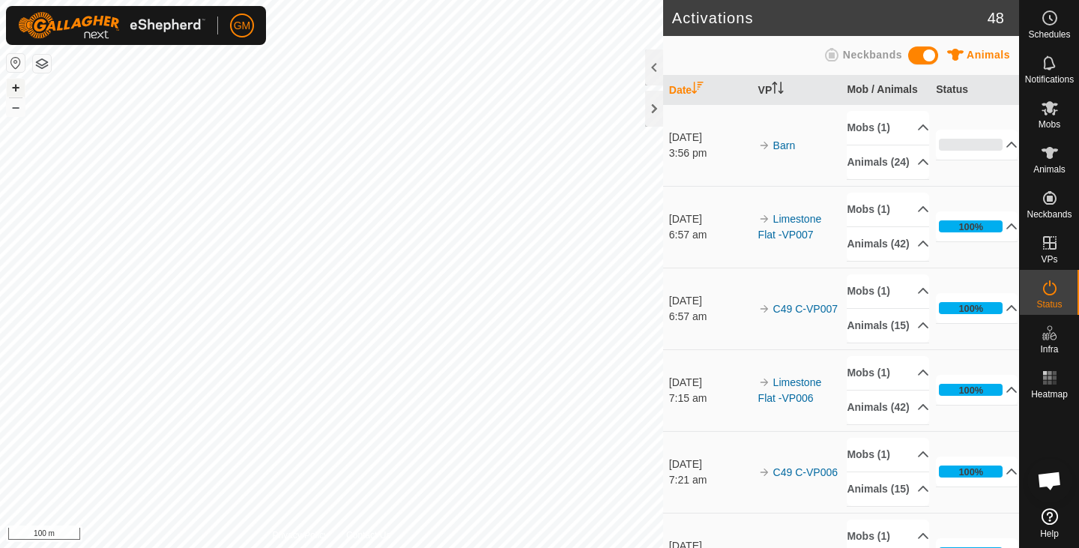
click at [11, 86] on button "+" at bounding box center [16, 88] width 18 height 18
click at [345, 0] on html "GM Schedules Notifications Mobs Animals Neckbands VPs Status Infra Heatmap Help…" at bounding box center [539, 274] width 1079 height 548
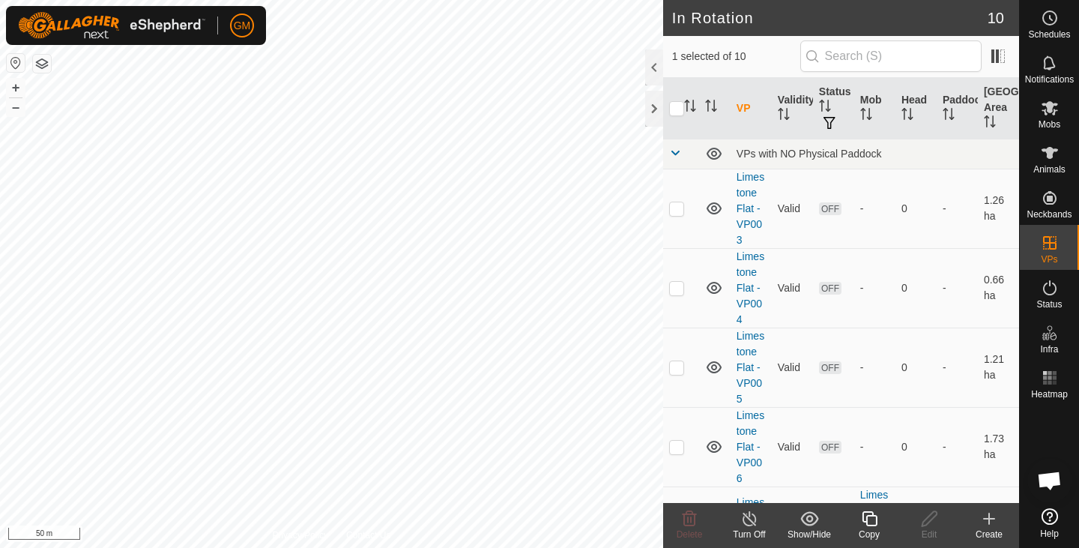
click at [870, 516] on icon at bounding box center [869, 518] width 15 height 15
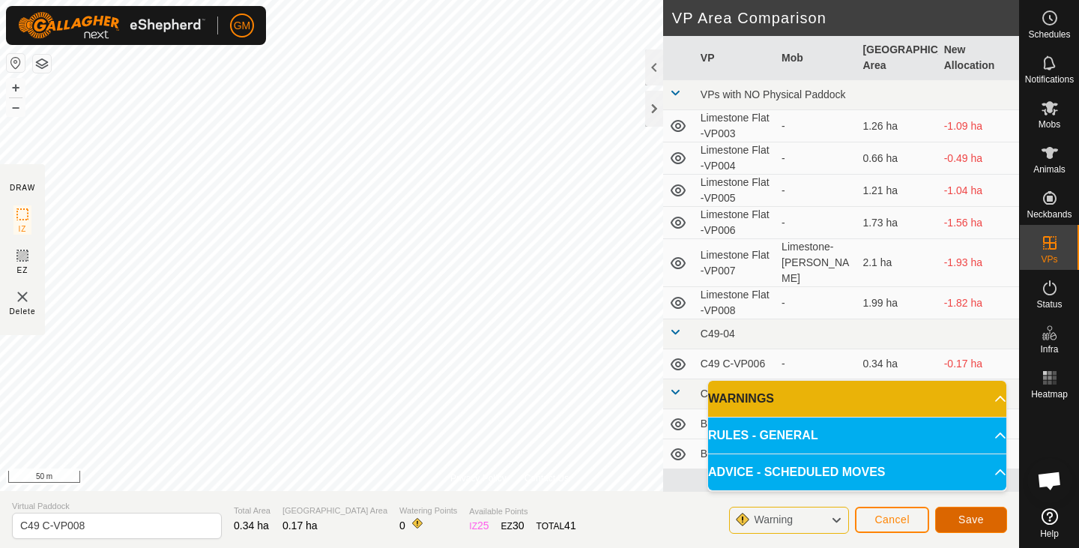
click at [985, 519] on button "Save" at bounding box center [971, 520] width 72 height 26
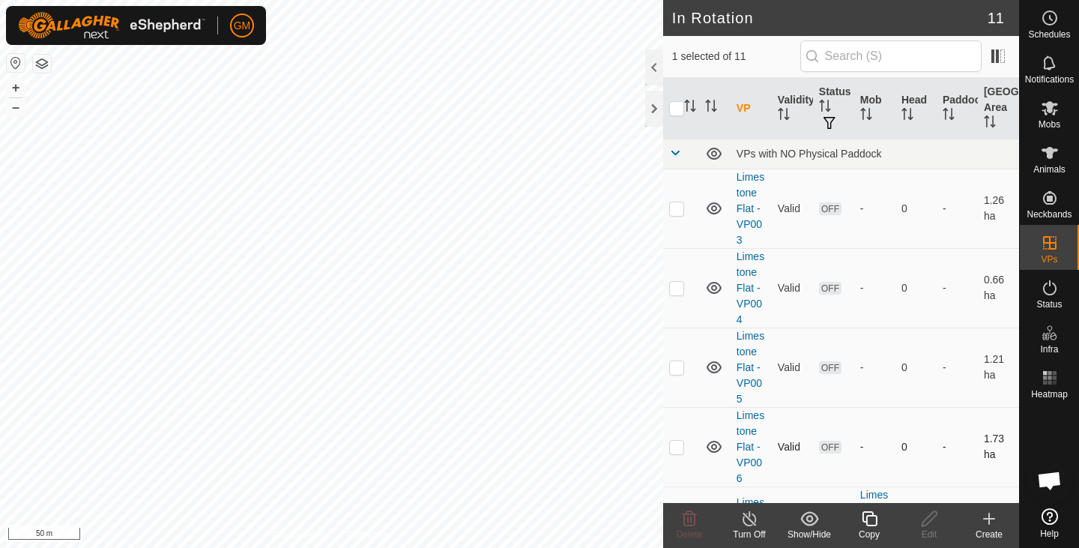
checkbox input "false"
checkbox input "true"
click at [1054, 104] on icon at bounding box center [1050, 108] width 16 height 14
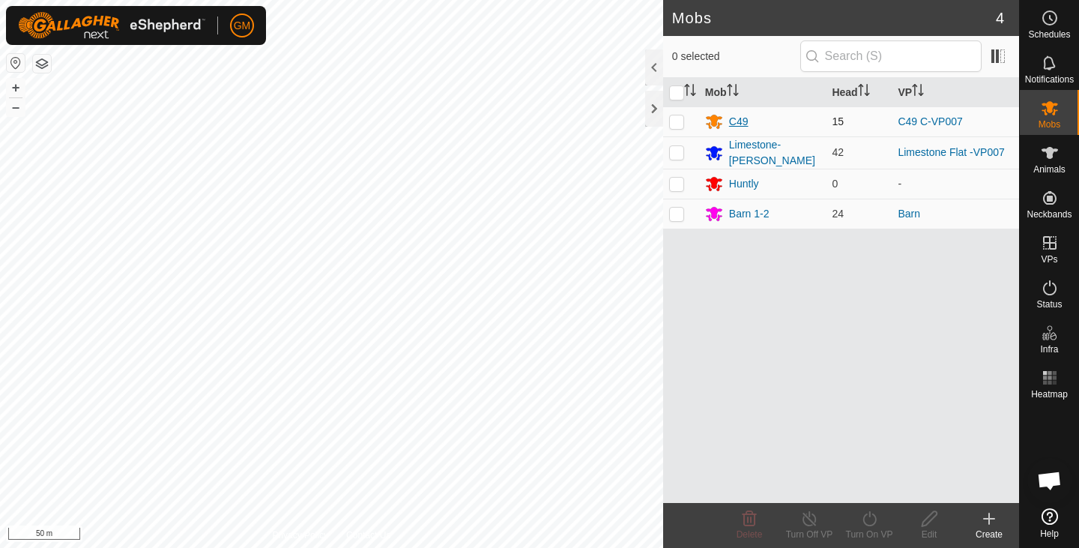
click at [742, 122] on div "C49" at bounding box center [738, 122] width 19 height 16
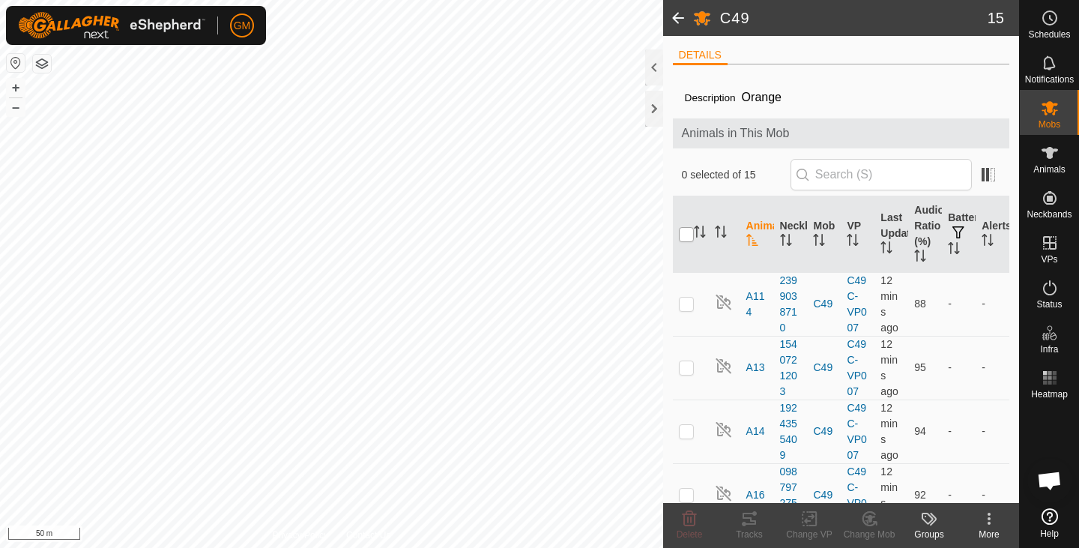
click at [688, 233] on input "checkbox" at bounding box center [686, 234] width 15 height 15
checkbox input "true"
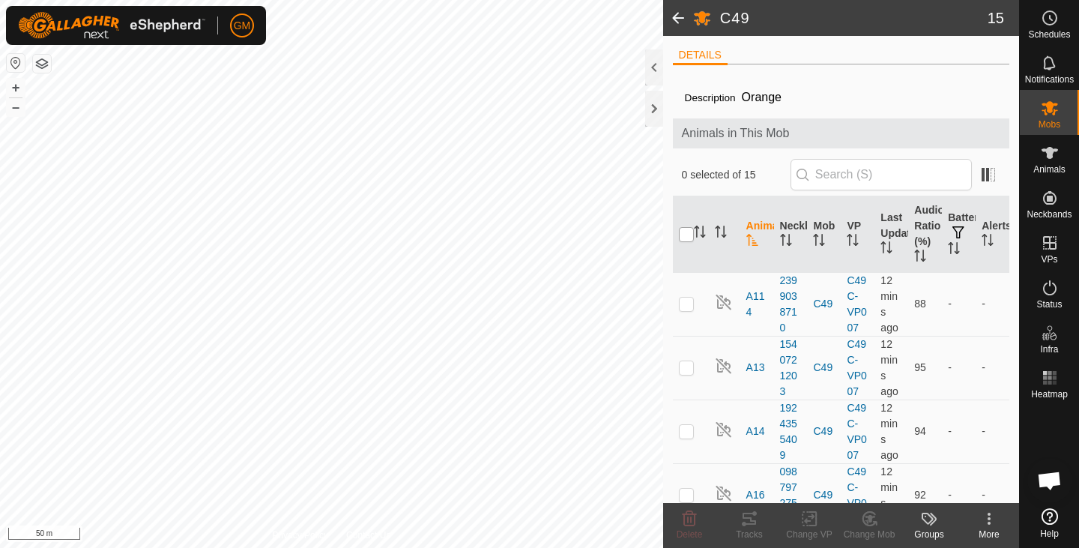
checkbox input "true"
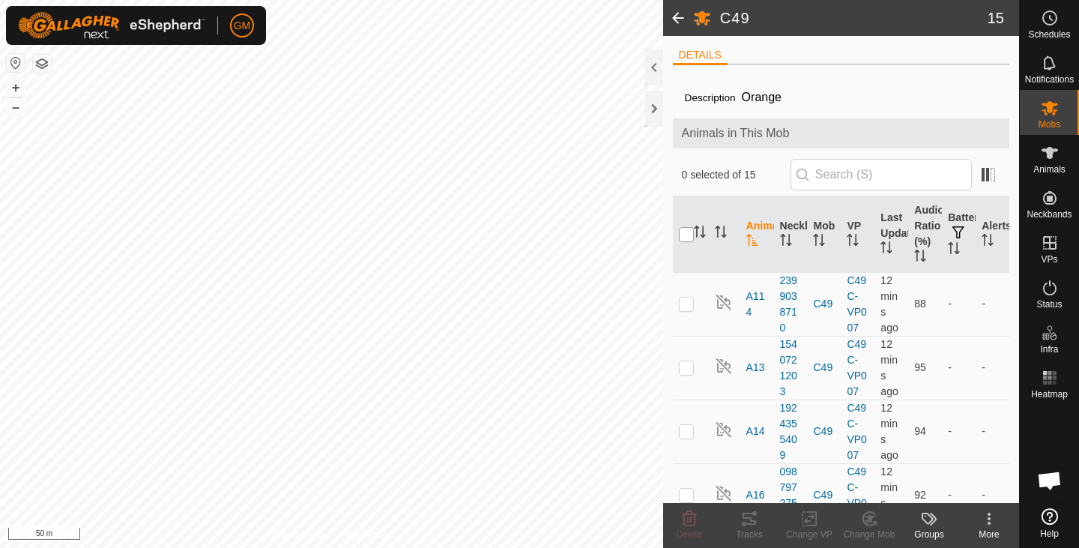
checkbox input "true"
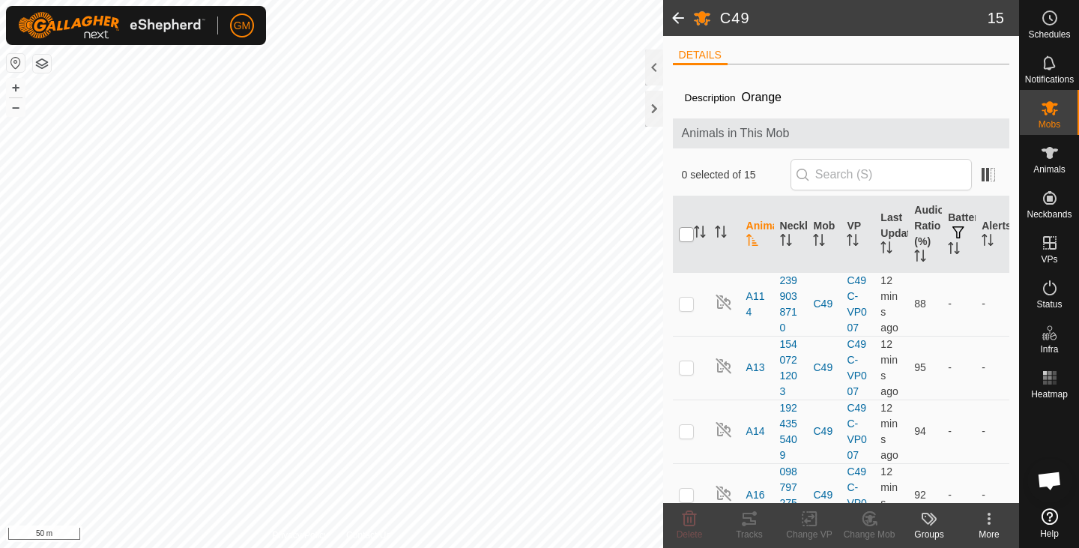
checkbox input "true"
click at [16, 85] on button "+" at bounding box center [16, 88] width 18 height 18
click at [806, 519] on icon at bounding box center [809, 519] width 10 height 10
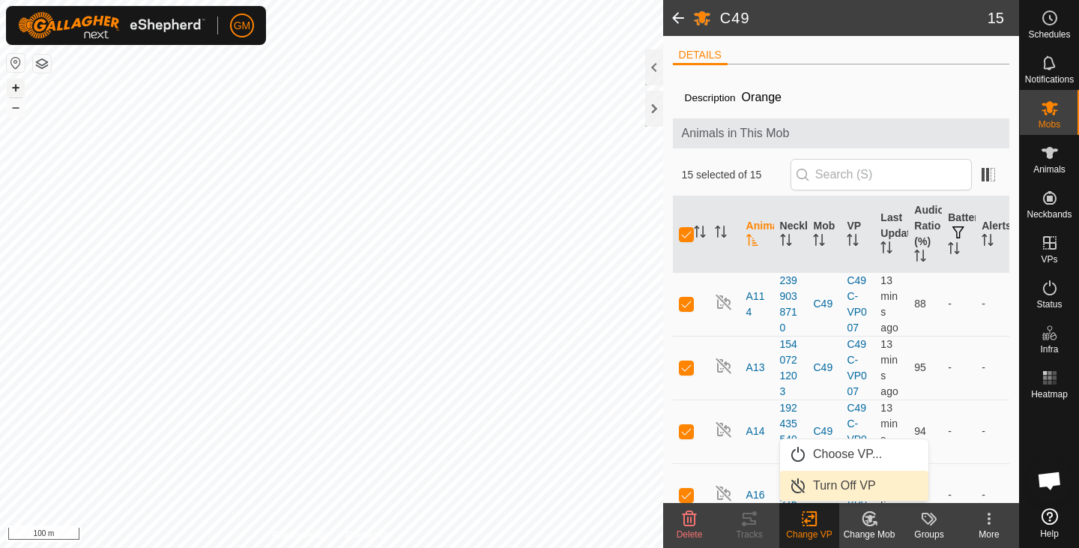
click at [13, 87] on button "+" at bounding box center [16, 88] width 18 height 18
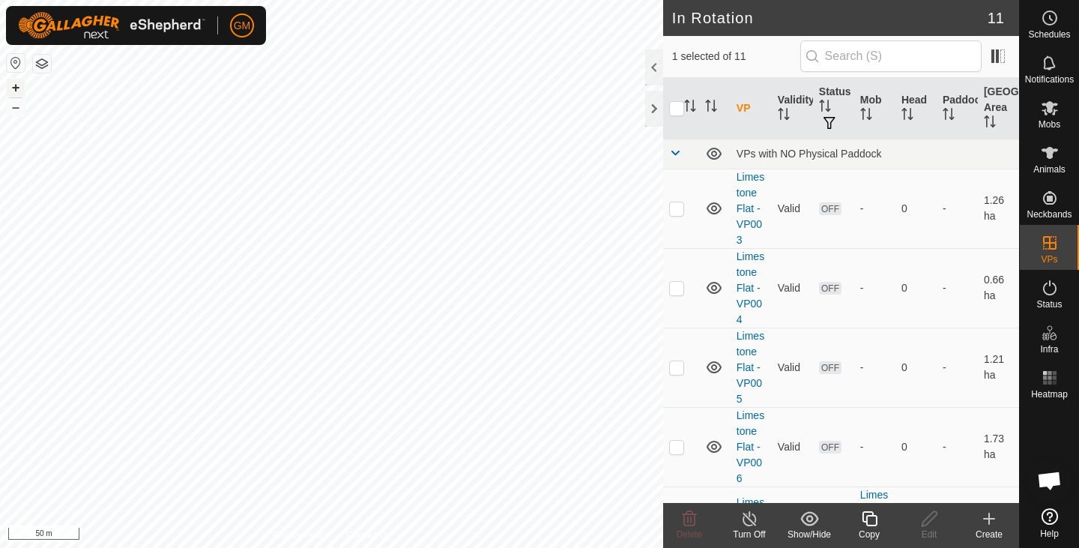
checkbox input "true"
checkbox input "false"
checkbox input "true"
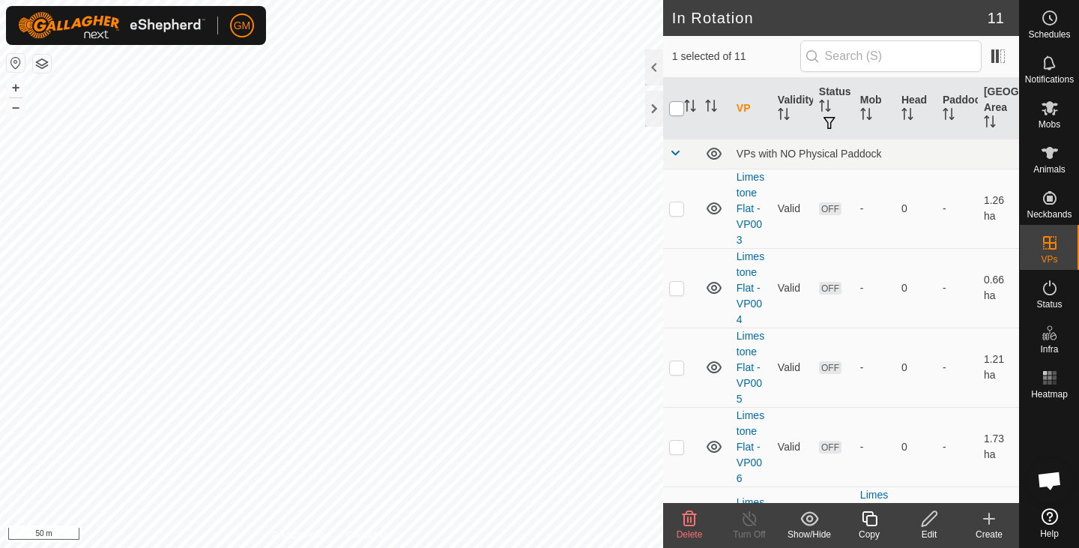
click at [676, 110] on input "checkbox" at bounding box center [676, 108] width 15 height 15
checkbox input "true"
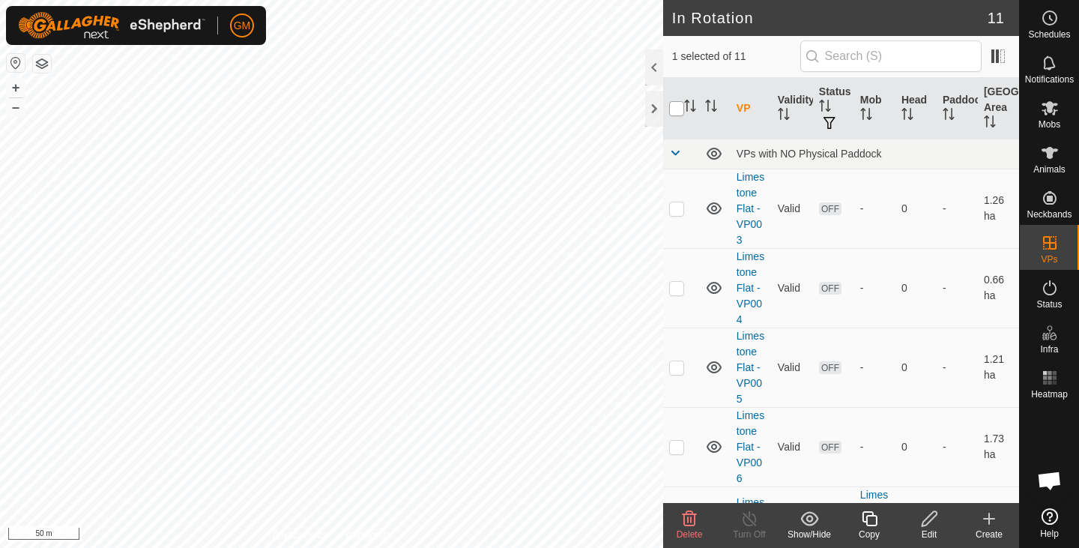
checkbox input "true"
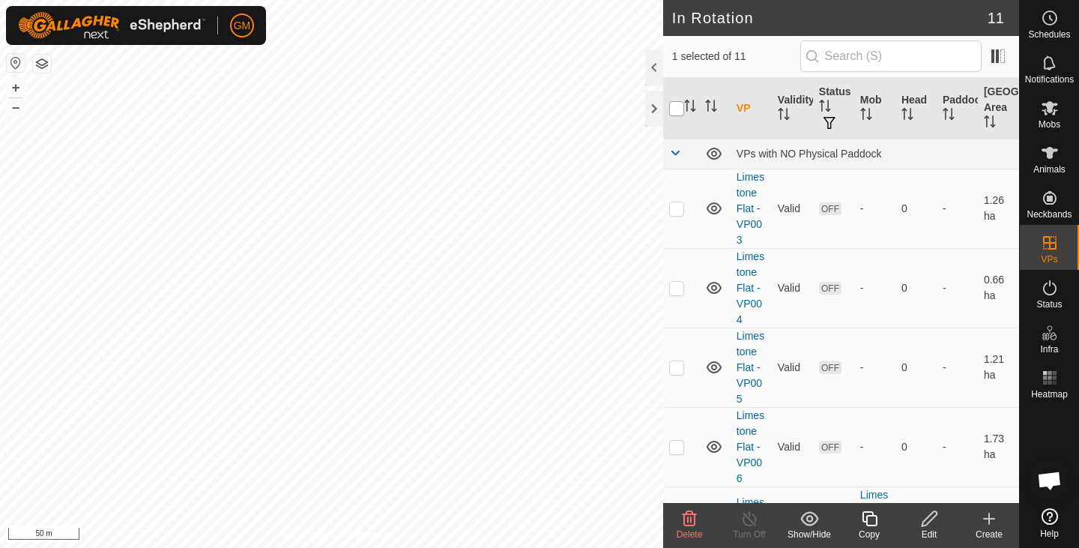
checkbox input "true"
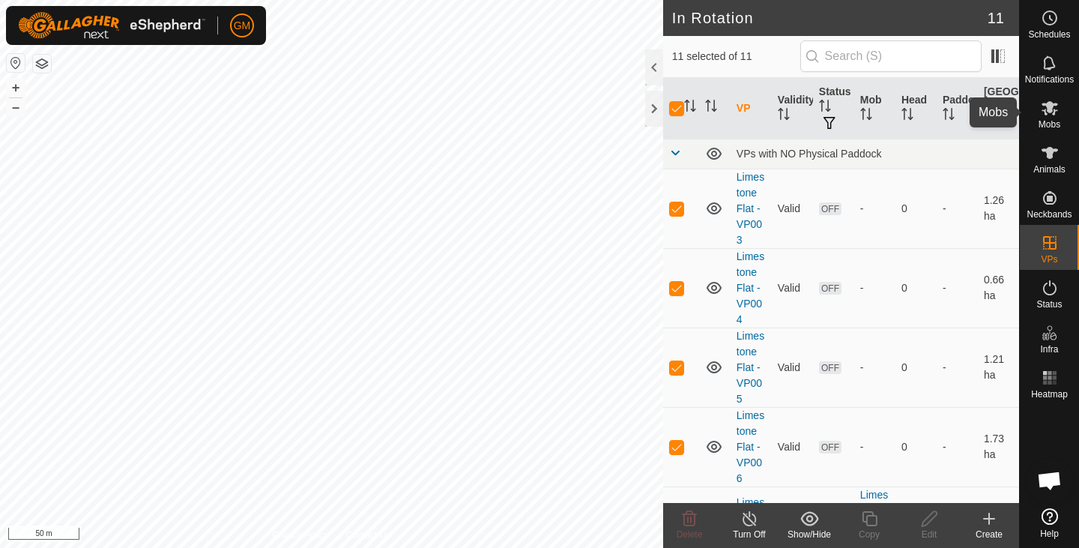
click at [1061, 112] on es-mob-svg-icon at bounding box center [1050, 108] width 27 height 24
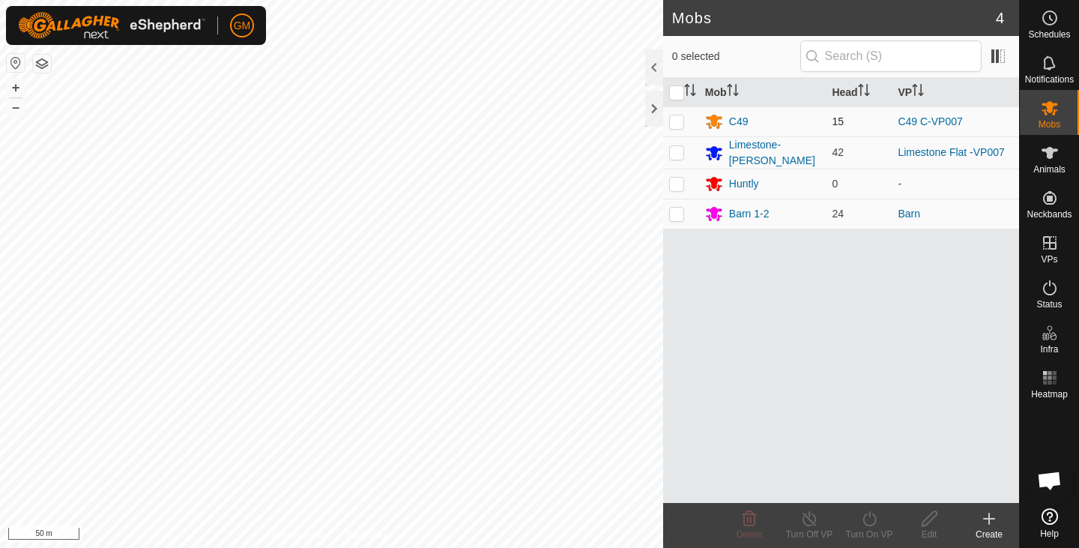
click at [678, 124] on p-checkbox at bounding box center [676, 121] width 15 height 12
checkbox input "true"
click at [871, 520] on icon at bounding box center [869, 519] width 19 height 18
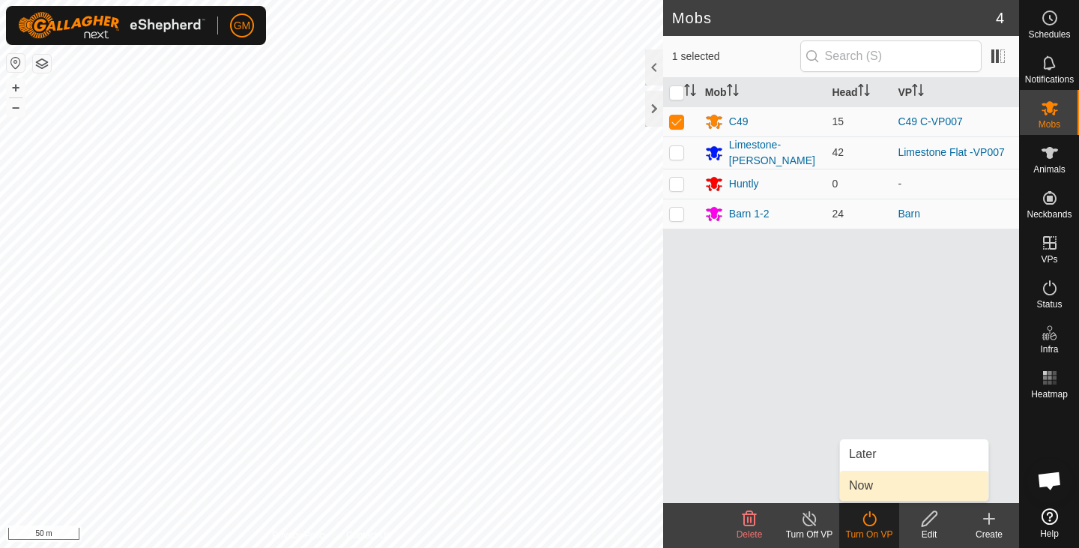
click at [869, 489] on link "Now" at bounding box center [914, 486] width 148 height 30
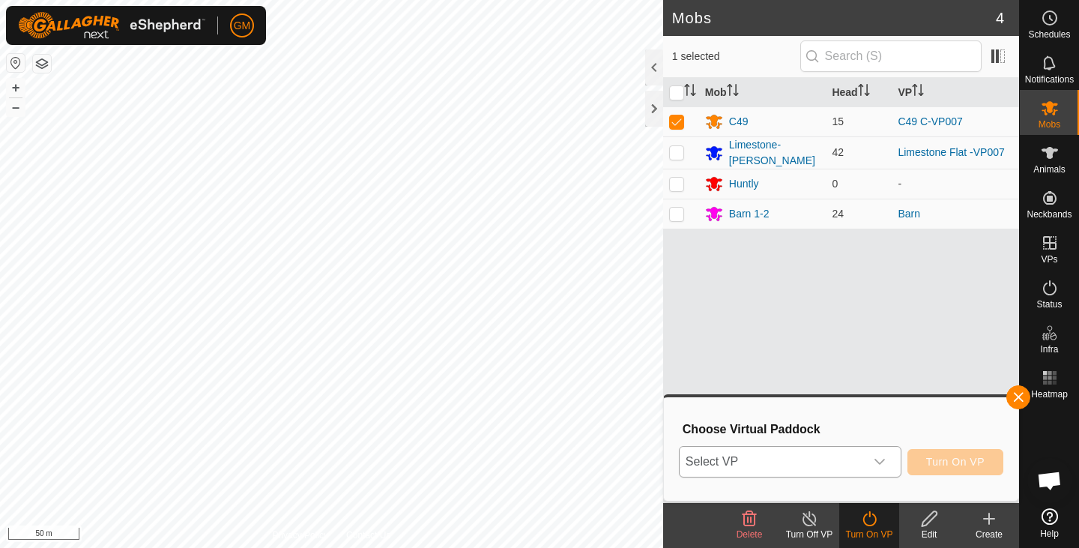
click at [880, 459] on icon "dropdown trigger" at bounding box center [880, 462] width 12 height 12
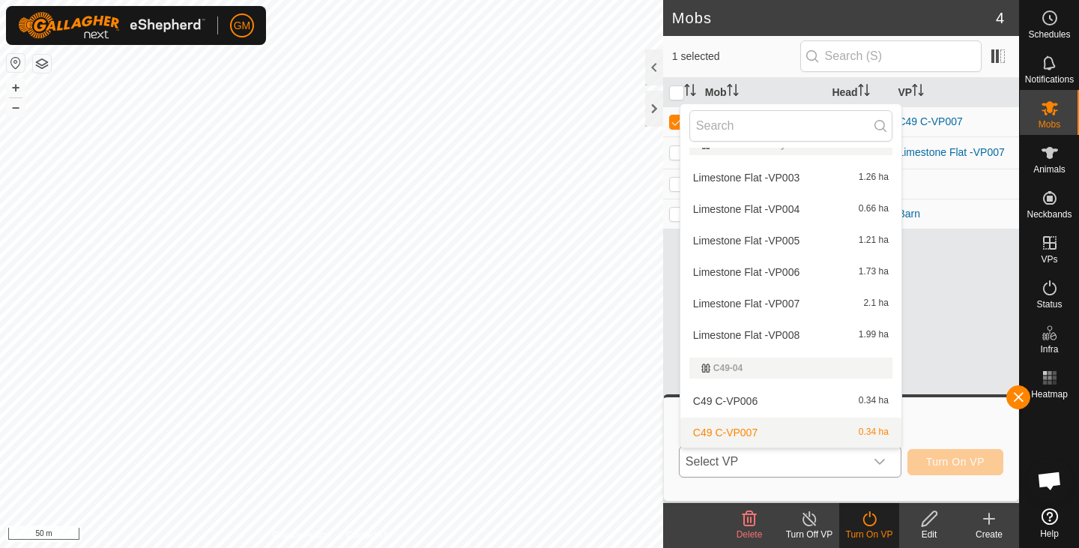
scroll to position [183, 0]
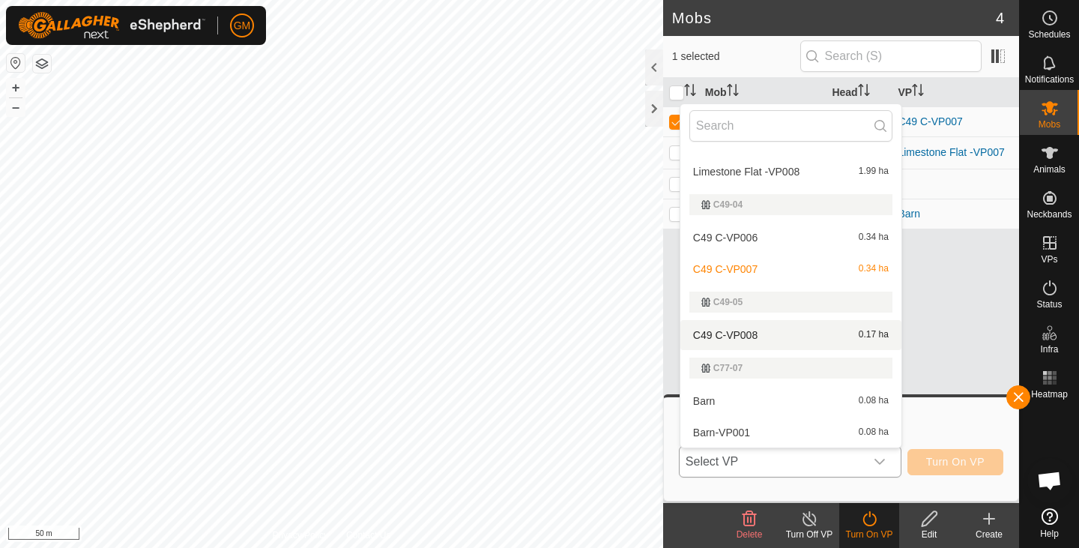
click at [757, 333] on li "C49 C-VP008 0.17 ha" at bounding box center [791, 335] width 221 height 30
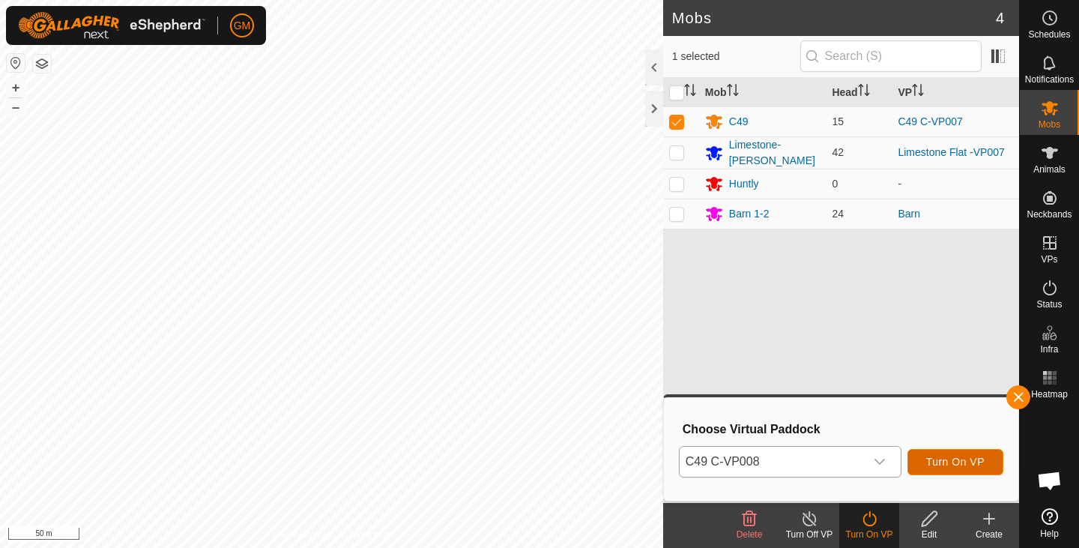
click at [937, 462] on span "Turn On VP" at bounding box center [955, 462] width 58 height 12
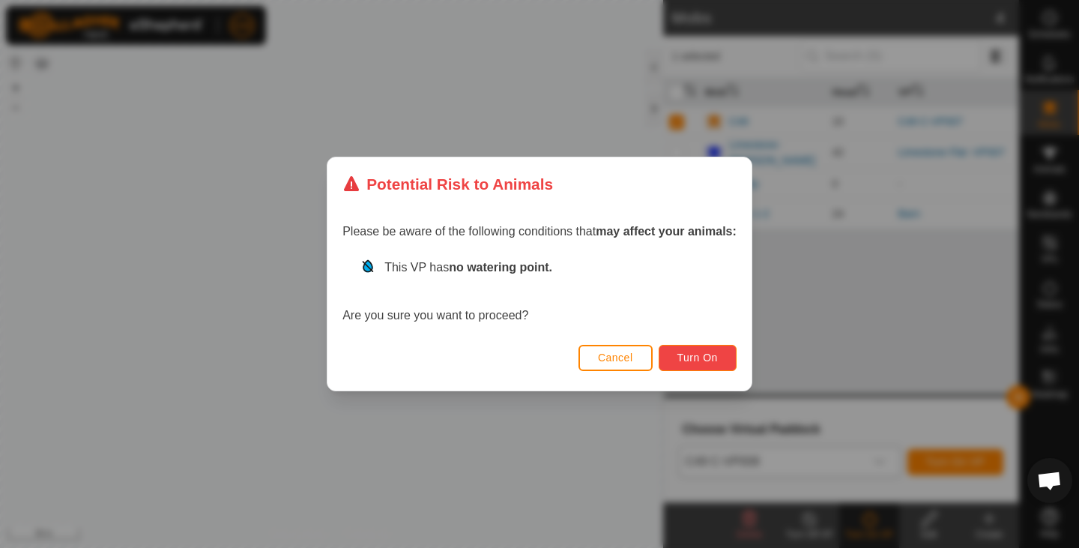
click at [684, 349] on button "Turn On" at bounding box center [698, 358] width 78 height 26
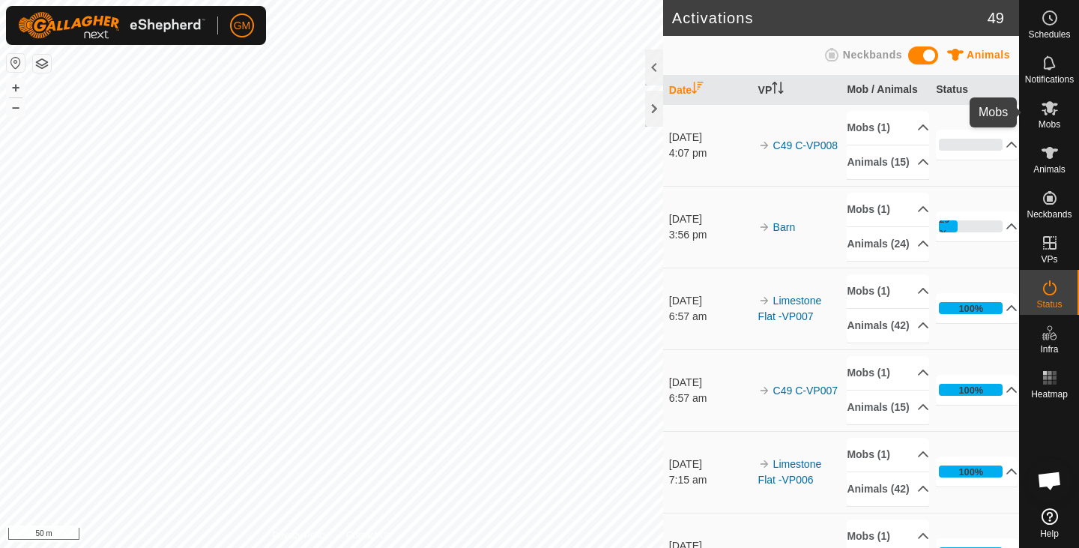
click at [1042, 110] on icon at bounding box center [1050, 108] width 16 height 14
